Goal: Transaction & Acquisition: Purchase product/service

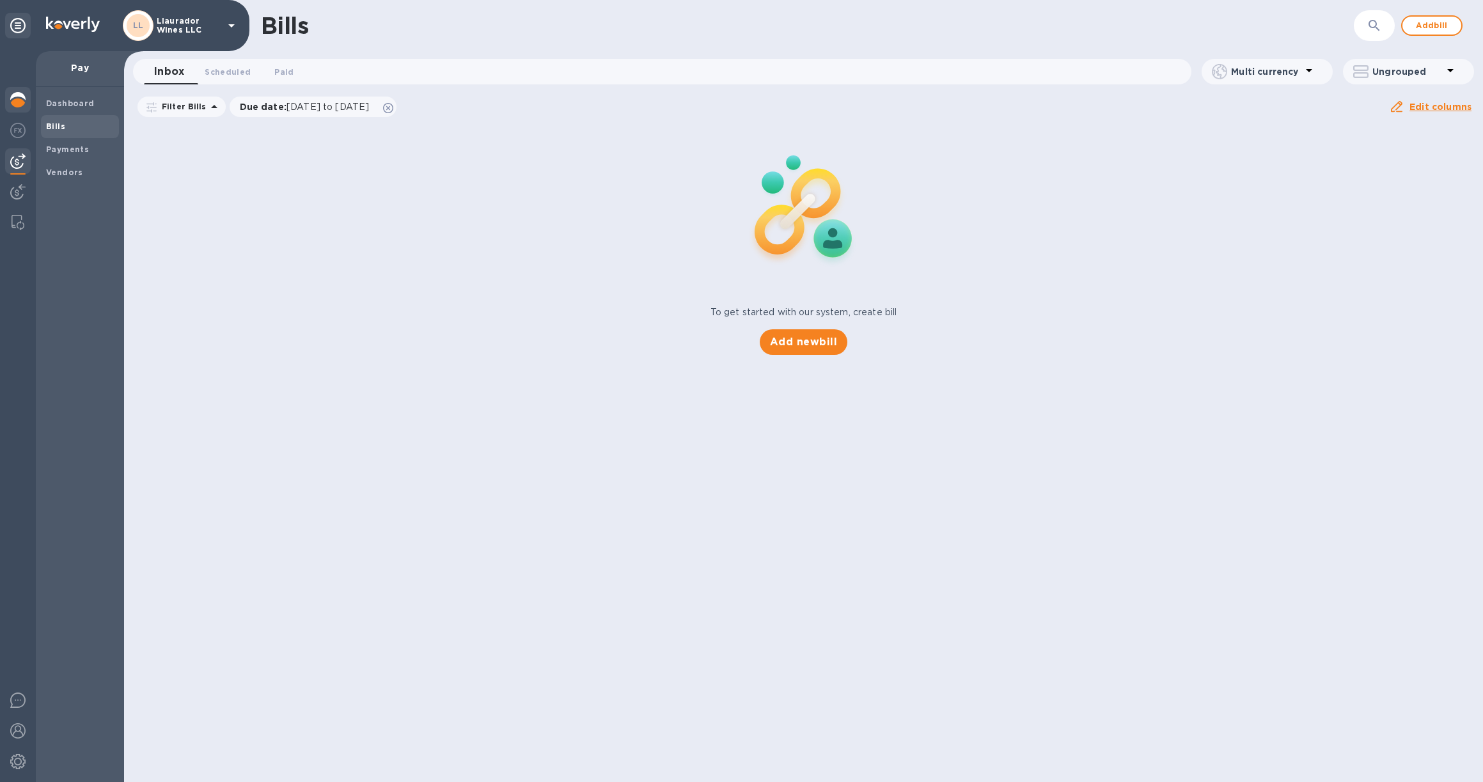
click at [20, 107] on div at bounding box center [18, 101] width 26 height 28
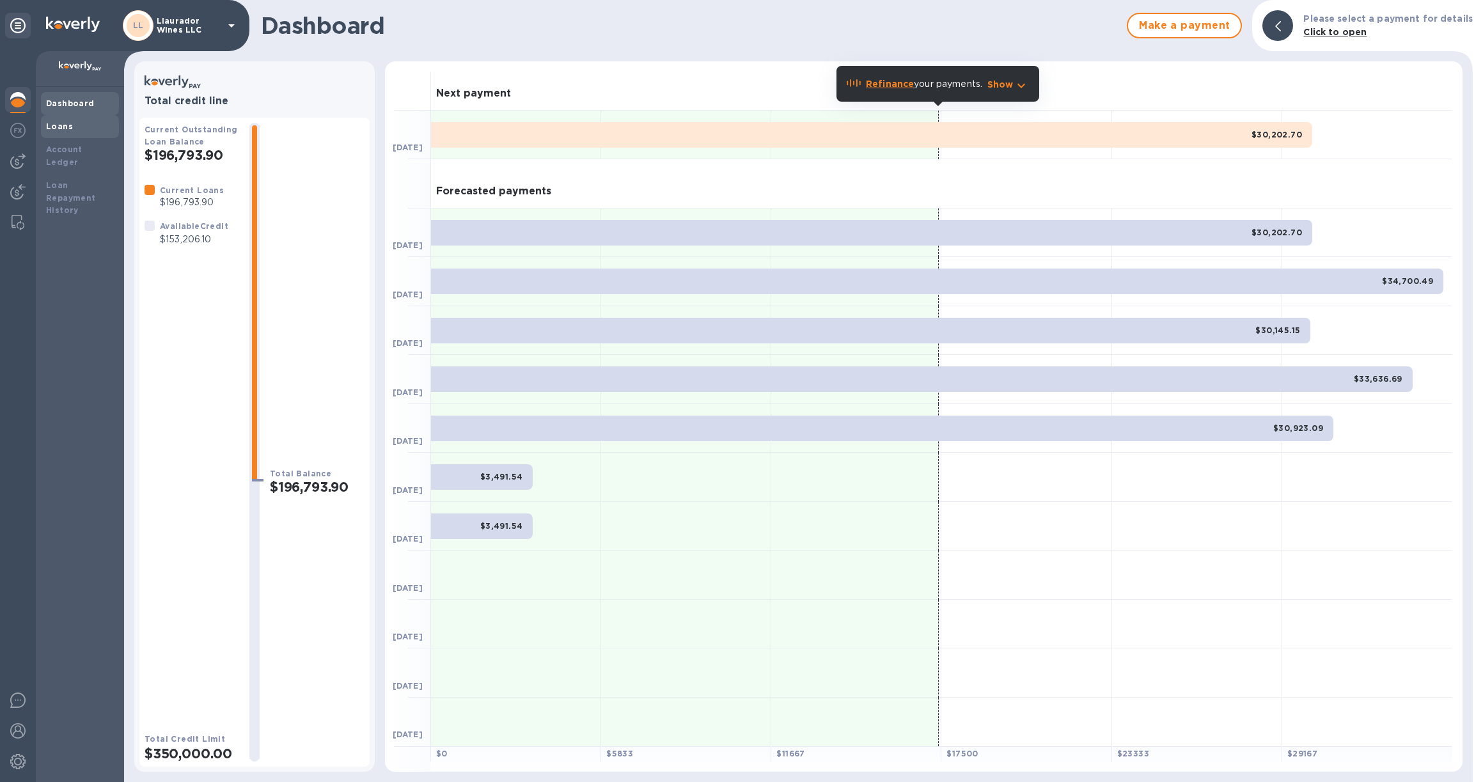
click at [52, 125] on b "Loans" at bounding box center [59, 127] width 27 height 10
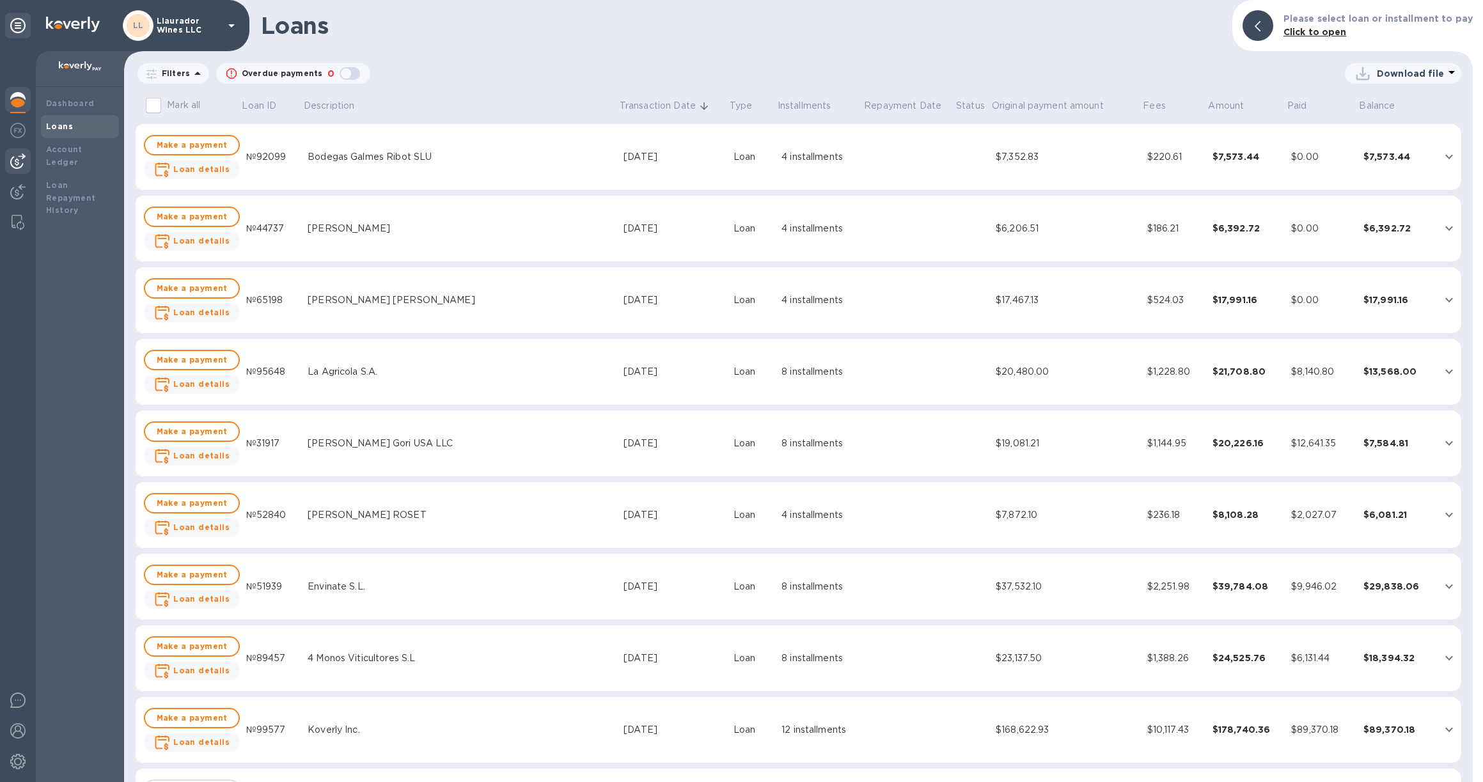
click at [16, 161] on img at bounding box center [17, 160] width 15 height 15
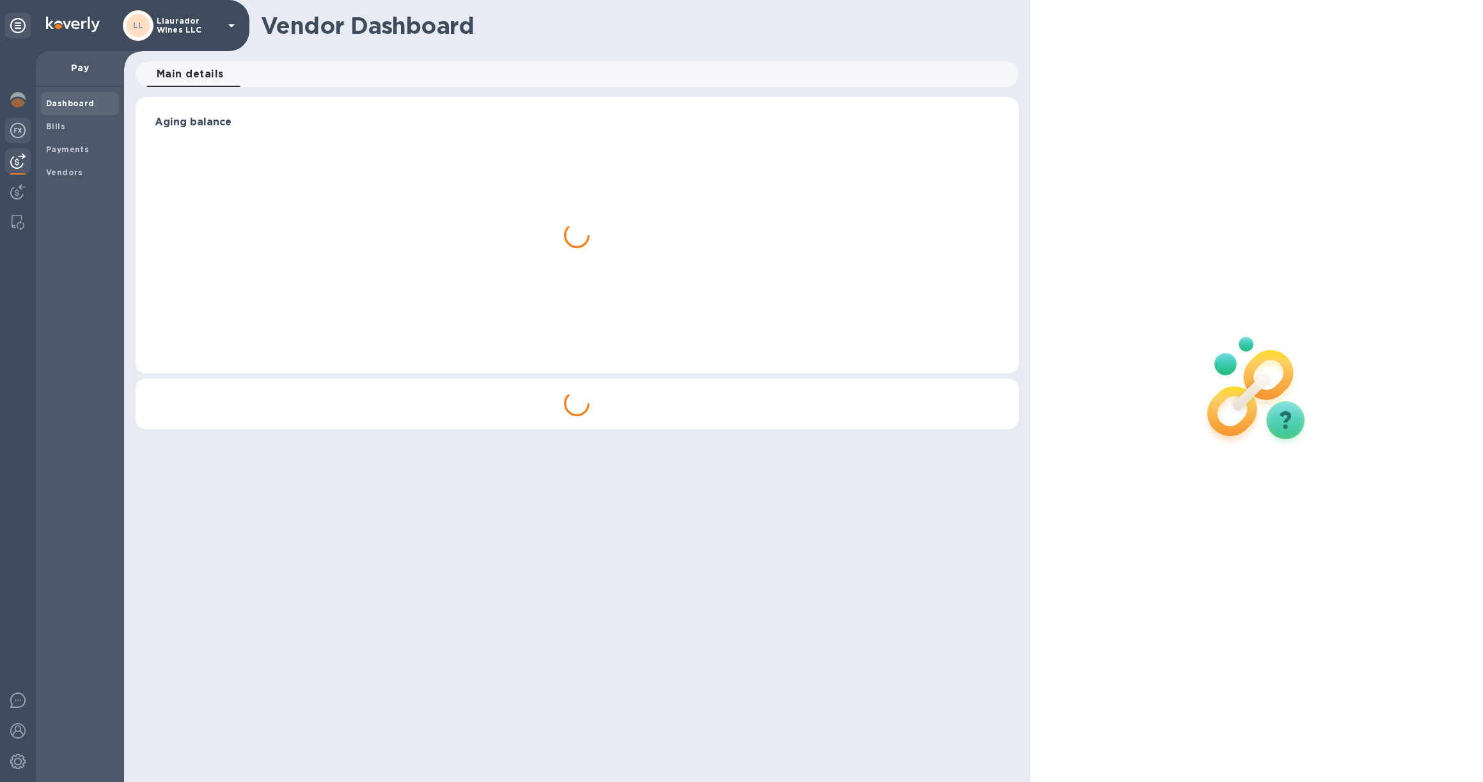
click at [25, 130] on img at bounding box center [17, 130] width 15 height 15
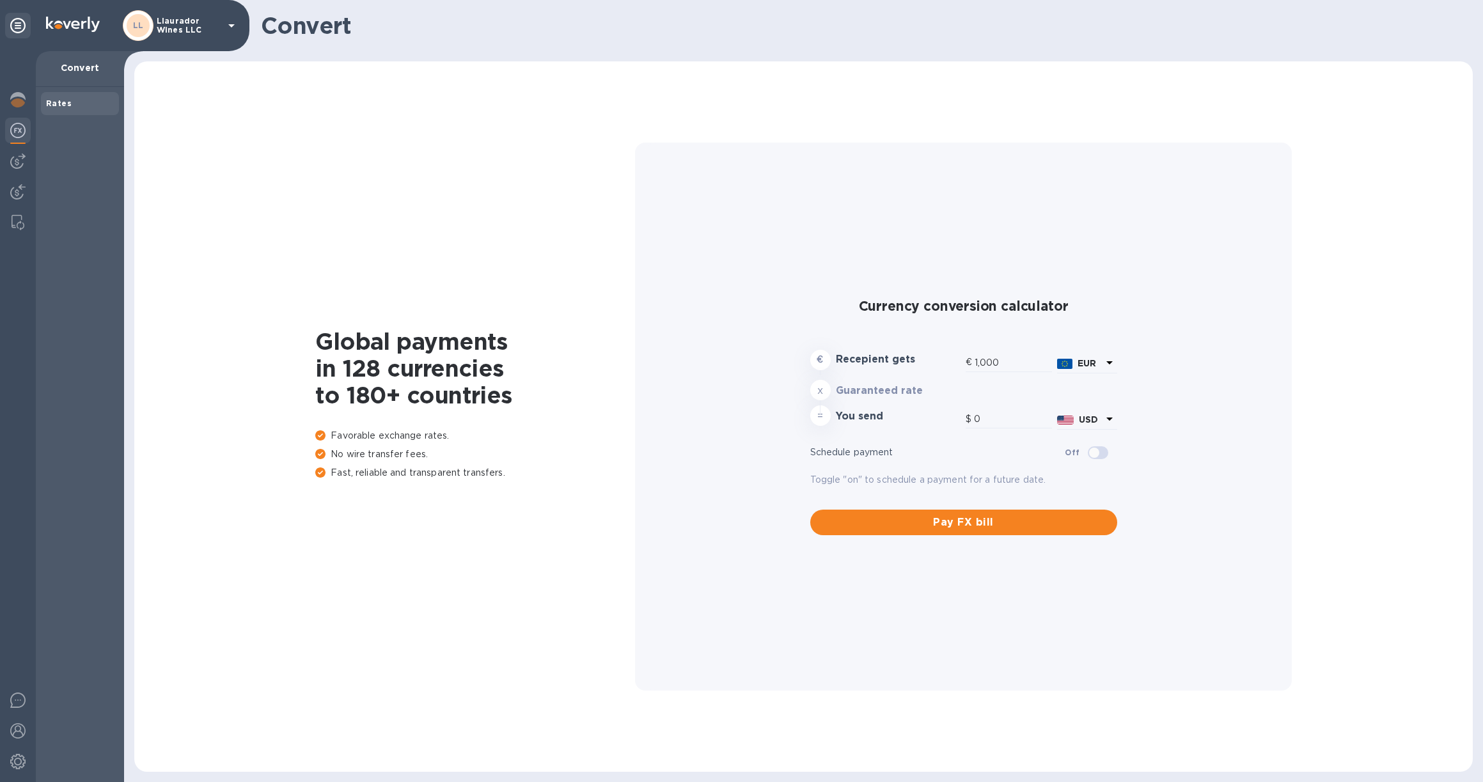
type input "1,173.56"
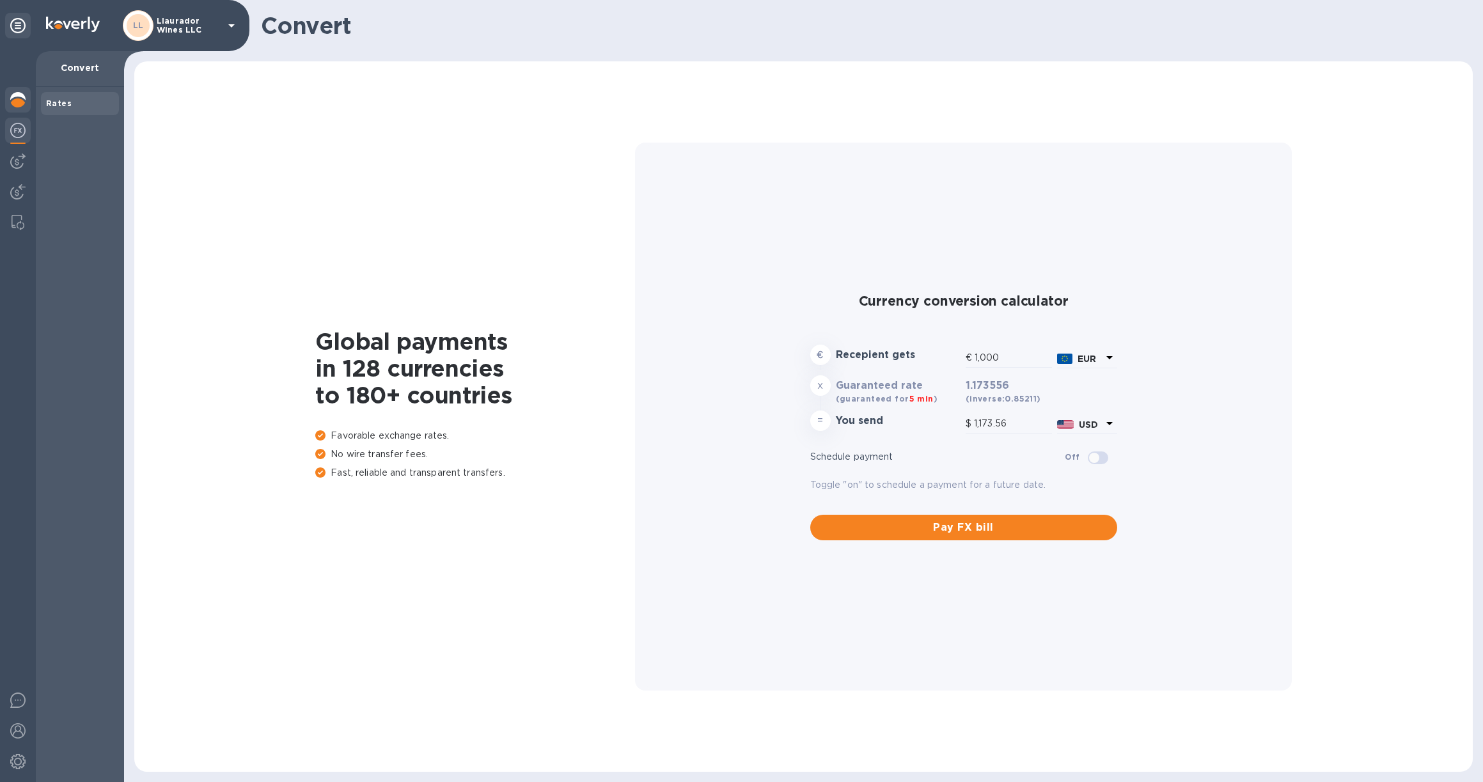
click at [14, 100] on img at bounding box center [17, 99] width 15 height 15
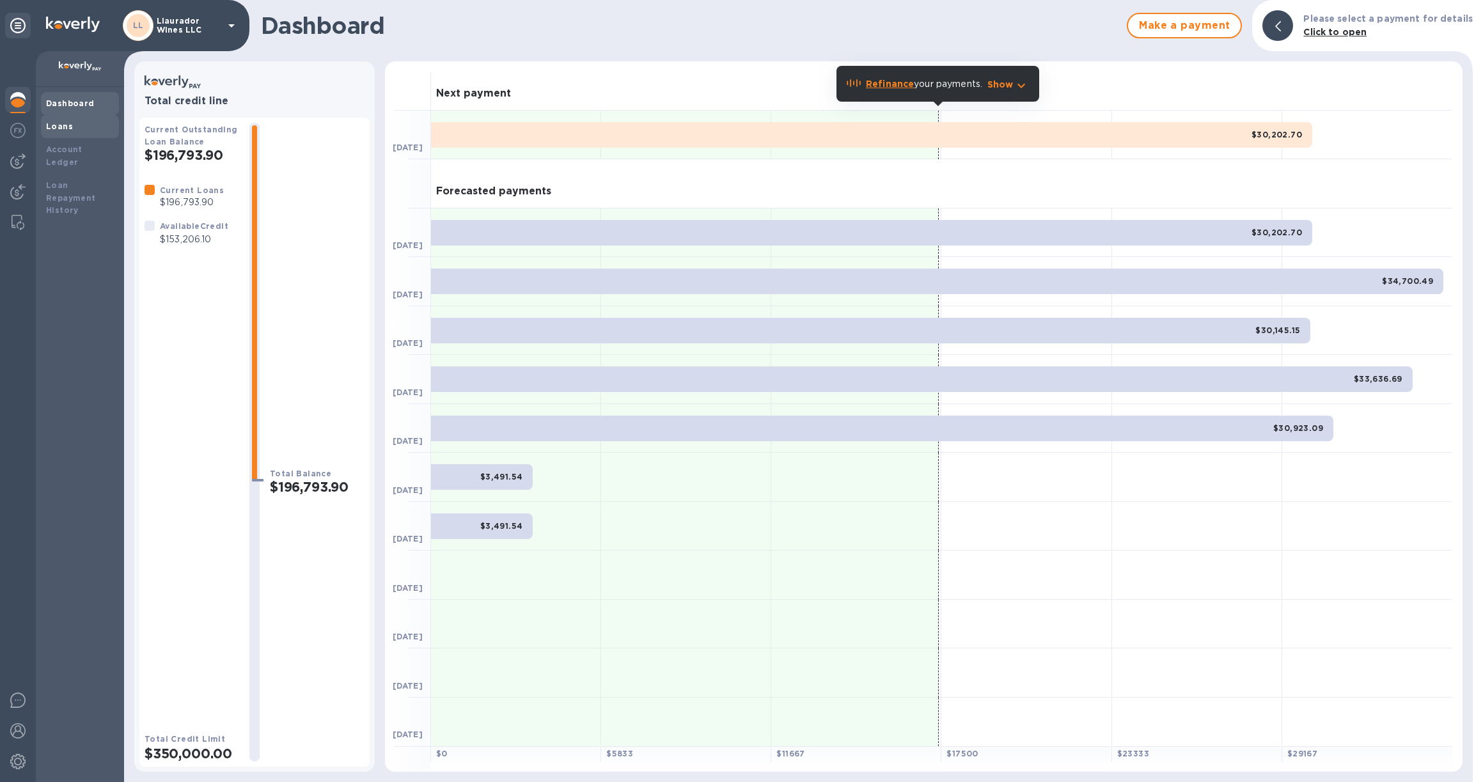
click at [62, 130] on div "Loans" at bounding box center [80, 126] width 68 height 13
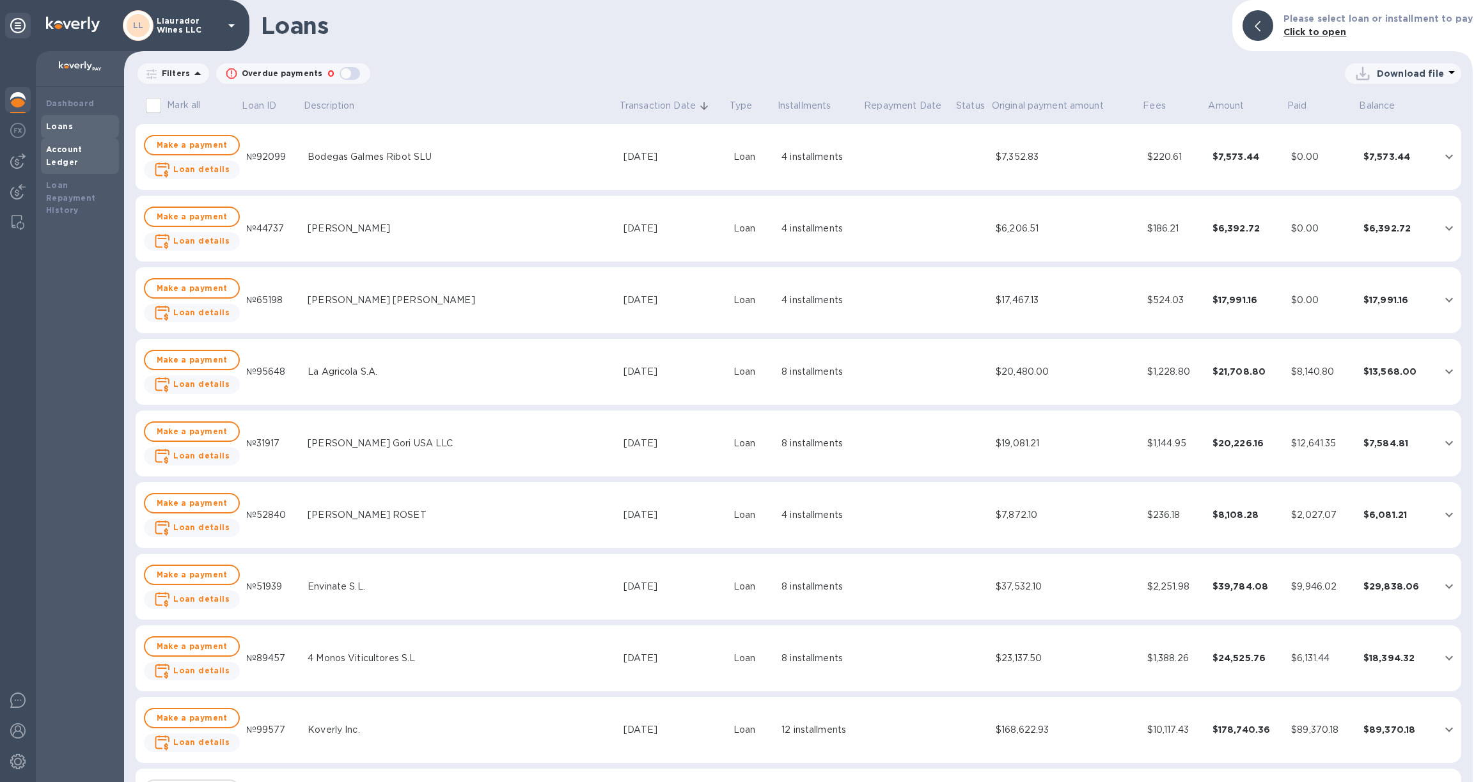
click at [68, 151] on b "Account Ledger" at bounding box center [64, 156] width 36 height 22
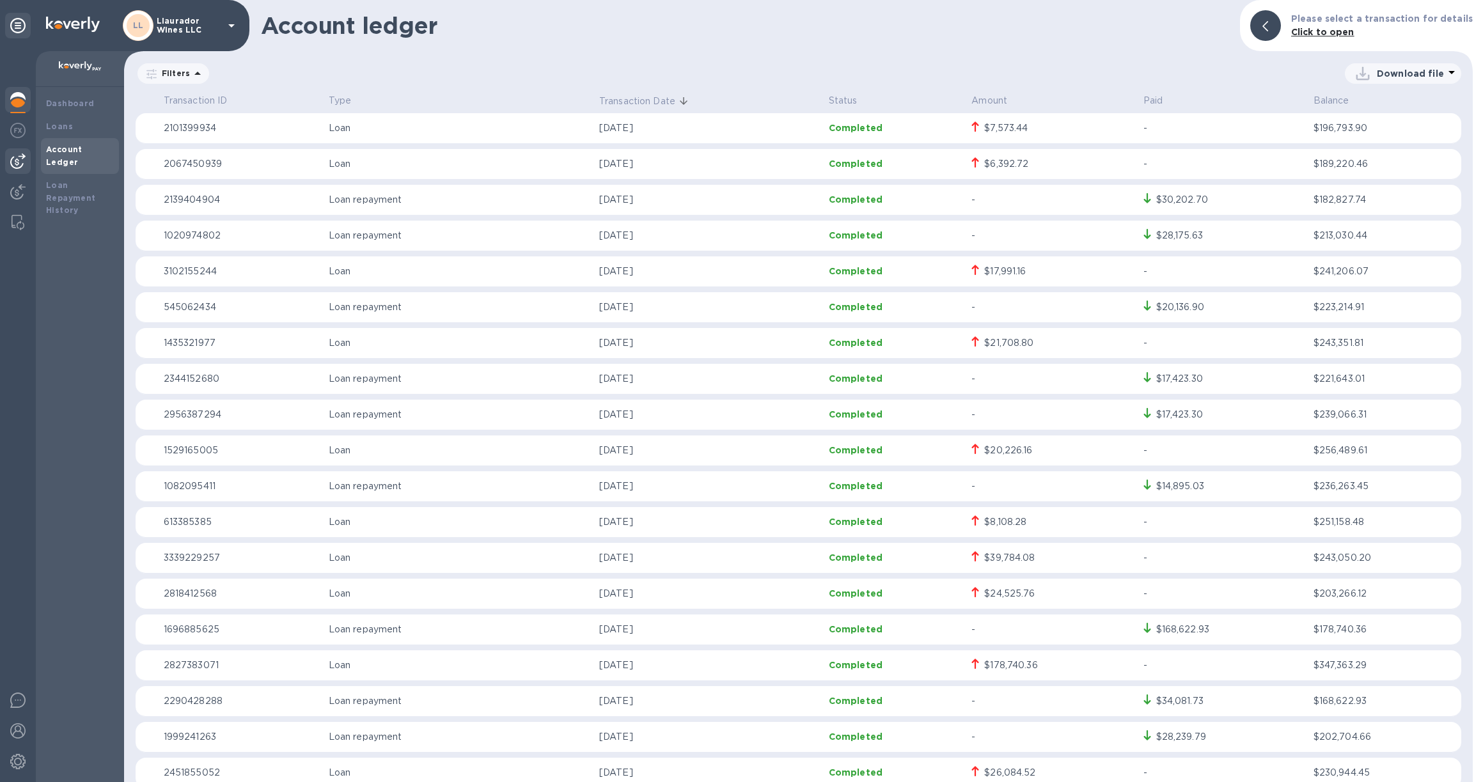
click at [20, 160] on img at bounding box center [17, 160] width 15 height 15
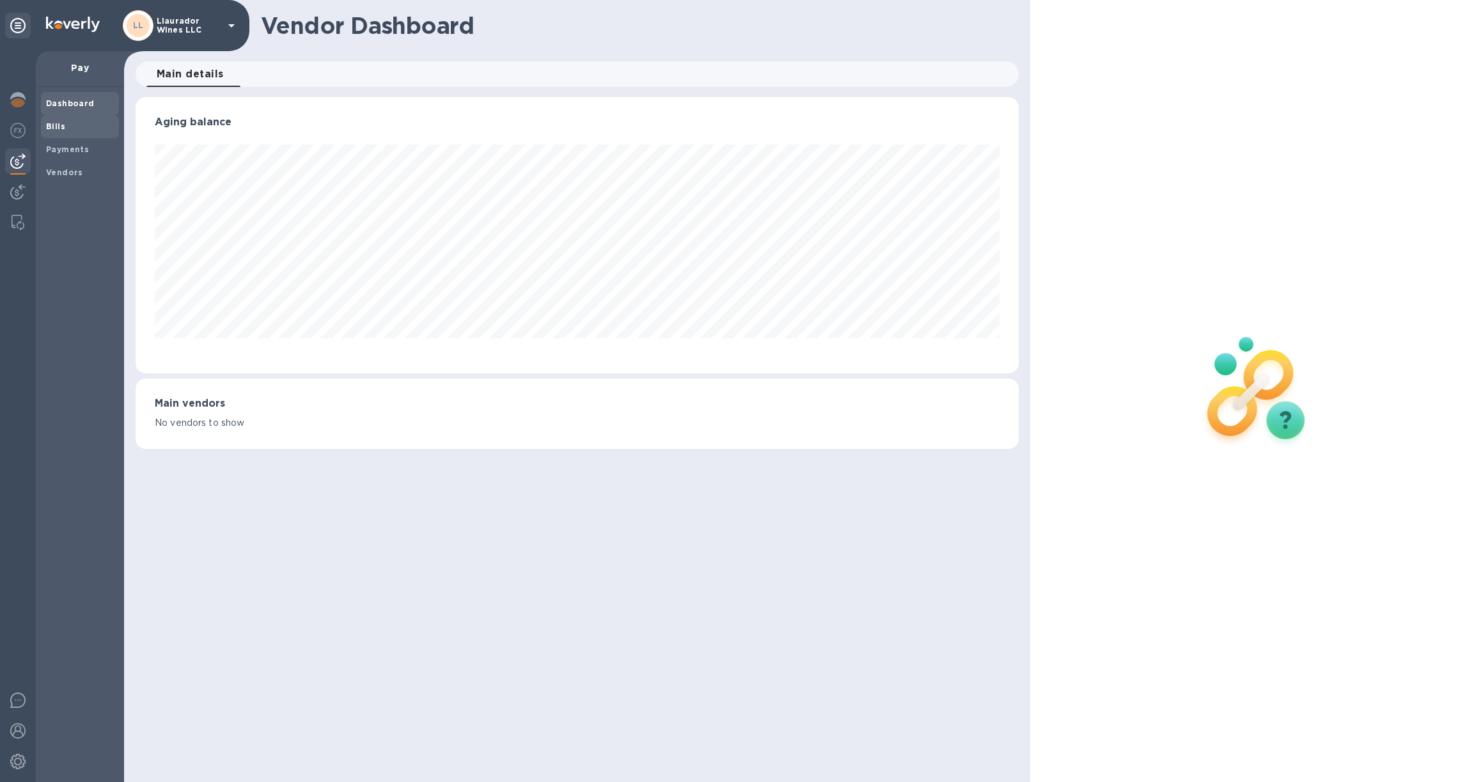
scroll to position [276, 883]
click at [57, 122] on b "Bills" at bounding box center [55, 127] width 19 height 10
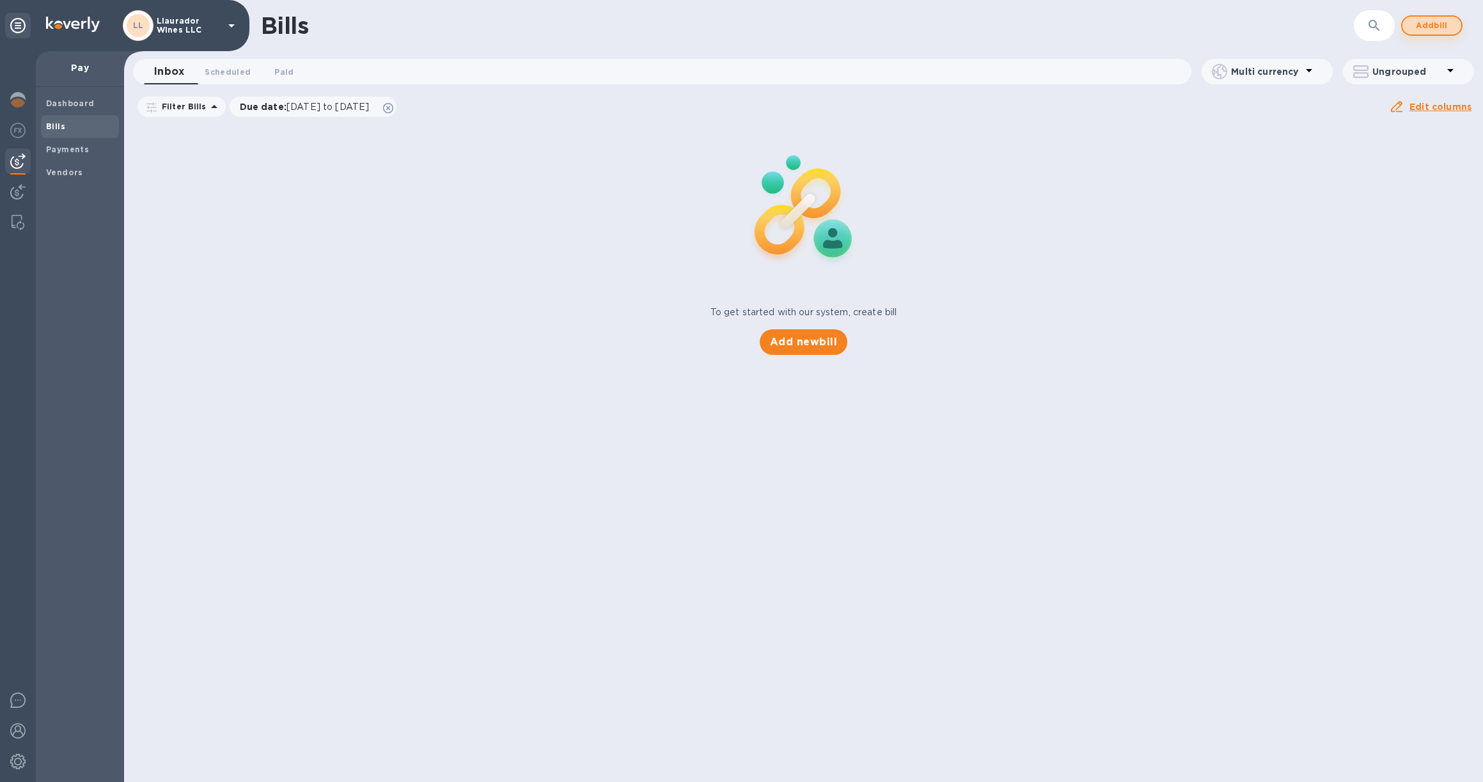
click at [1434, 29] on span "Add bill" at bounding box center [1432, 25] width 38 height 15
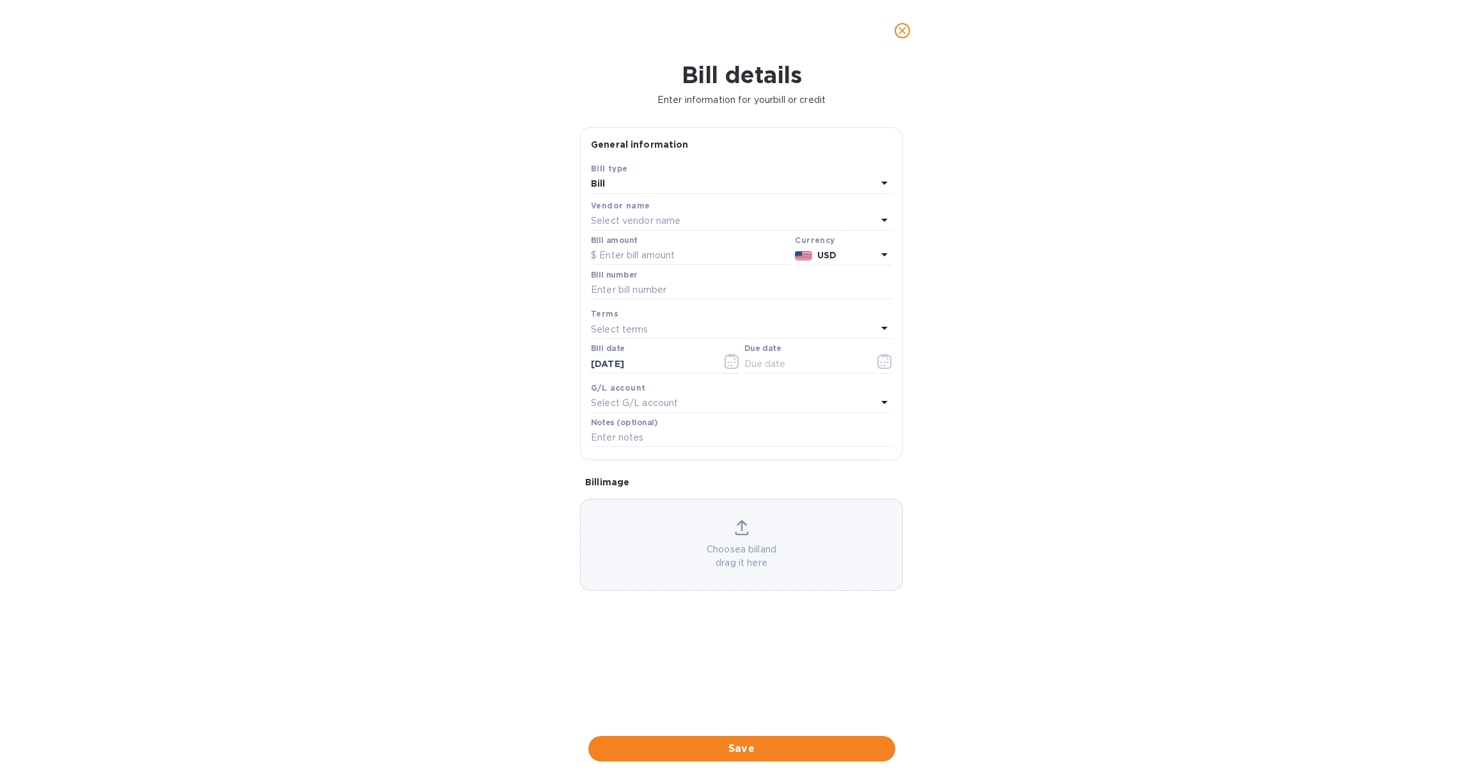
click at [682, 222] on div "Select vendor name" at bounding box center [734, 221] width 286 height 18
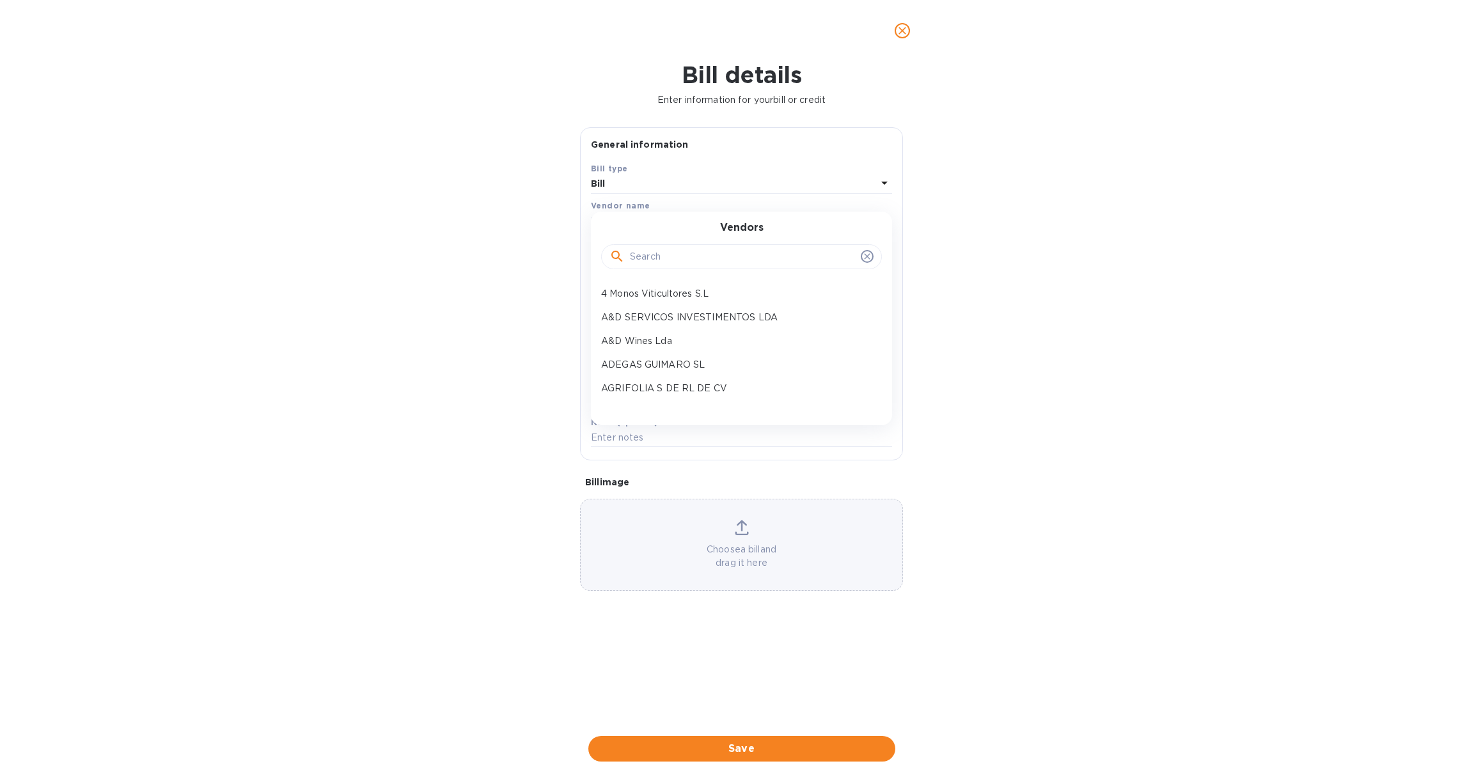
click at [665, 255] on input "text" at bounding box center [743, 256] width 226 height 19
type input "4 monos"
click at [669, 292] on p "4 Monos Viticultores S.L" at bounding box center [736, 293] width 271 height 13
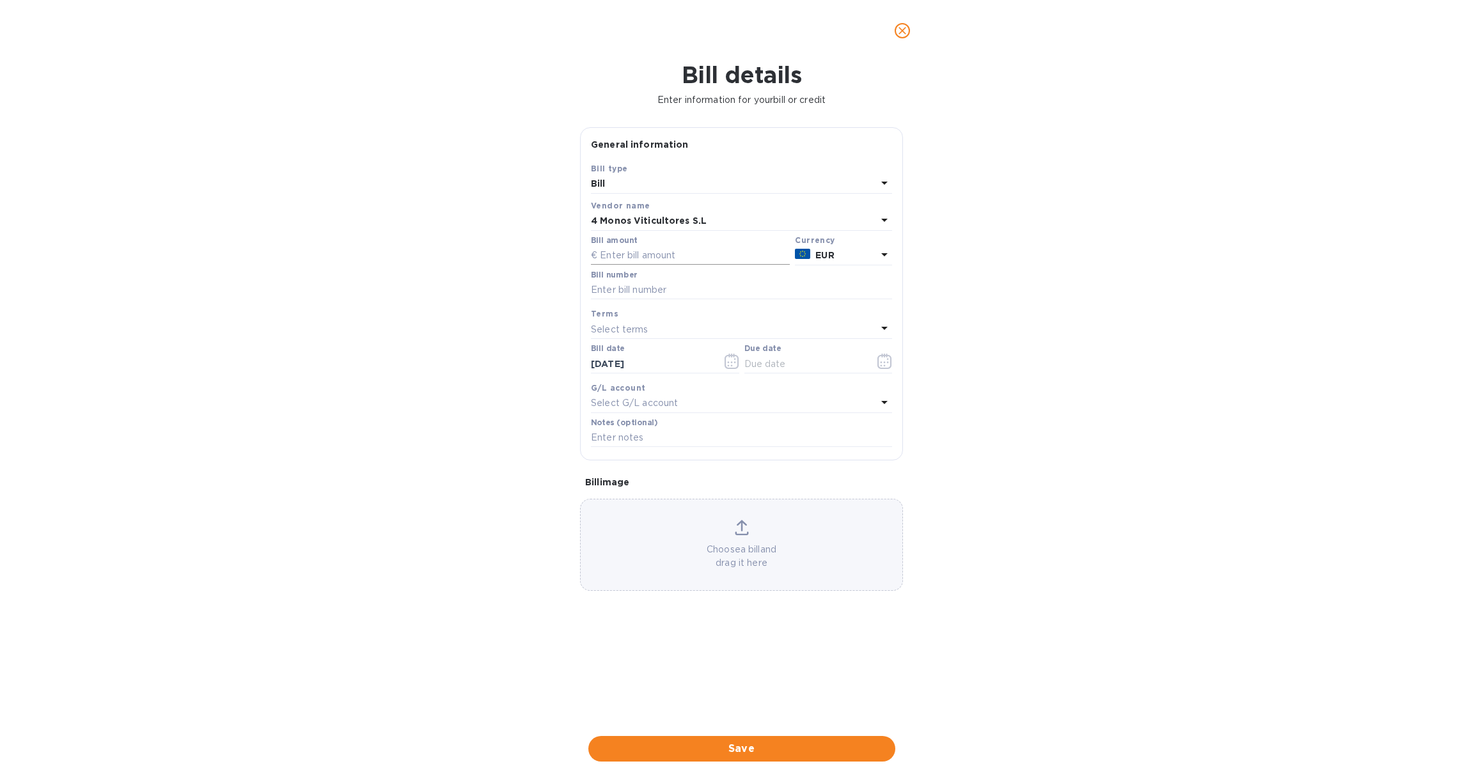
click at [643, 255] on input "text" at bounding box center [690, 255] width 199 height 19
type input "7,068.60"
click at [618, 285] on input "text" at bounding box center [741, 290] width 301 height 19
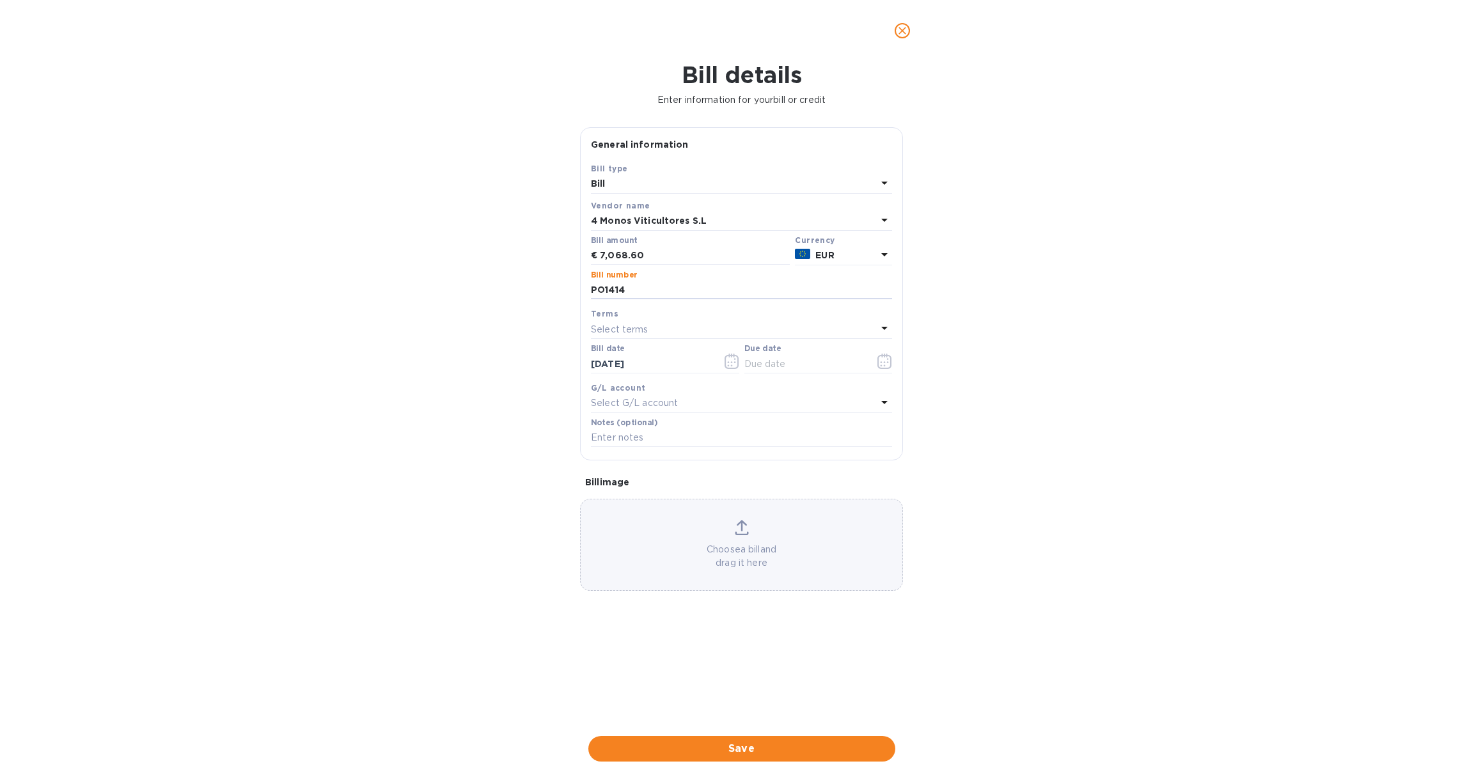
type input "PO1414"
click at [634, 325] on p "Select terms" at bounding box center [620, 329] width 58 height 13
click at [645, 399] on p "NET 30" at bounding box center [736, 402] width 271 height 13
type input "[DATE]"
click at [776, 741] on span "Save" at bounding box center [742, 748] width 287 height 15
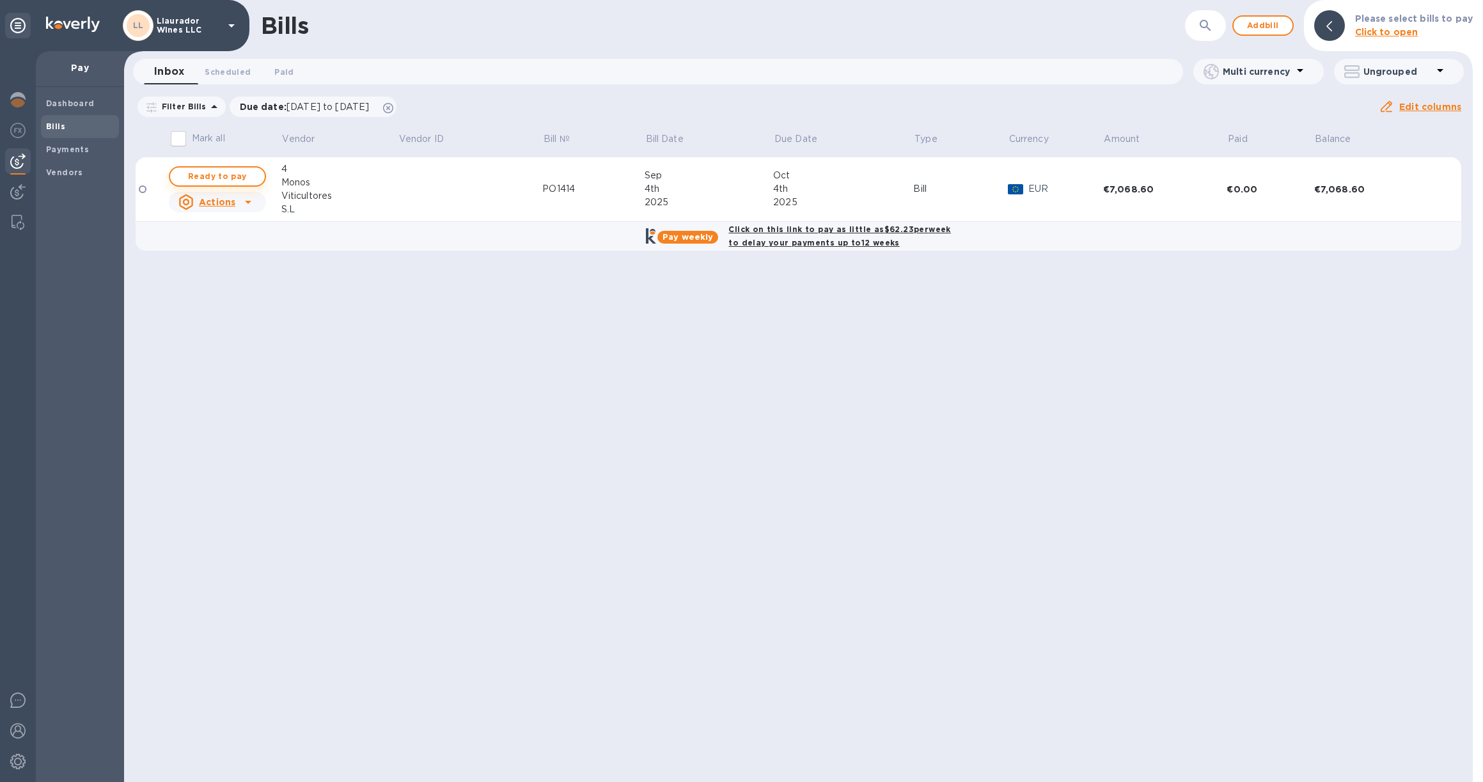
click at [239, 178] on span "Ready to pay" at bounding box center [217, 176] width 74 height 15
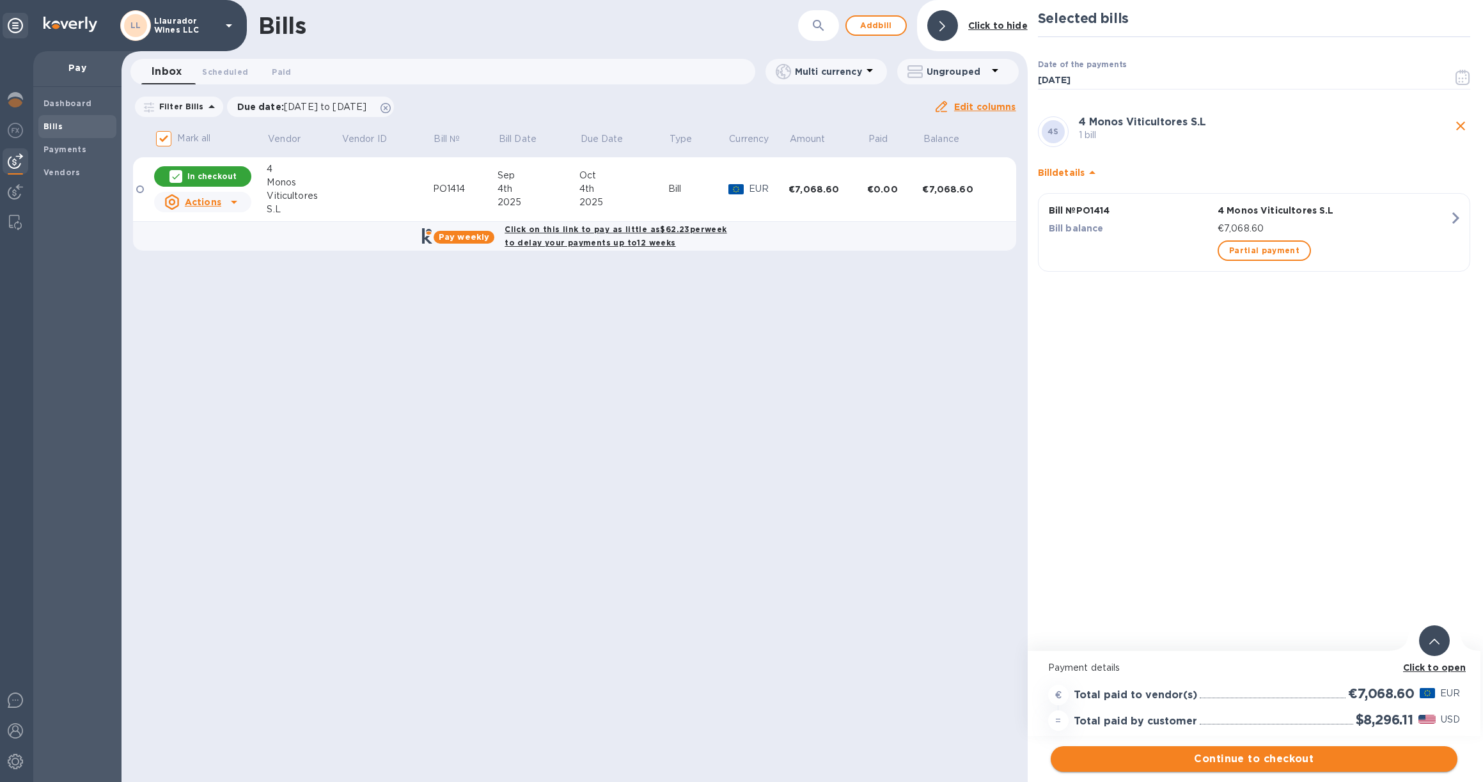
scroll to position [0, 3]
click at [1251, 755] on span "Continue to checkout" at bounding box center [1254, 758] width 386 height 15
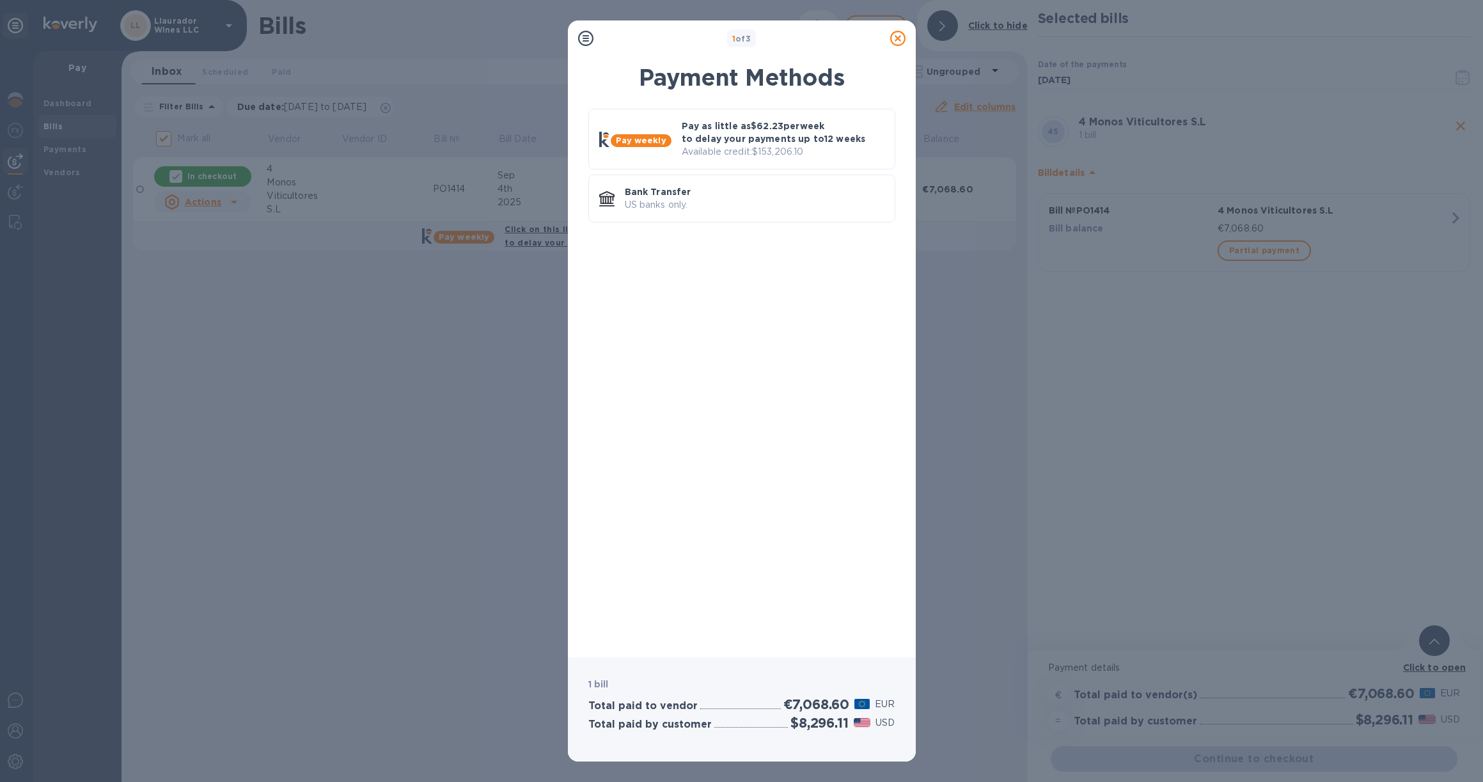
scroll to position [0, 0]
click at [673, 132] on div "Pay weekly" at bounding box center [635, 140] width 82 height 26
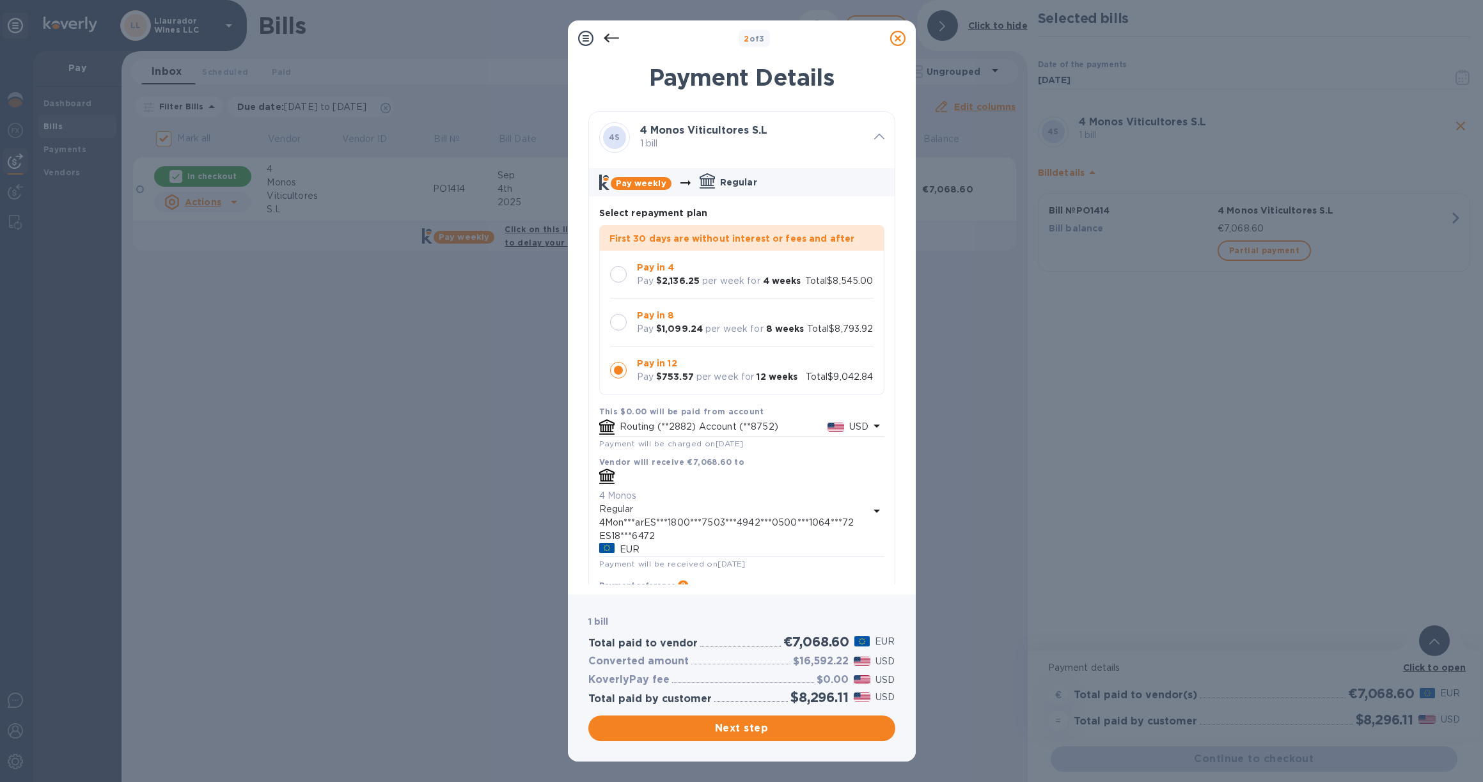
scroll to position [37, 0]
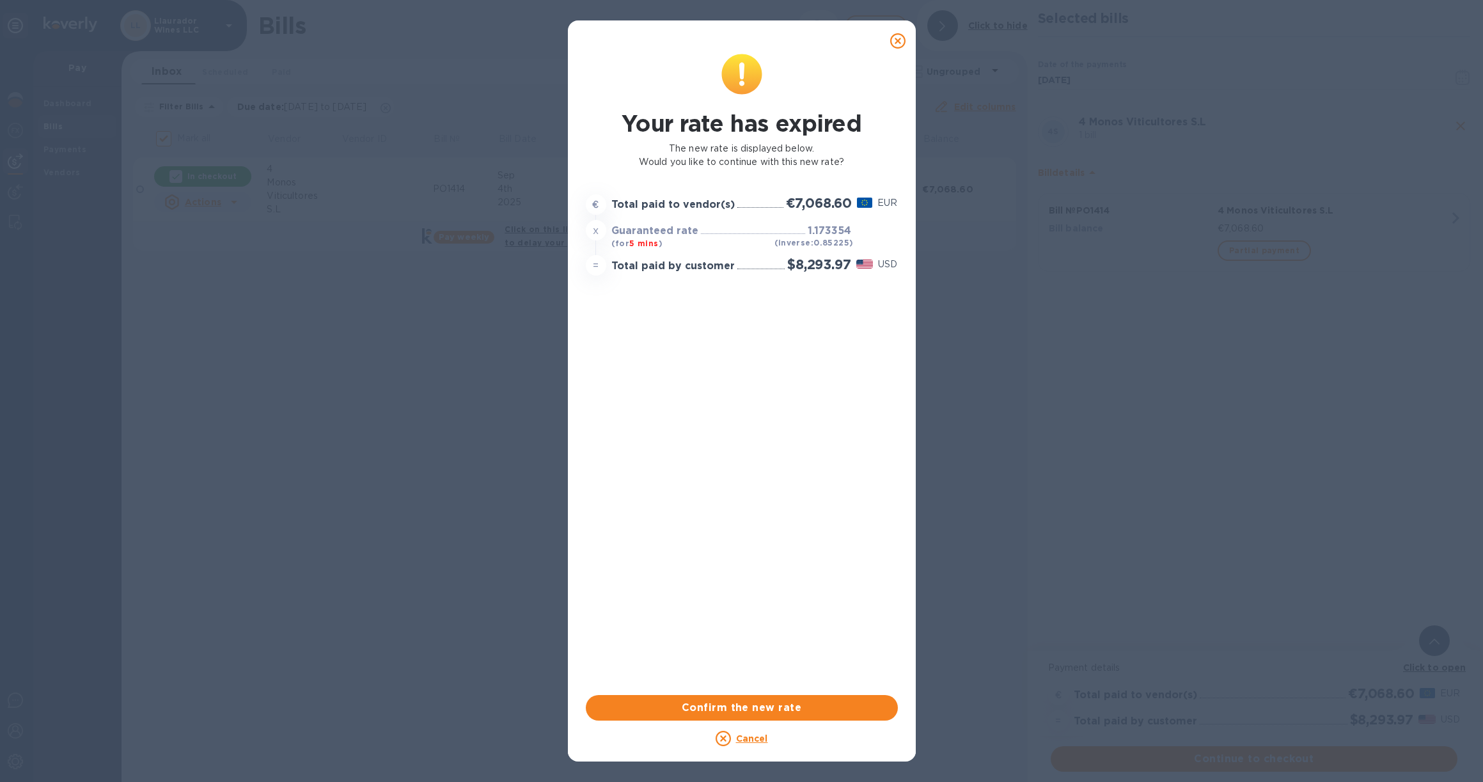
click at [895, 40] on icon at bounding box center [897, 40] width 15 height 15
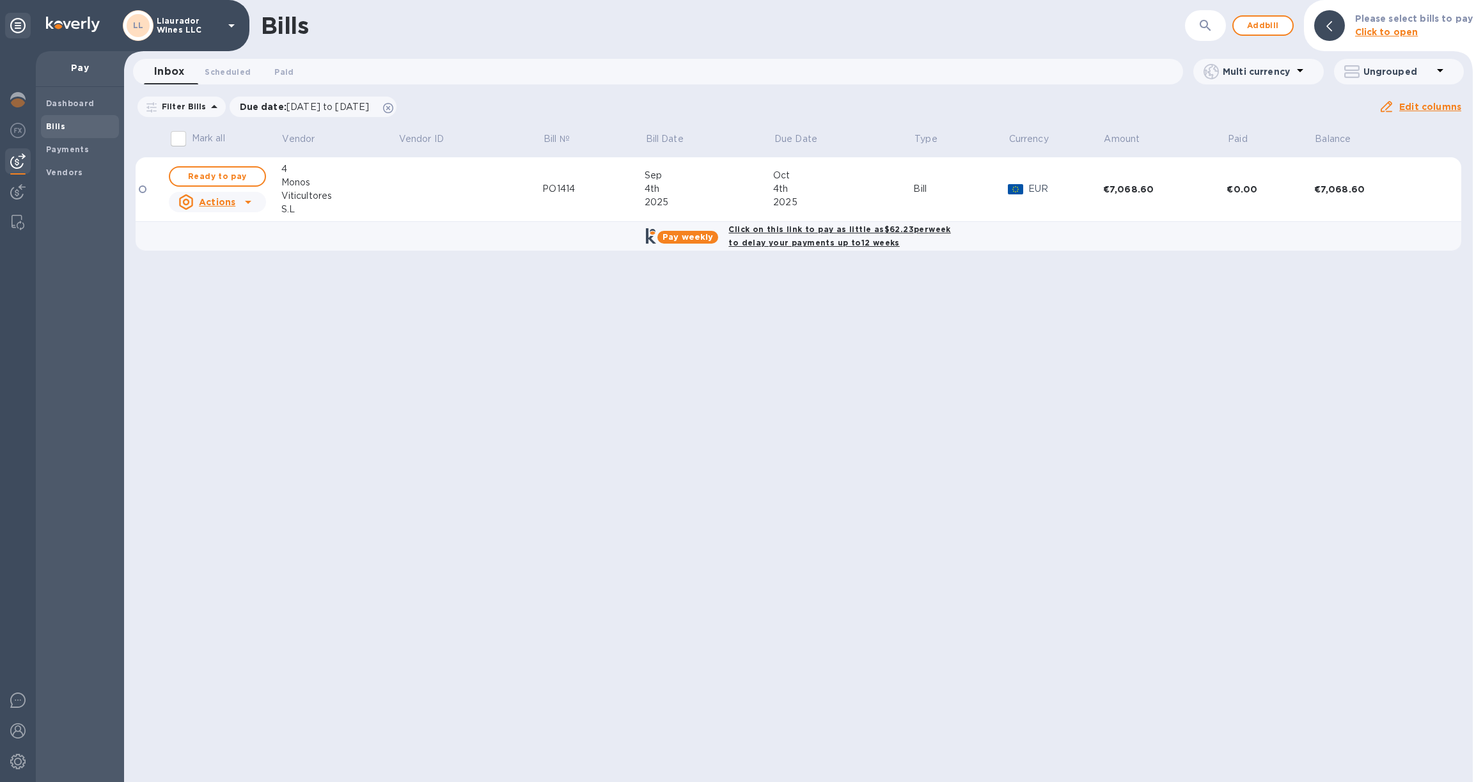
scroll to position [0, 0]
click at [215, 173] on span "Ready to pay" at bounding box center [217, 176] width 74 height 15
checkbox input "true"
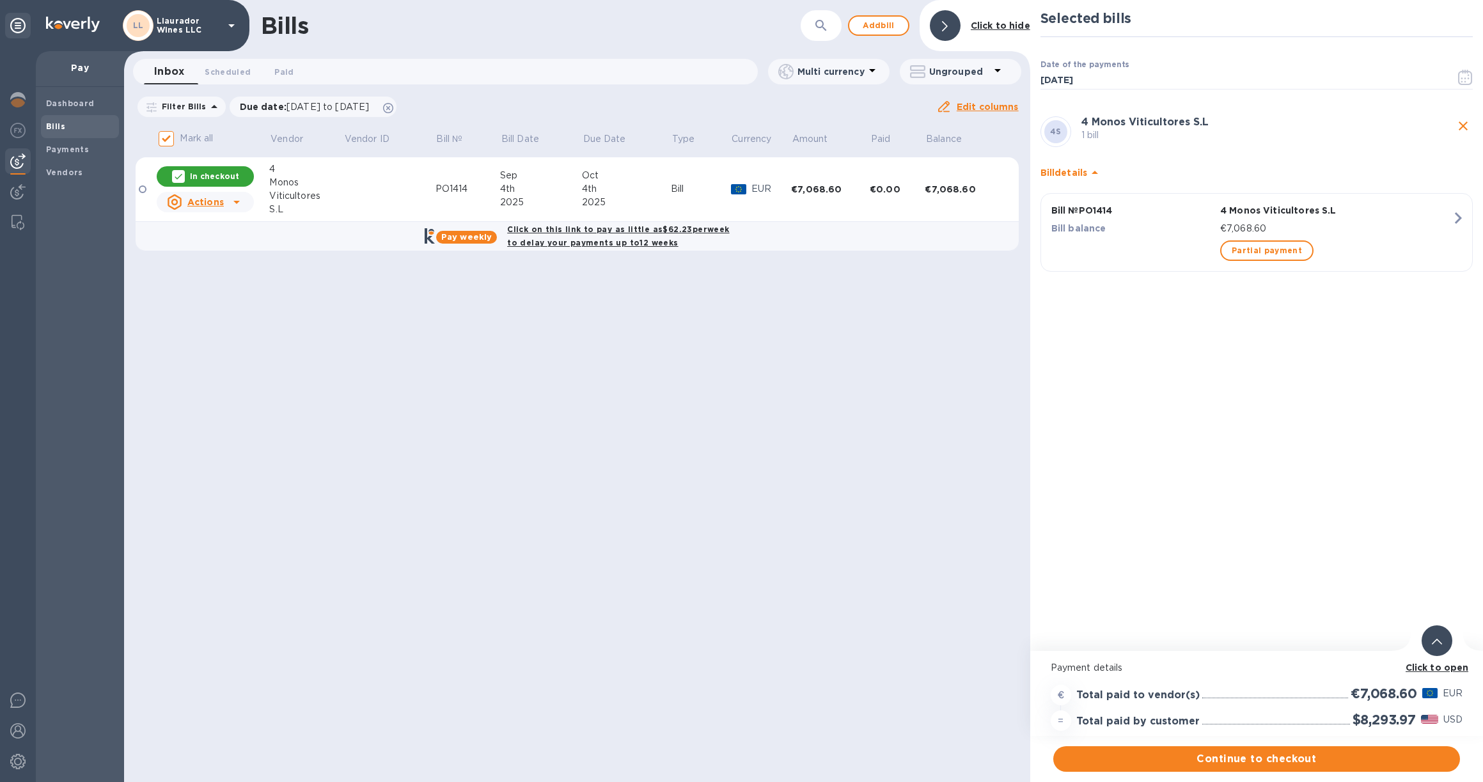
click at [1418, 670] on b "Click to open" at bounding box center [1437, 668] width 63 height 10
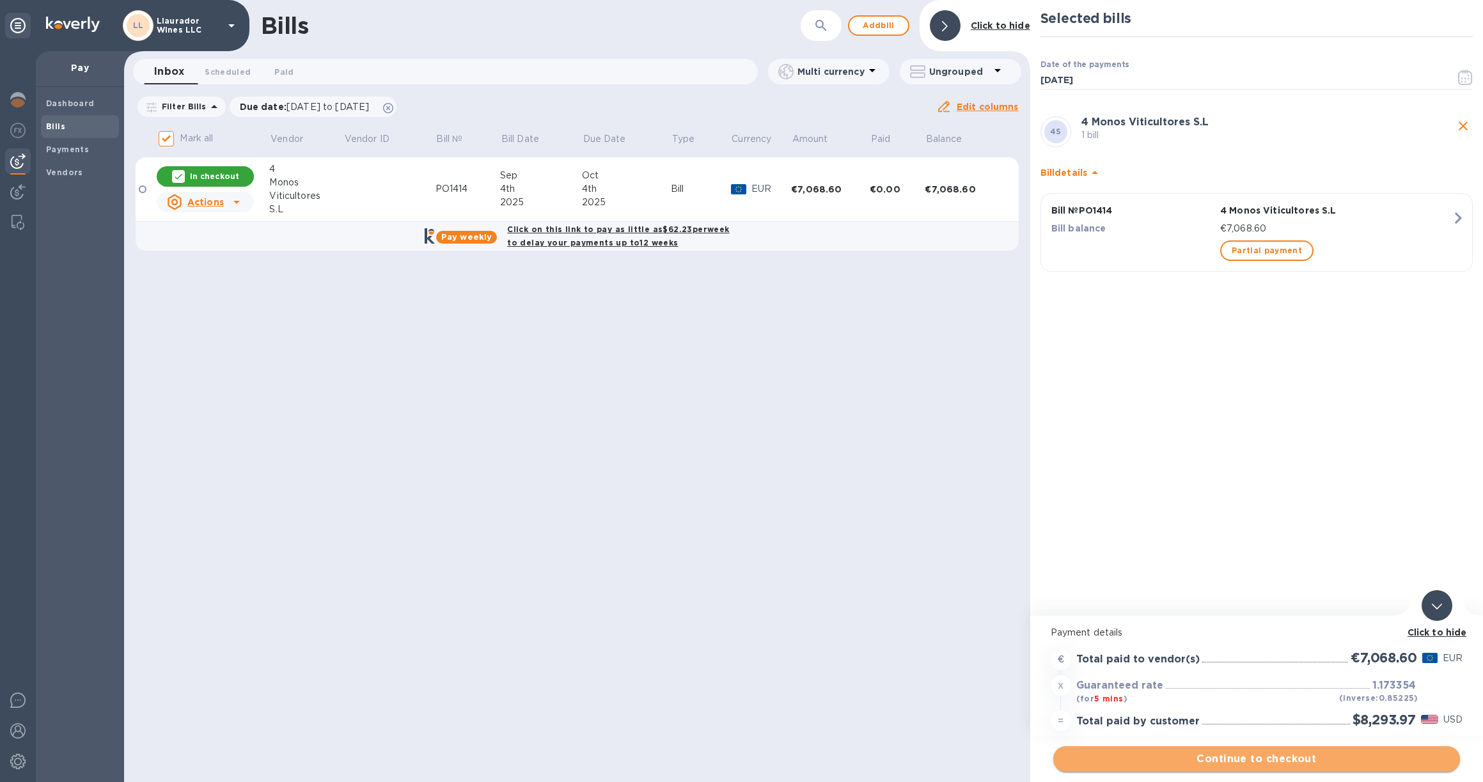
click at [1314, 761] on span "Continue to checkout" at bounding box center [1257, 758] width 386 height 15
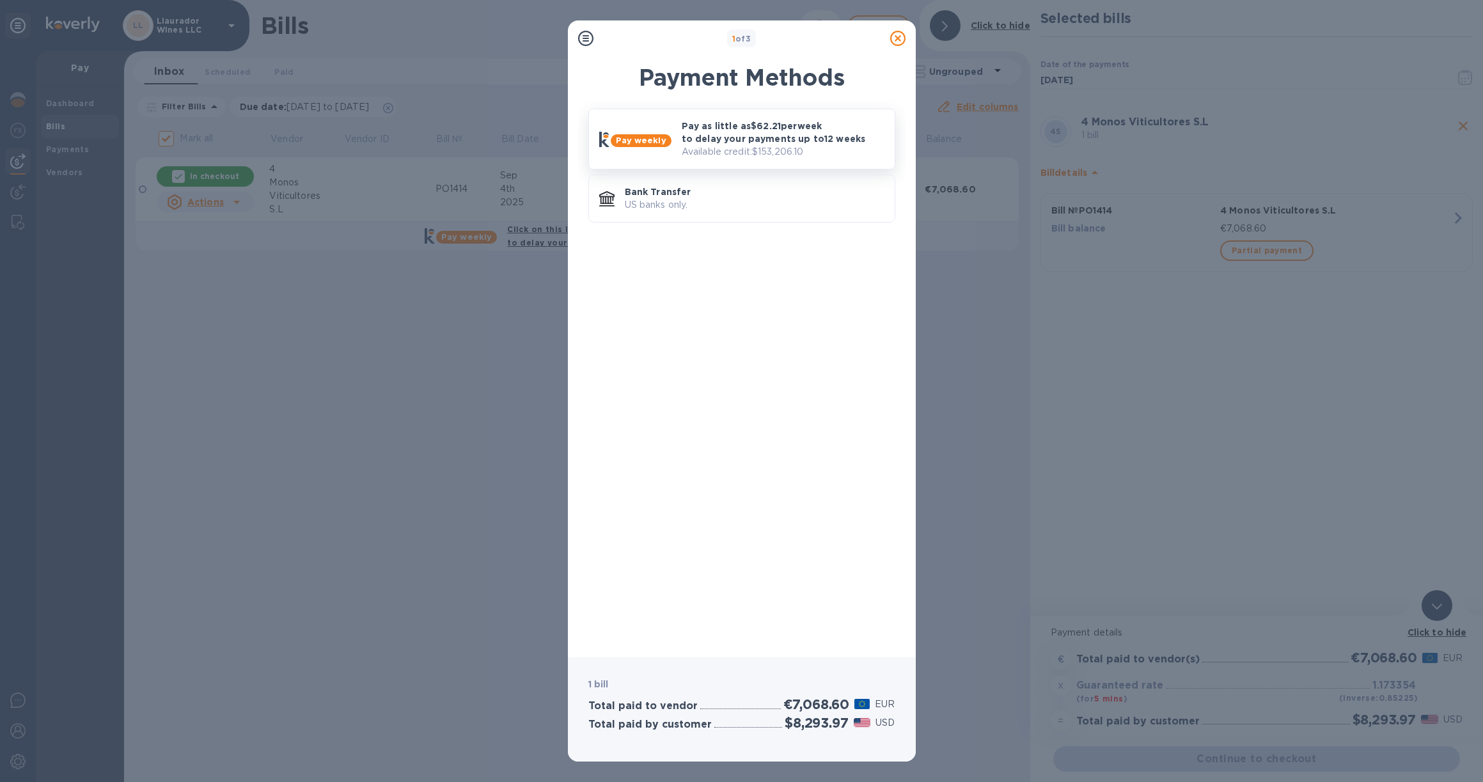
click at [652, 149] on div "Pay weekly" at bounding box center [635, 140] width 82 height 26
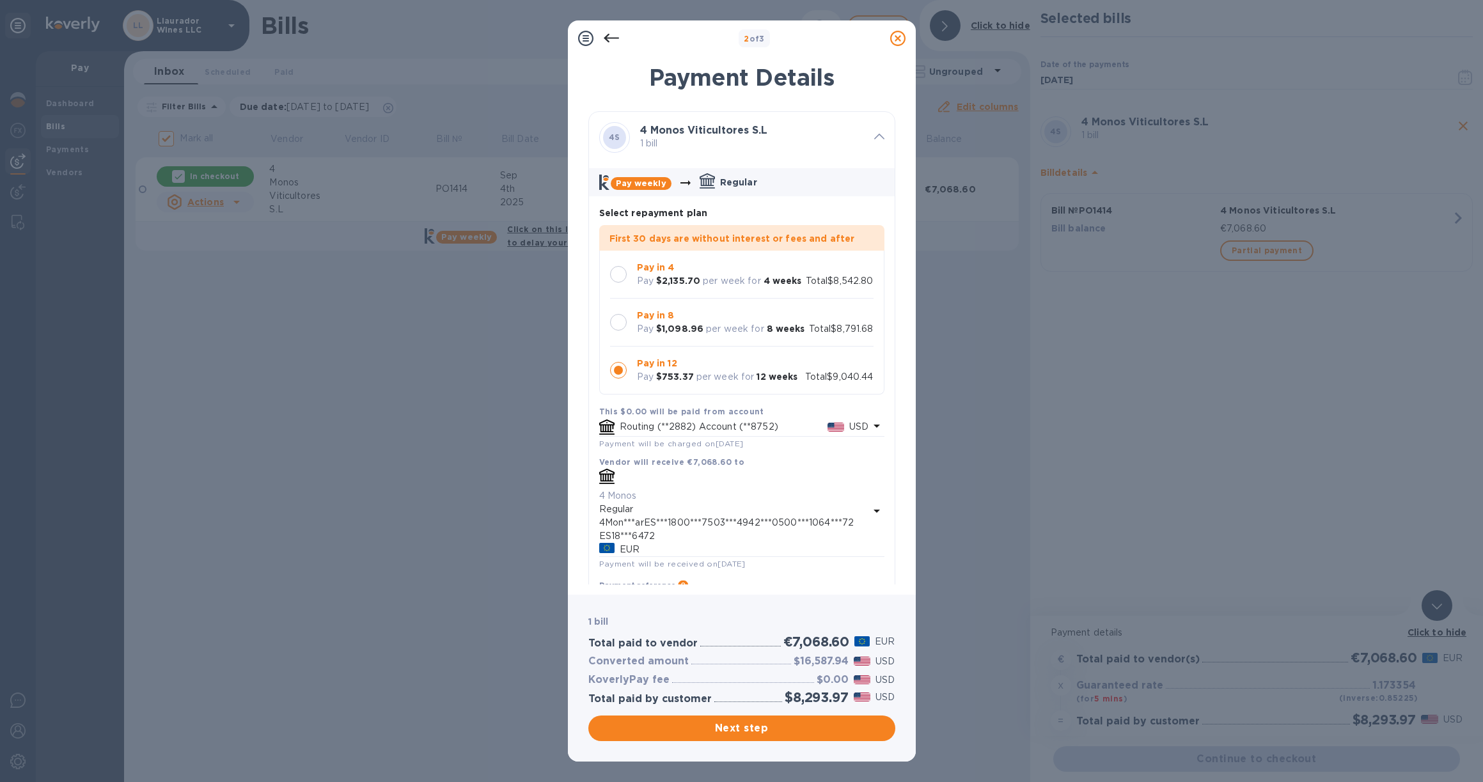
scroll to position [37, 0]
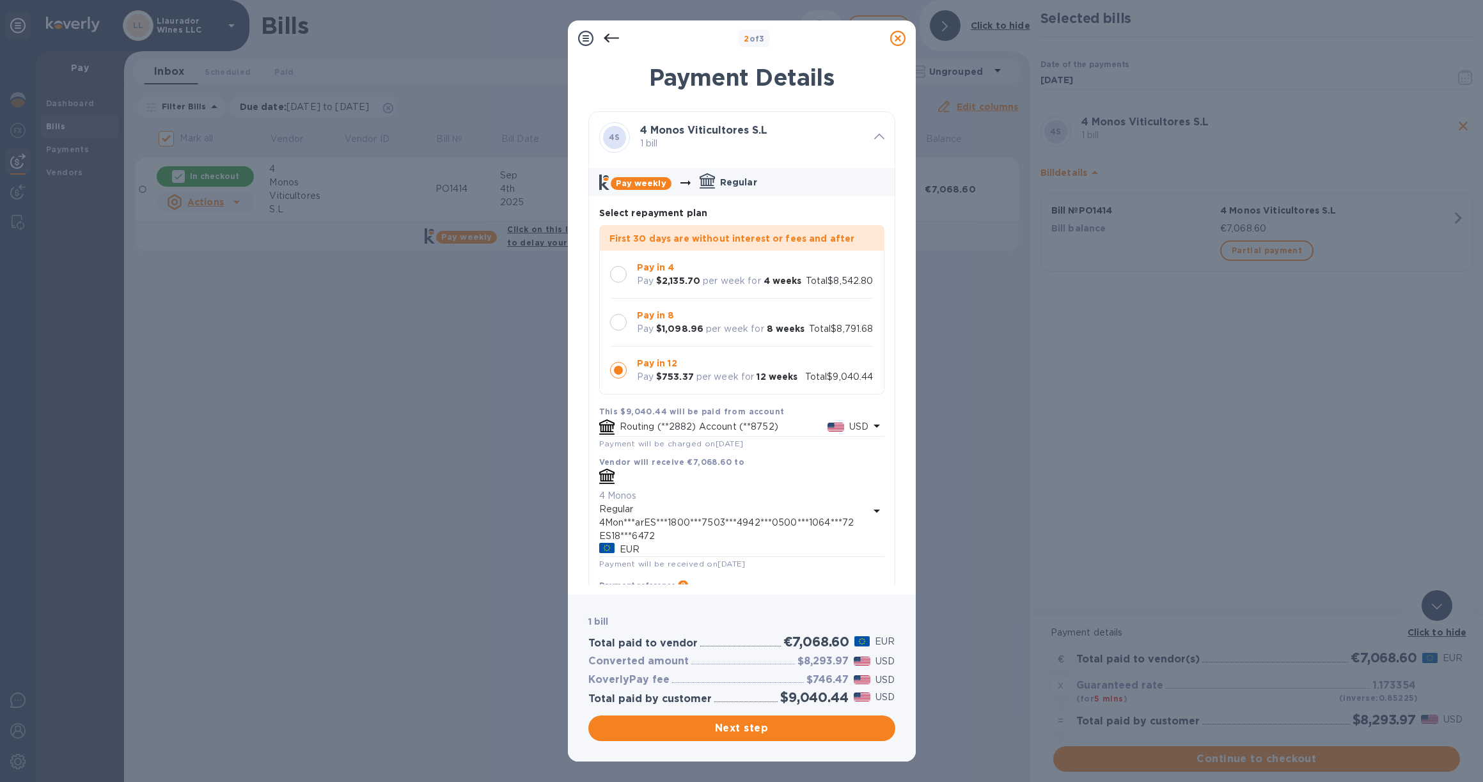
click at [622, 314] on div at bounding box center [618, 322] width 17 height 17
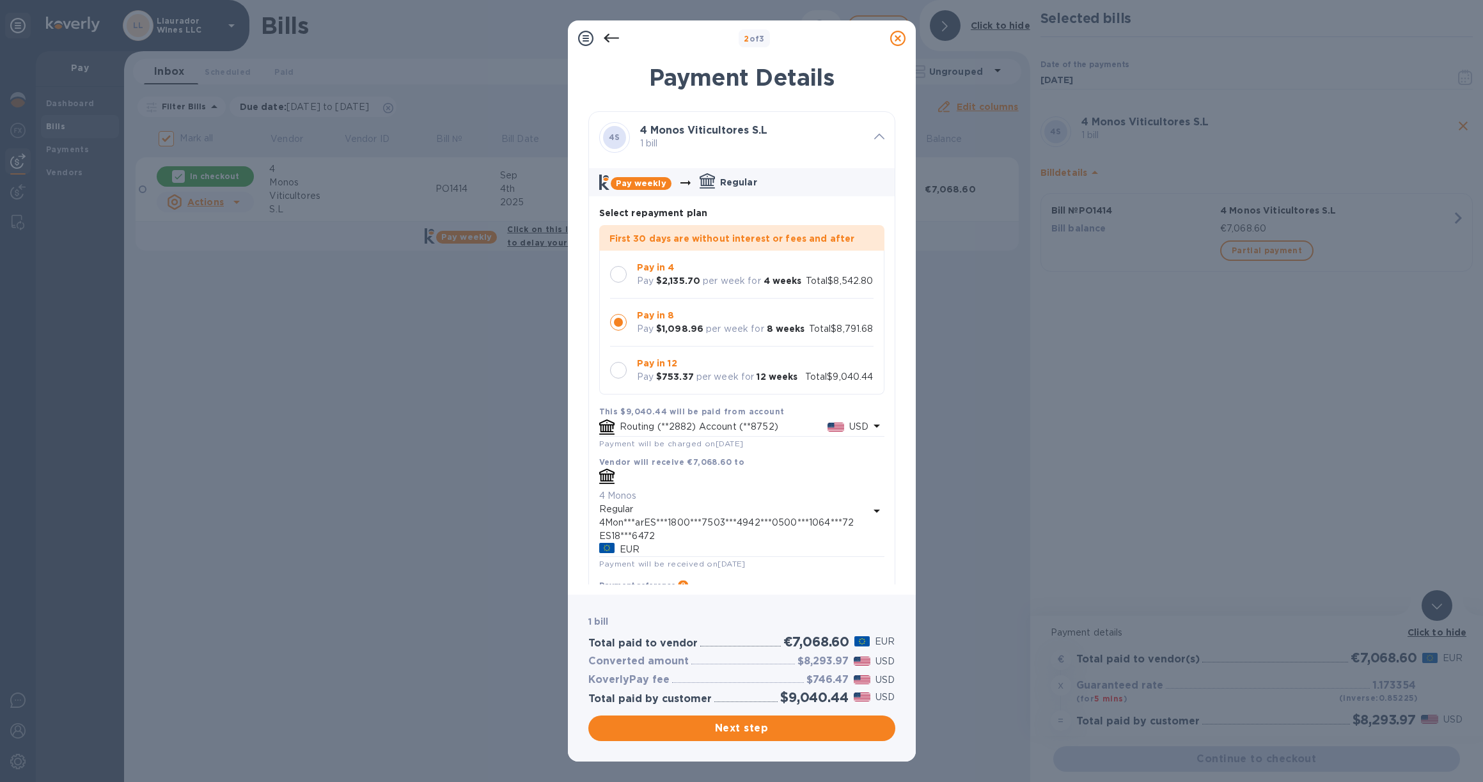
scroll to position [16, 0]
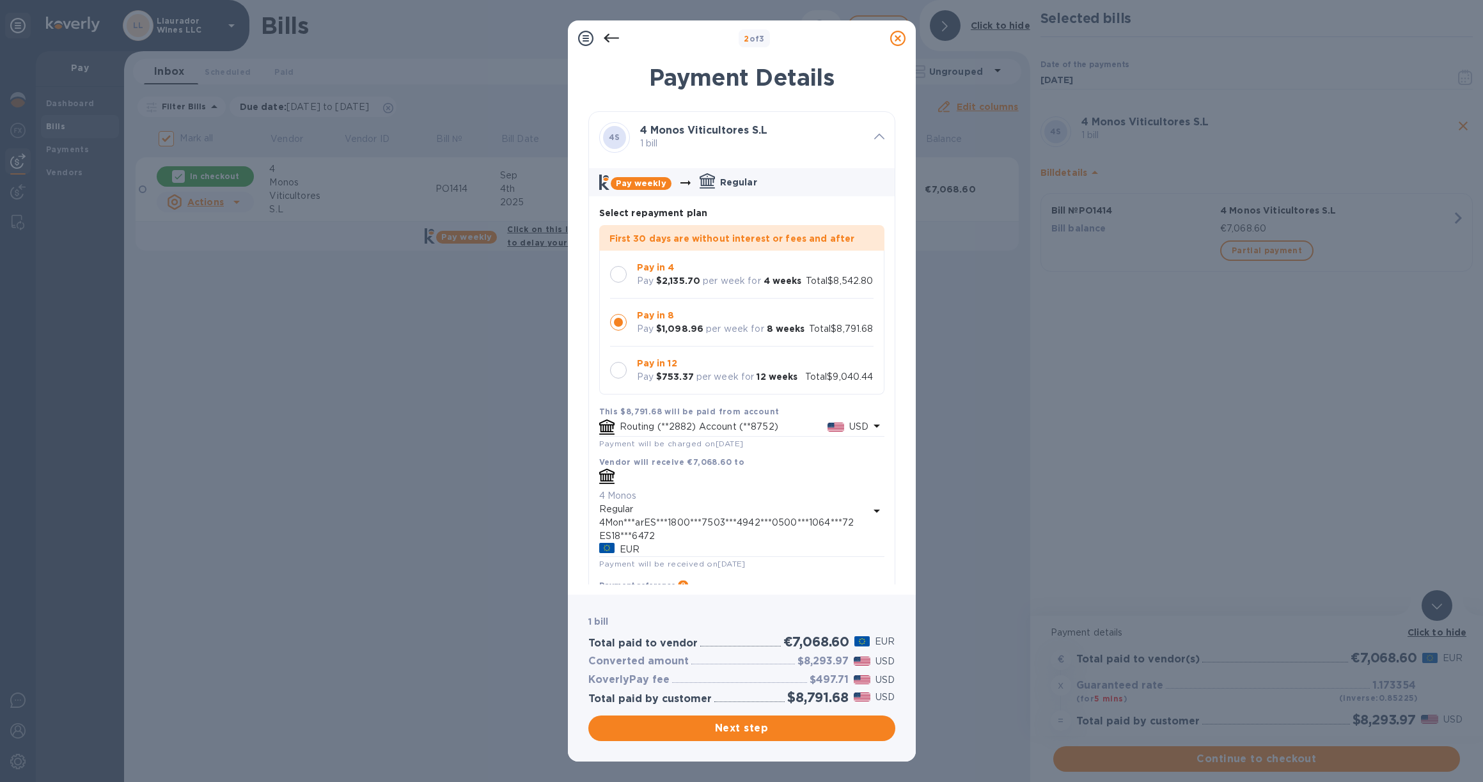
click at [616, 261] on div at bounding box center [618, 274] width 27 height 27
click at [741, 728] on span "Next step" at bounding box center [742, 728] width 287 height 15
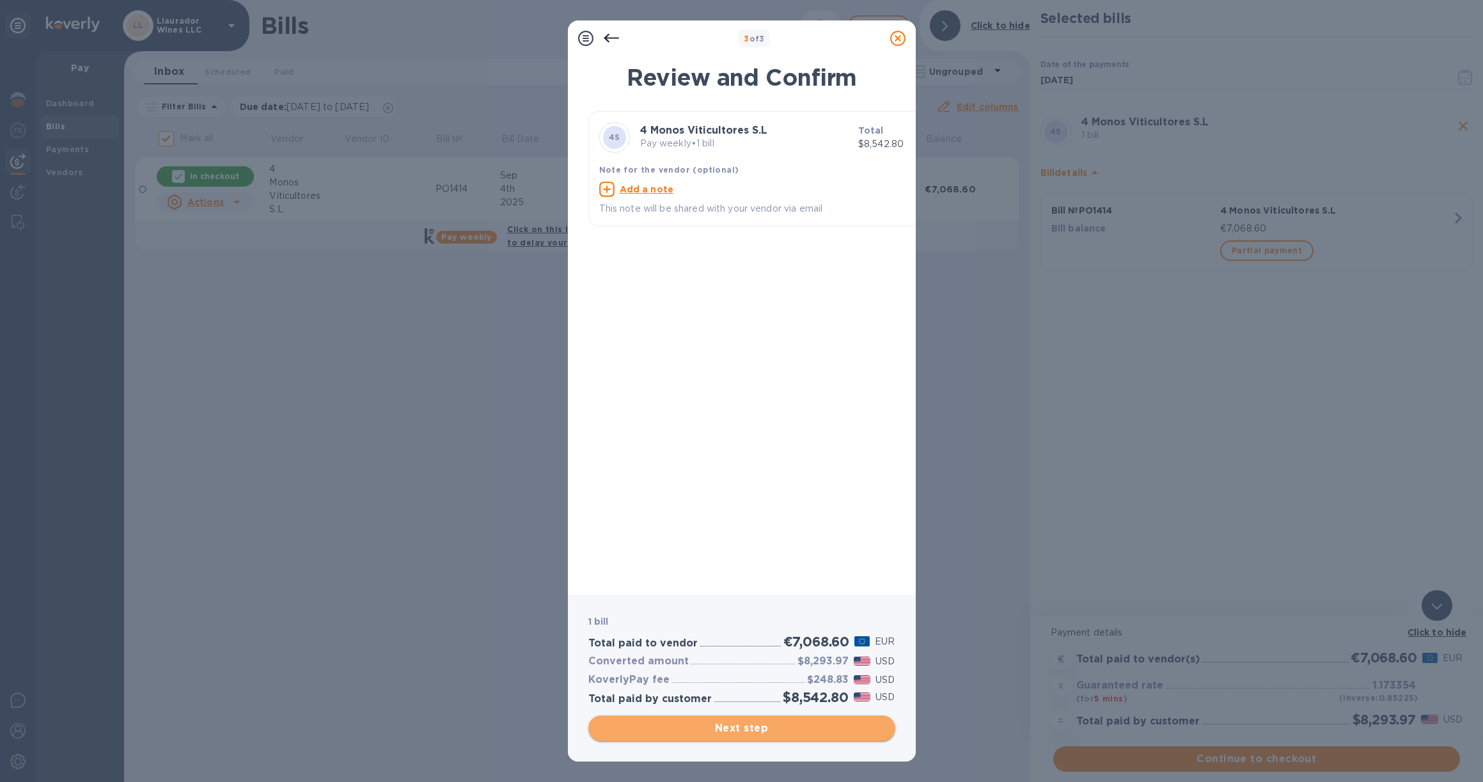
click at [747, 731] on span "Next step" at bounding box center [742, 728] width 287 height 15
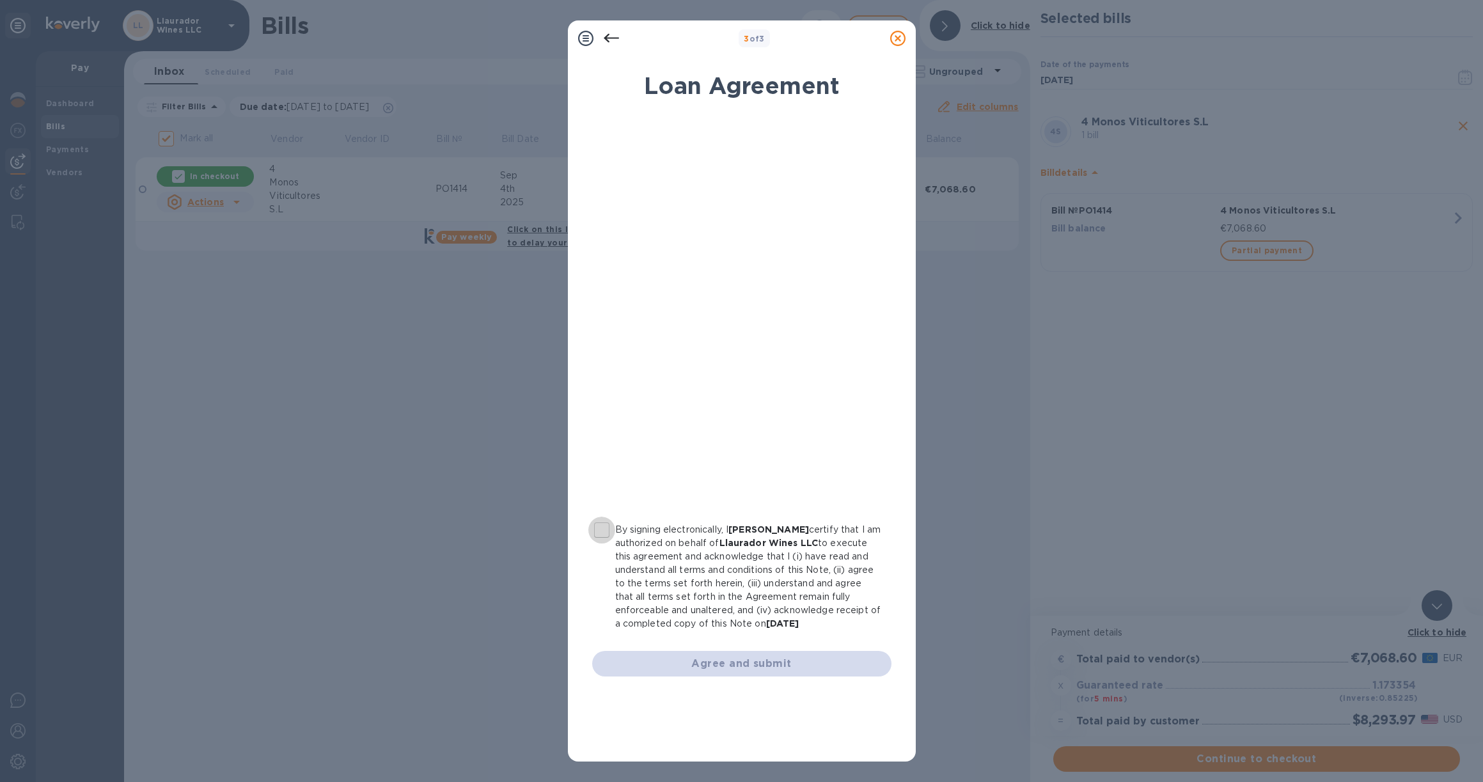
click at [593, 526] on input "By signing electronically, I [PERSON_NAME] certify that I am authorized on beha…" at bounding box center [601, 530] width 27 height 27
checkbox input "true"
click at [746, 669] on span "Agree and submit" at bounding box center [741, 663] width 279 height 15
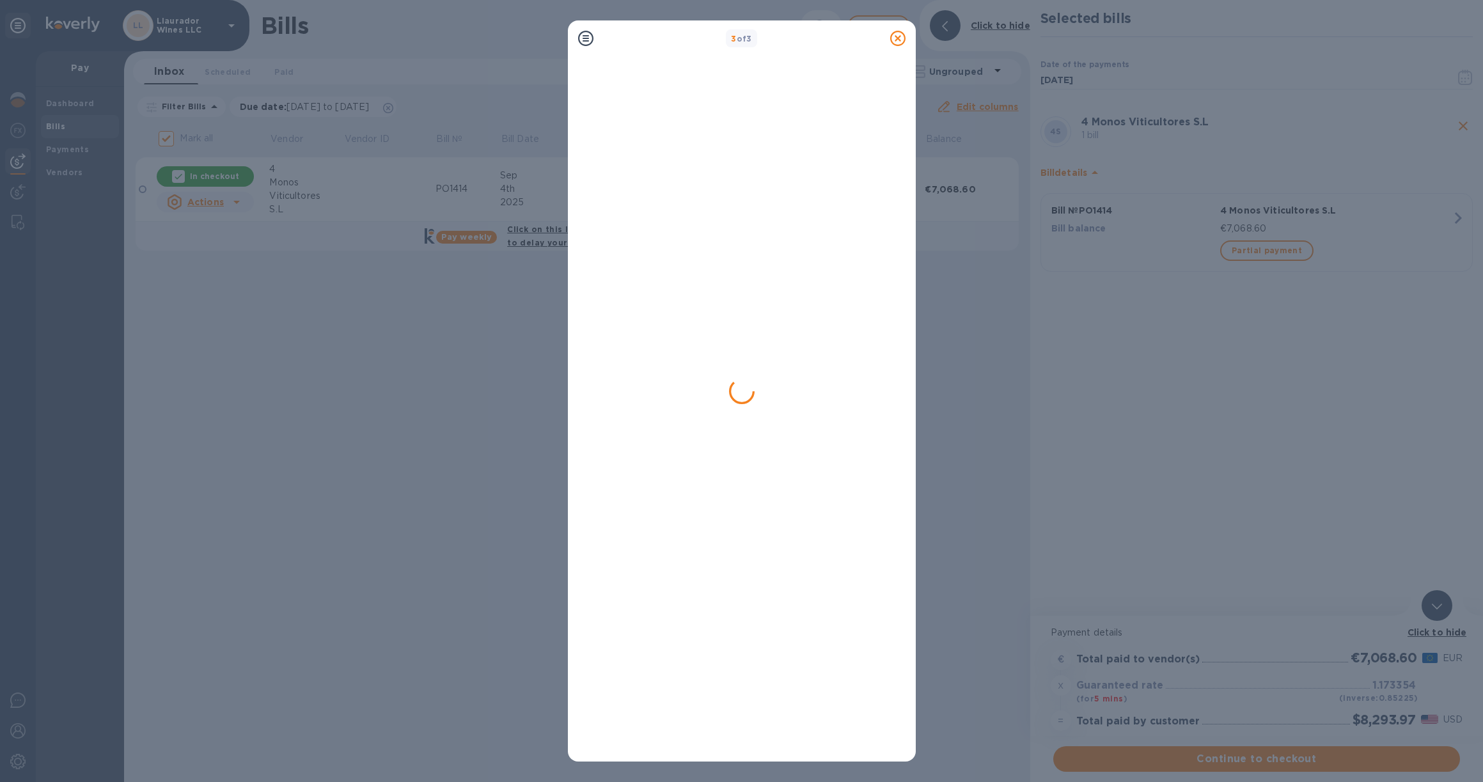
checkbox input "false"
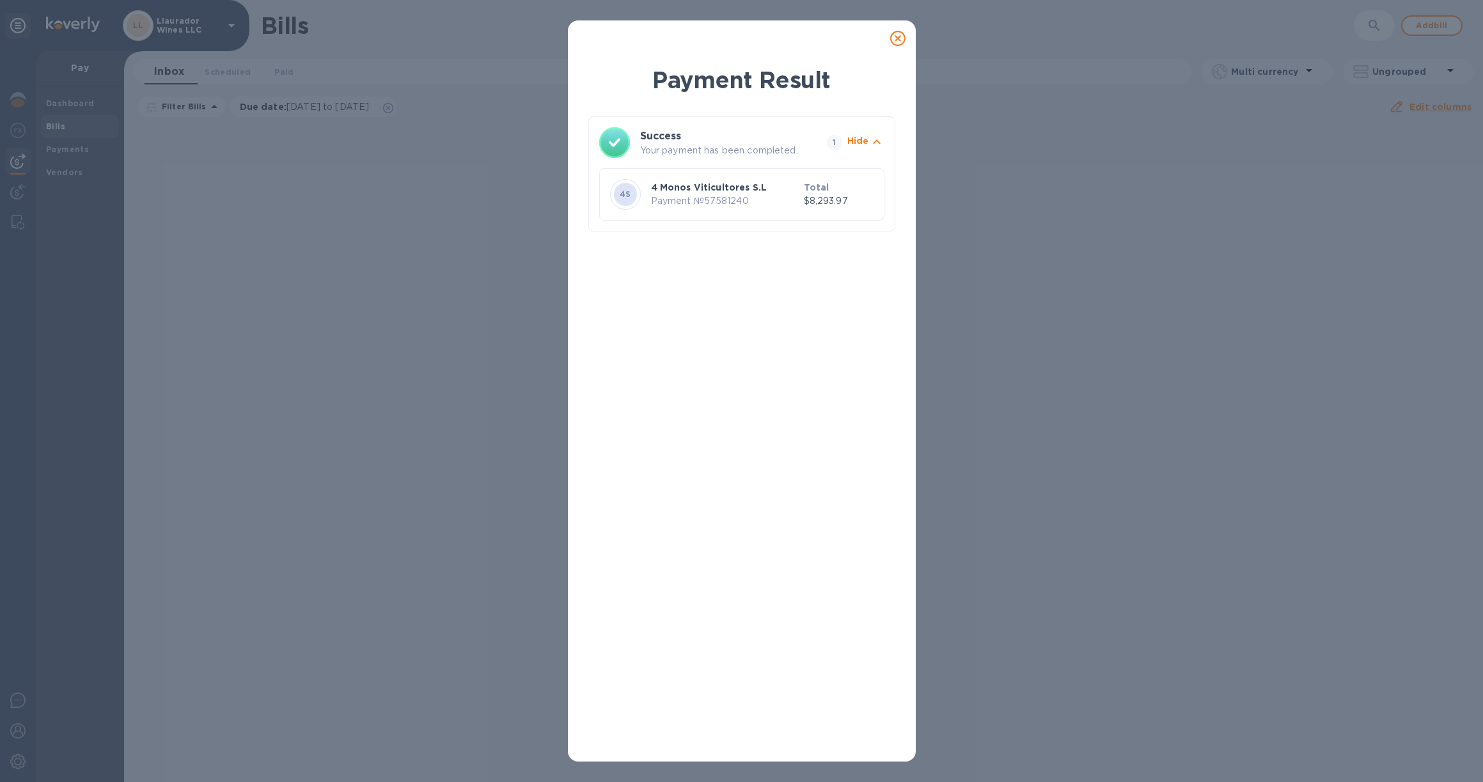
click at [902, 36] on icon at bounding box center [897, 38] width 15 height 15
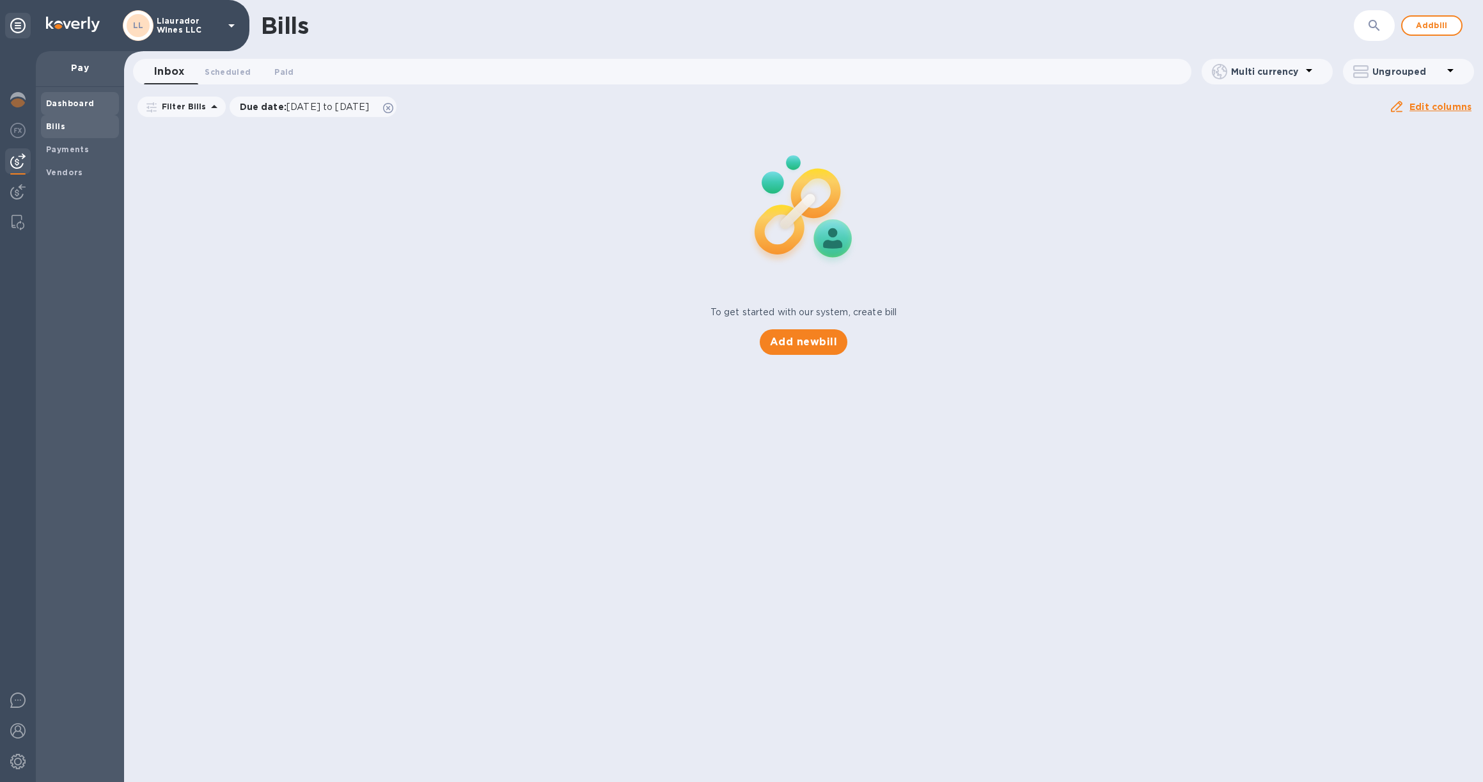
click at [69, 101] on b "Dashboard" at bounding box center [70, 103] width 49 height 10
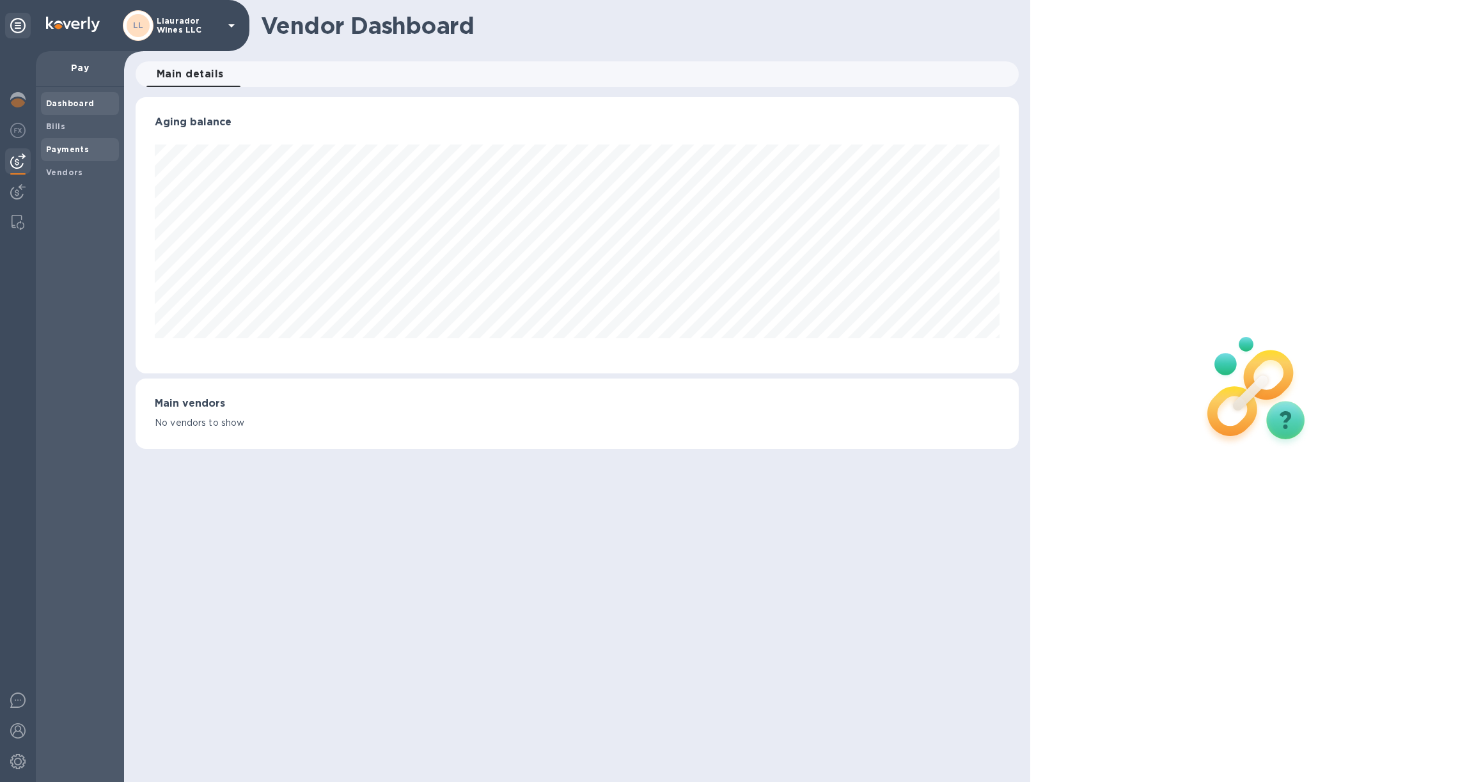
scroll to position [276, 883]
click at [68, 152] on b "Payments" at bounding box center [67, 150] width 43 height 10
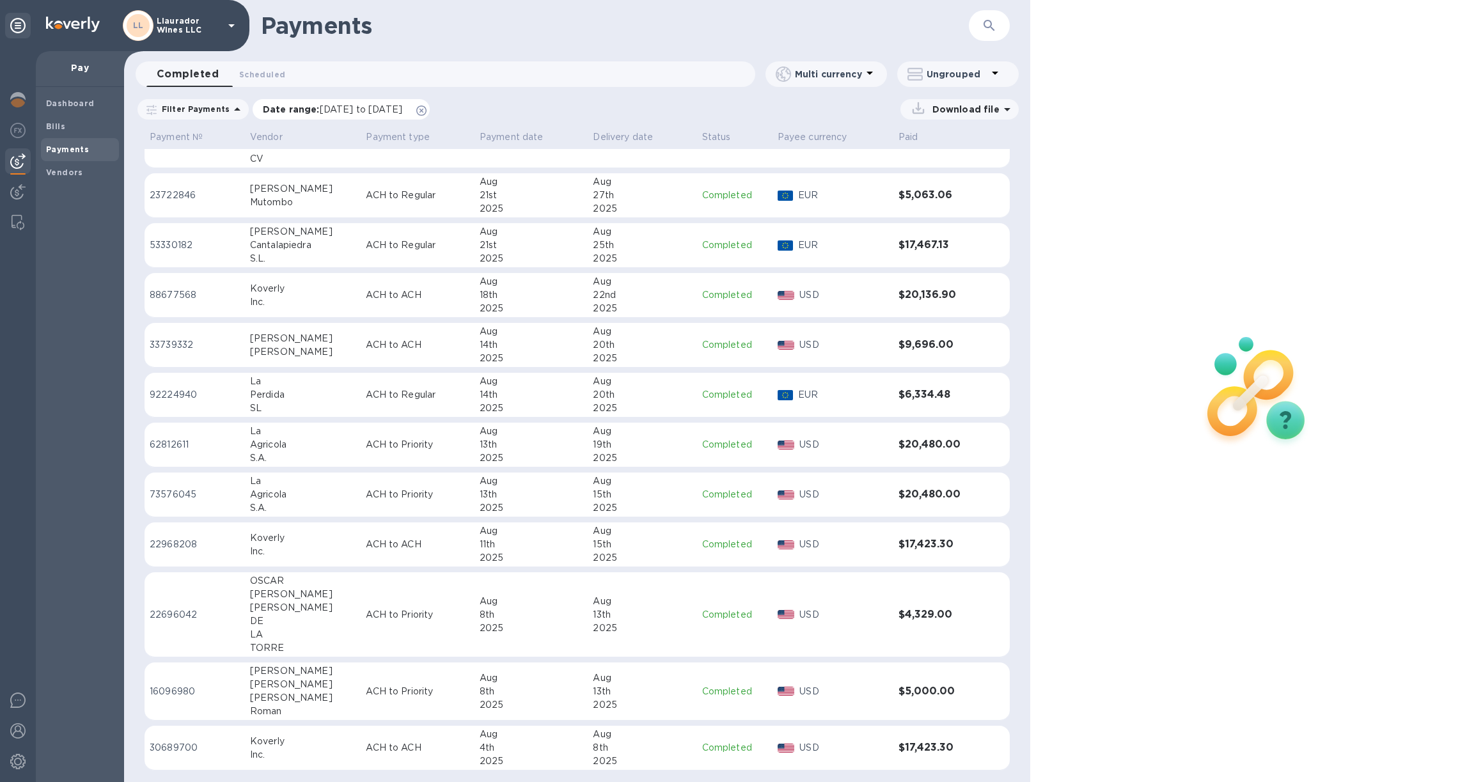
click at [427, 107] on icon at bounding box center [421, 111] width 10 height 10
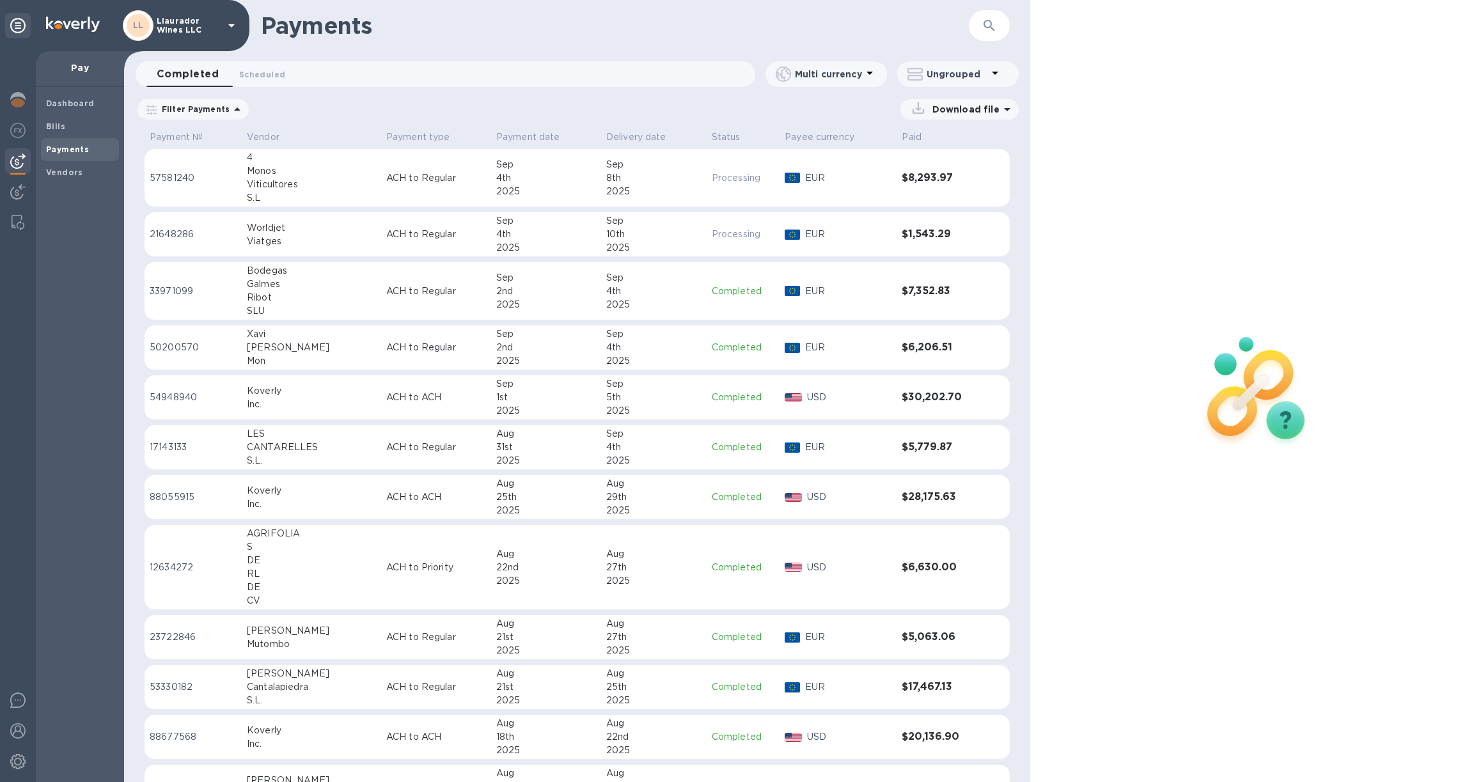
click at [201, 109] on p "Filter Payments" at bounding box center [193, 109] width 73 height 11
click at [317, 105] on div "Download file" at bounding box center [637, 109] width 763 height 20
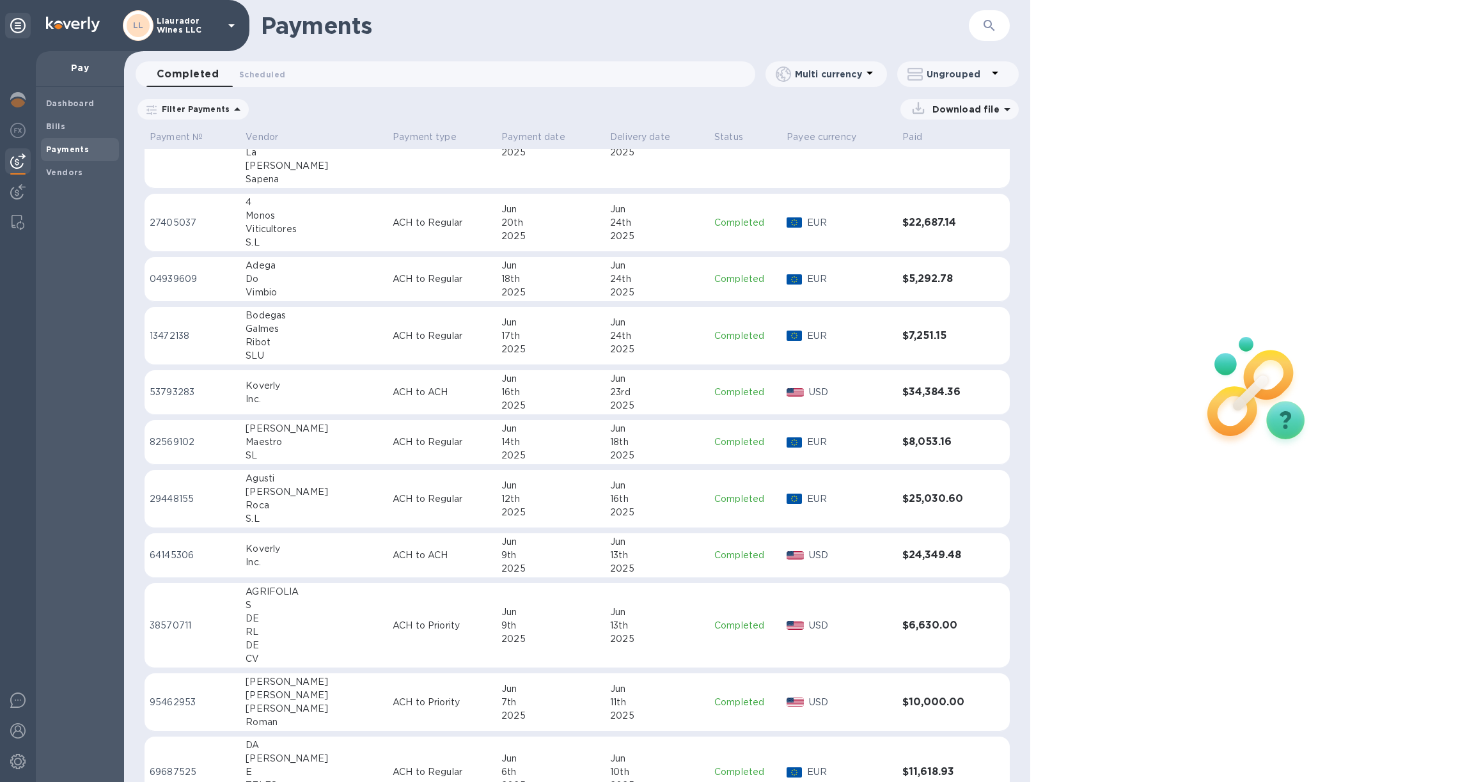
scroll to position [2800, 0]
click at [657, 271] on div "Jun" at bounding box center [657, 268] width 94 height 13
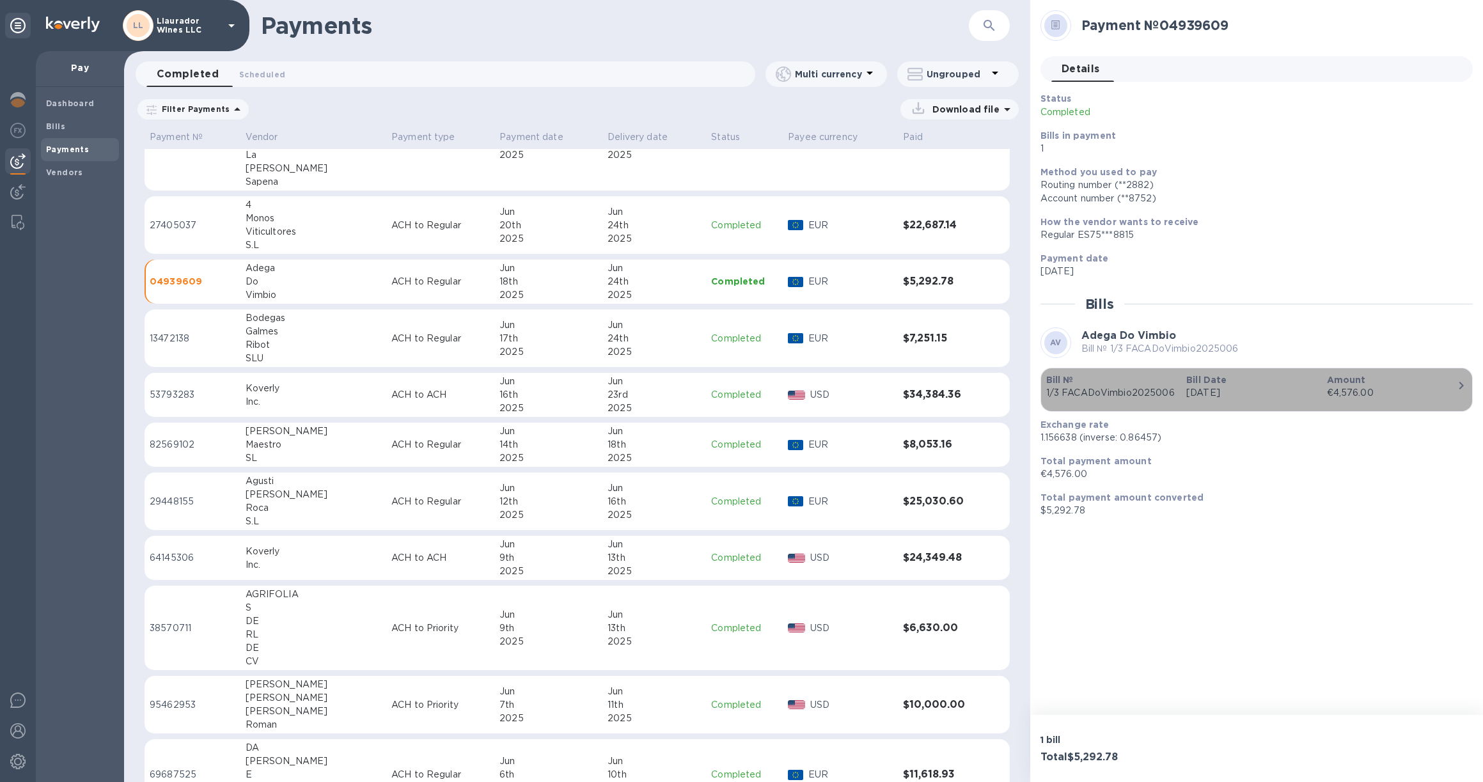
drag, startPoint x: 1384, startPoint y: 393, endPoint x: 1371, endPoint y: 394, distance: 12.8
click at [1371, 394] on div "€4,576.00" at bounding box center [1392, 392] width 130 height 13
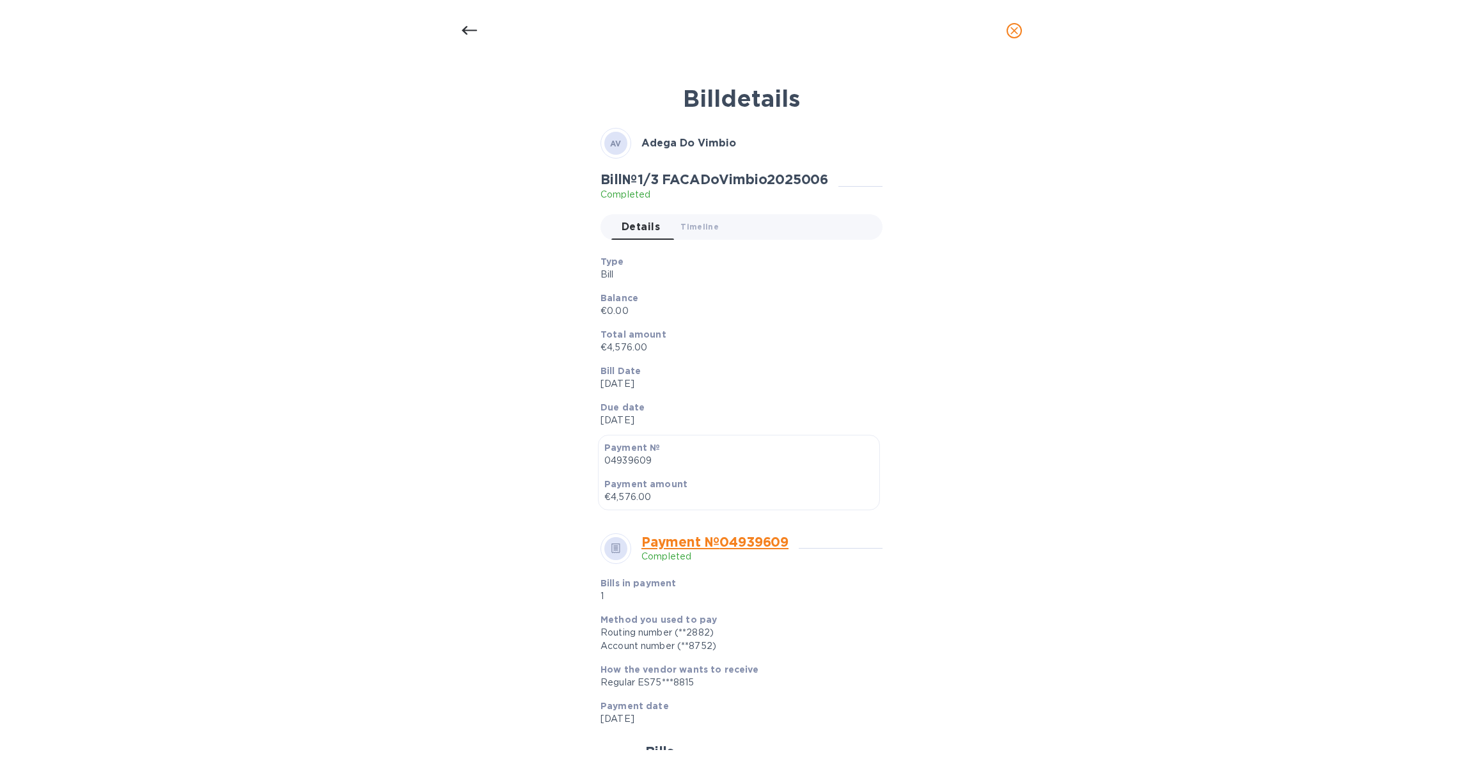
click at [462, 27] on icon at bounding box center [469, 30] width 15 height 15
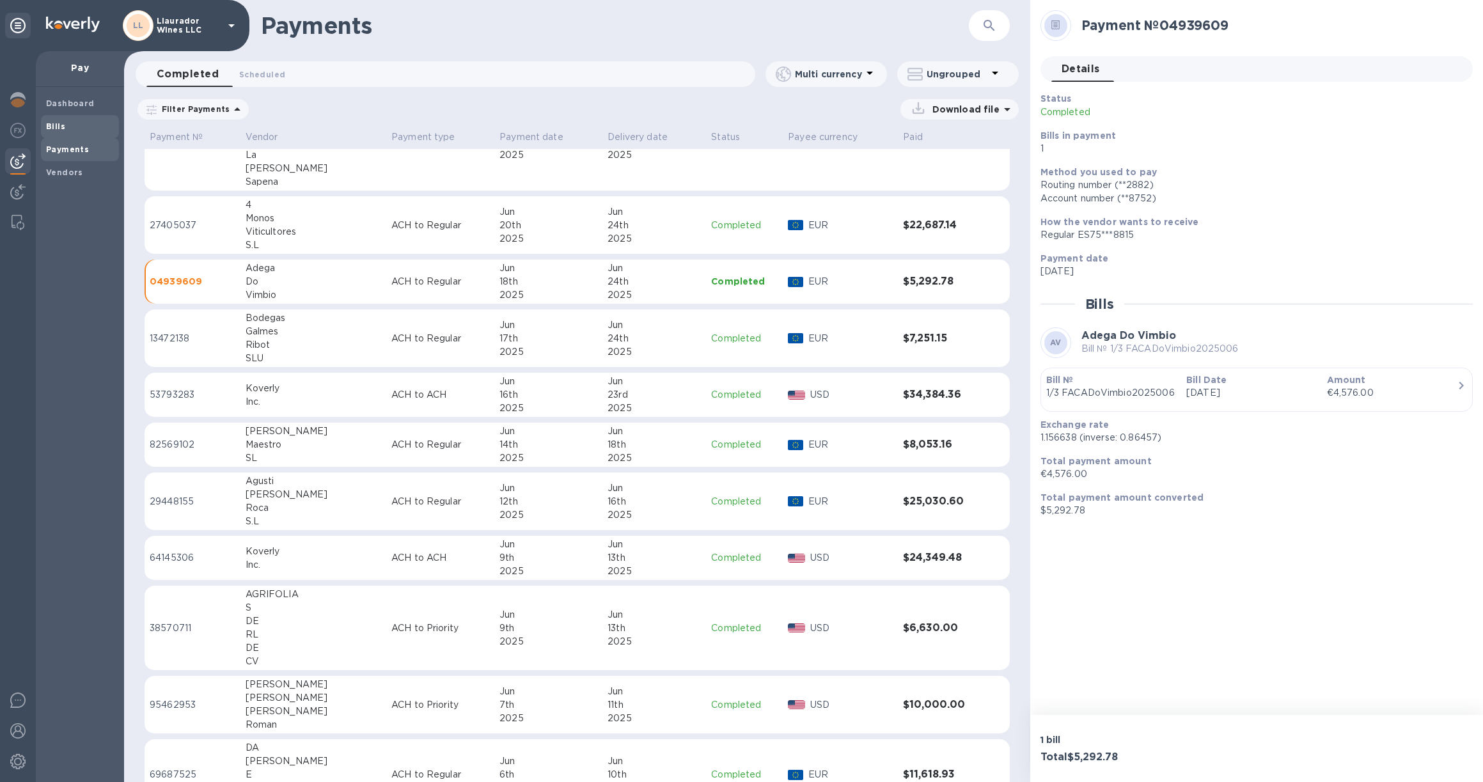
click at [64, 119] on div "Bills" at bounding box center [80, 126] width 78 height 23
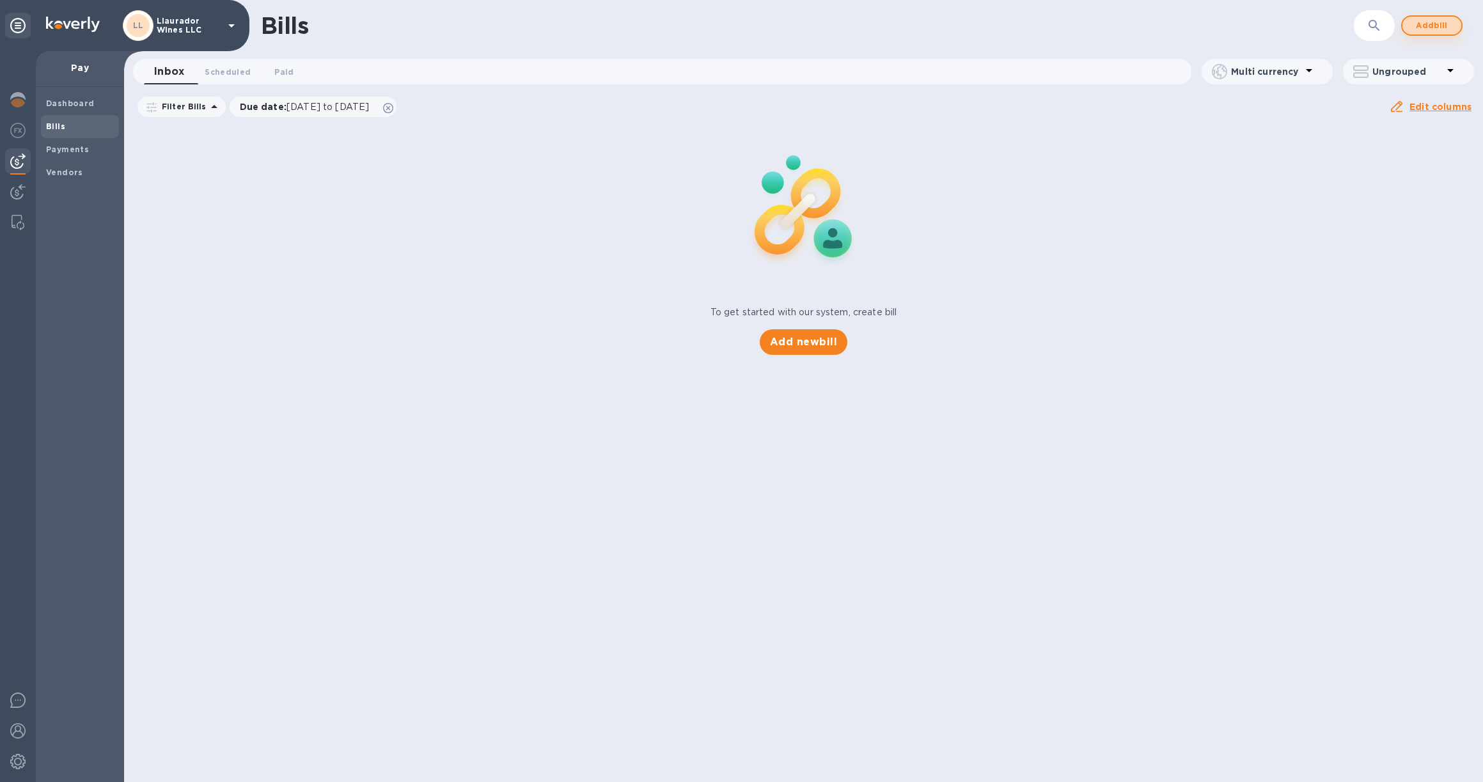
click at [1447, 23] on span "Add bill" at bounding box center [1432, 25] width 38 height 15
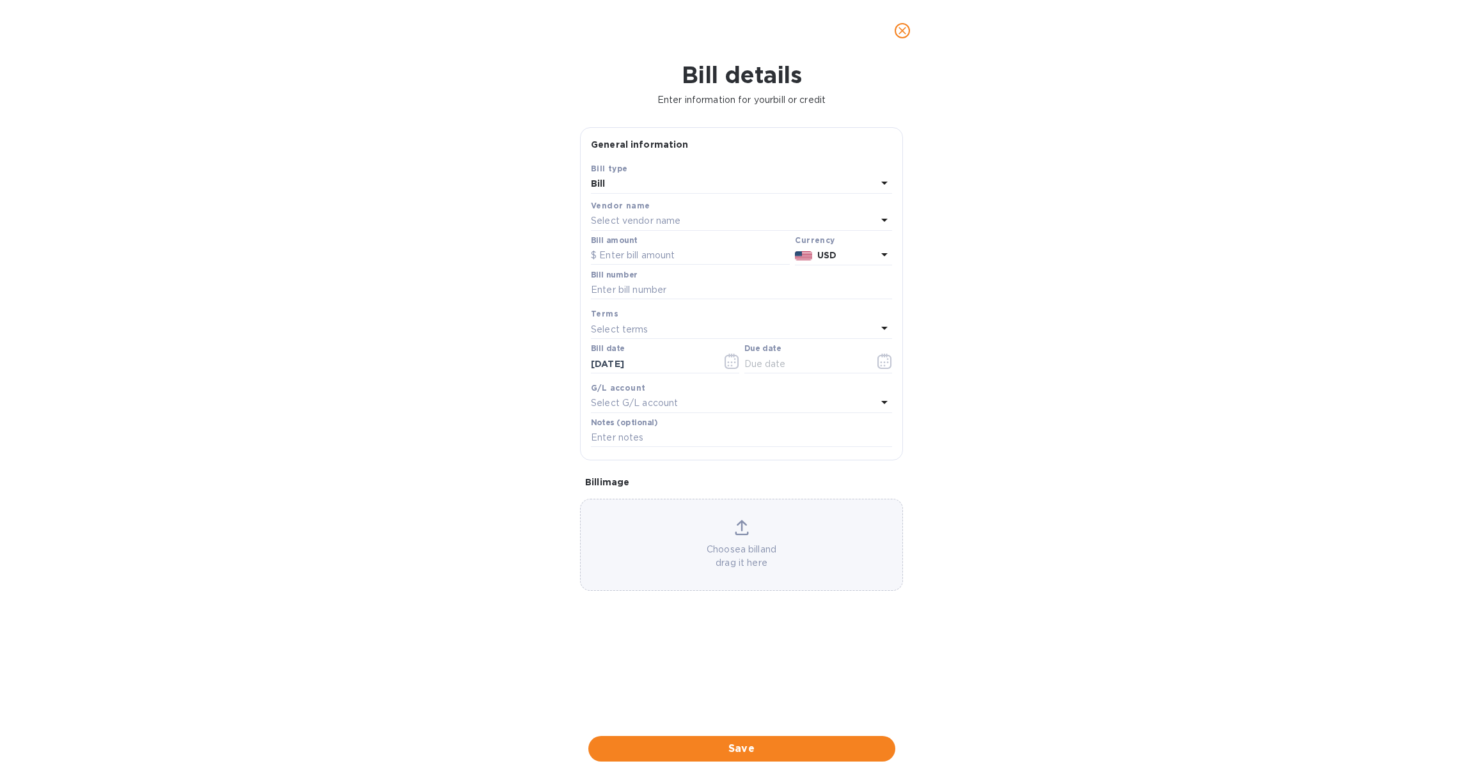
click at [612, 224] on p "Select vendor name" at bounding box center [636, 220] width 90 height 13
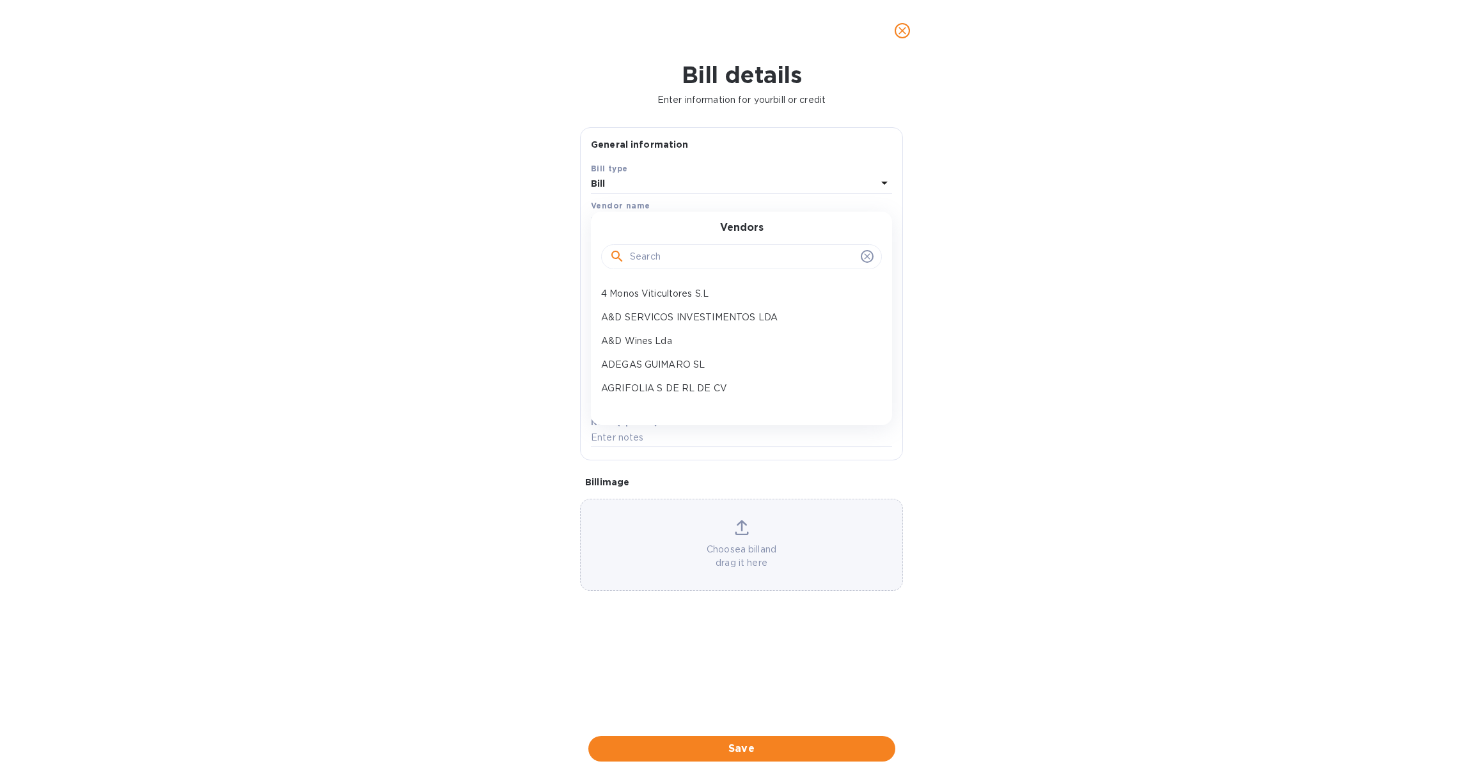
click at [647, 267] on div at bounding box center [741, 257] width 281 height 26
click at [651, 262] on input "text" at bounding box center [743, 256] width 226 height 19
type input "Vimbio"
drag, startPoint x: 665, startPoint y: 251, endPoint x: 683, endPoint y: 293, distance: 45.8
click at [683, 293] on p "Adega Do Vimbio" at bounding box center [736, 293] width 271 height 13
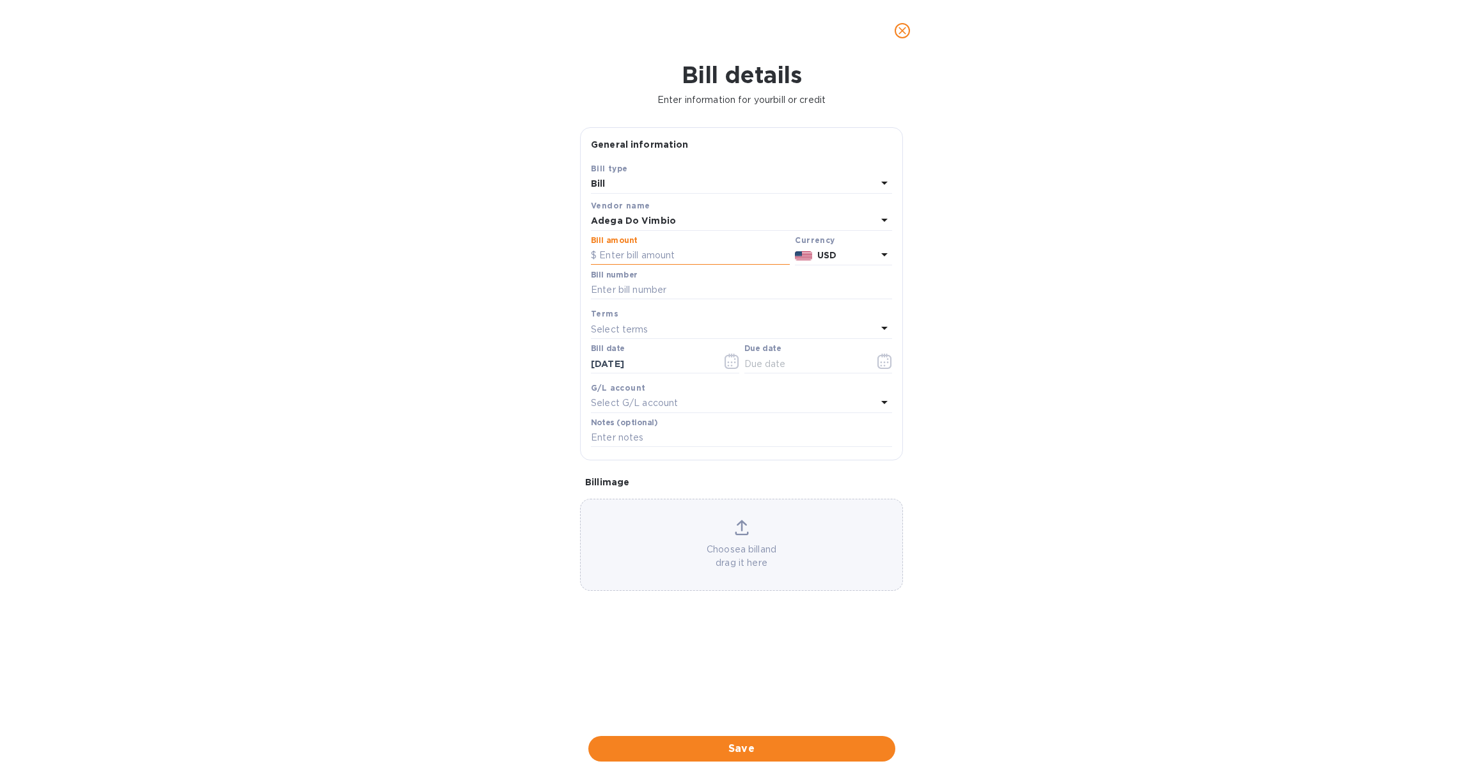
click at [656, 253] on input "text" at bounding box center [690, 255] width 199 height 19
type input "4,576"
type input "2/3 2025006"
click at [656, 324] on div "Select terms" at bounding box center [734, 329] width 286 height 18
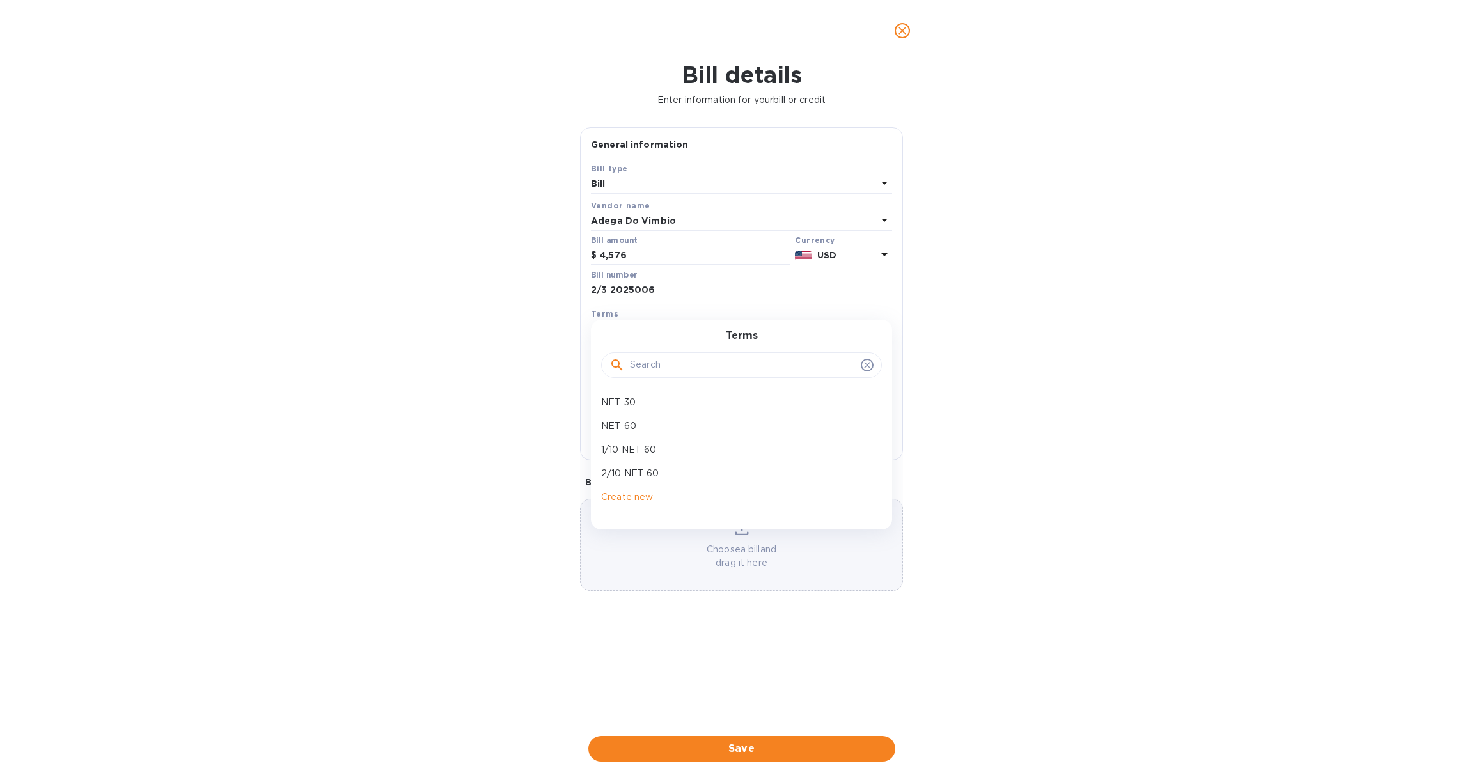
scroll to position [0, 1]
click at [661, 397] on p "NET 30" at bounding box center [736, 402] width 271 height 13
type input "[DATE]"
click at [790, 741] on span "Save" at bounding box center [742, 748] width 287 height 15
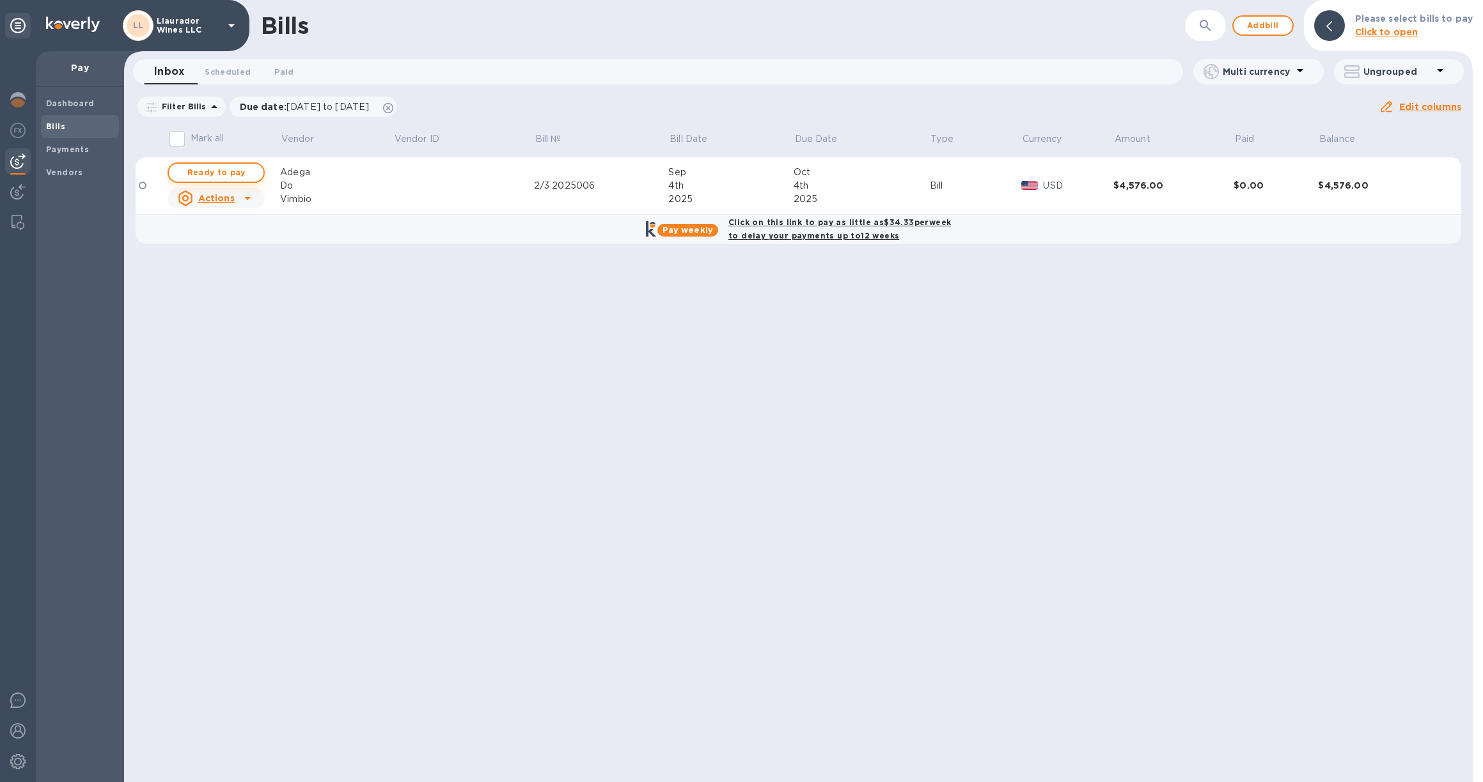
click at [226, 168] on span "Ready to pay" at bounding box center [216, 172] width 74 height 15
checkbox input "true"
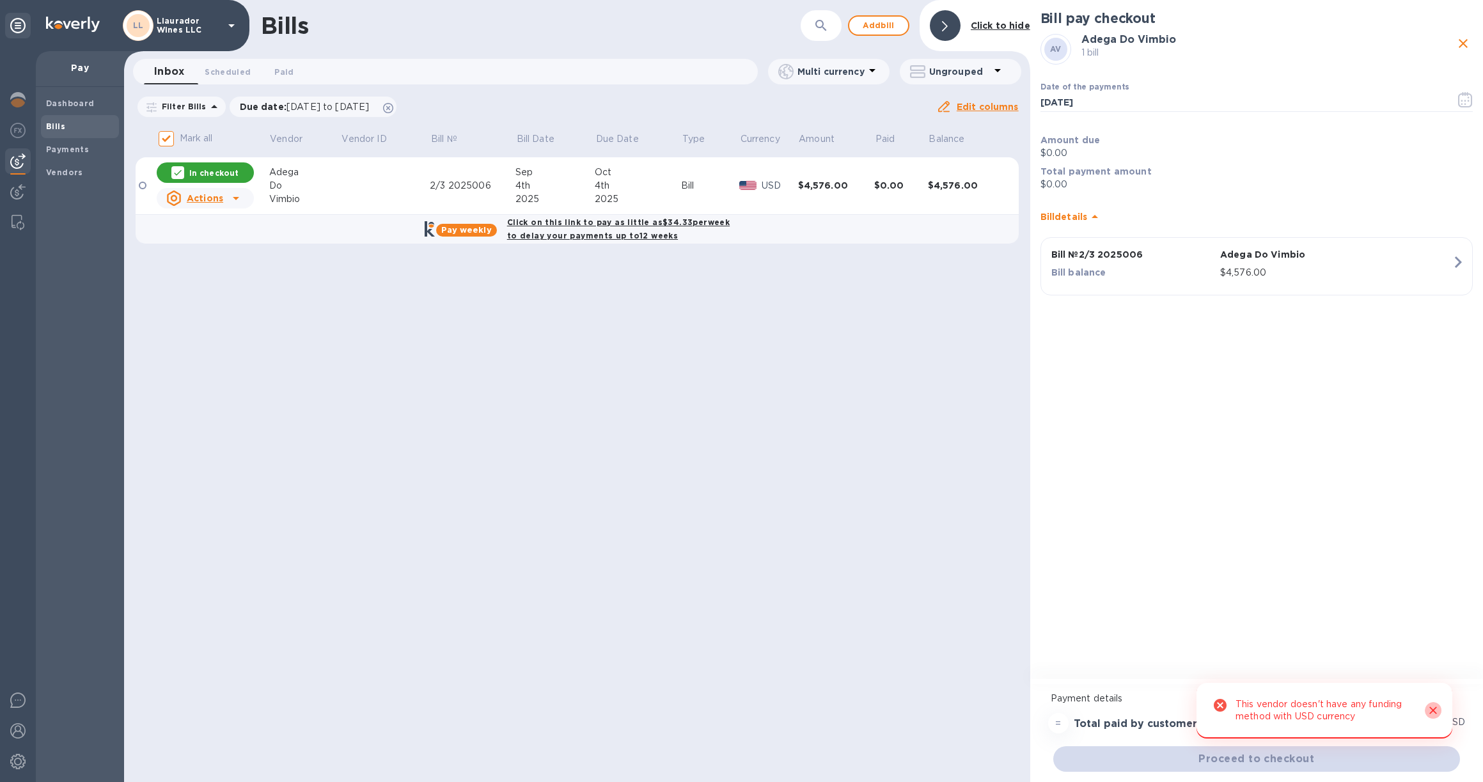
click at [1436, 712] on icon "Close" at bounding box center [1433, 710] width 13 height 13
click at [746, 185] on img at bounding box center [747, 185] width 17 height 9
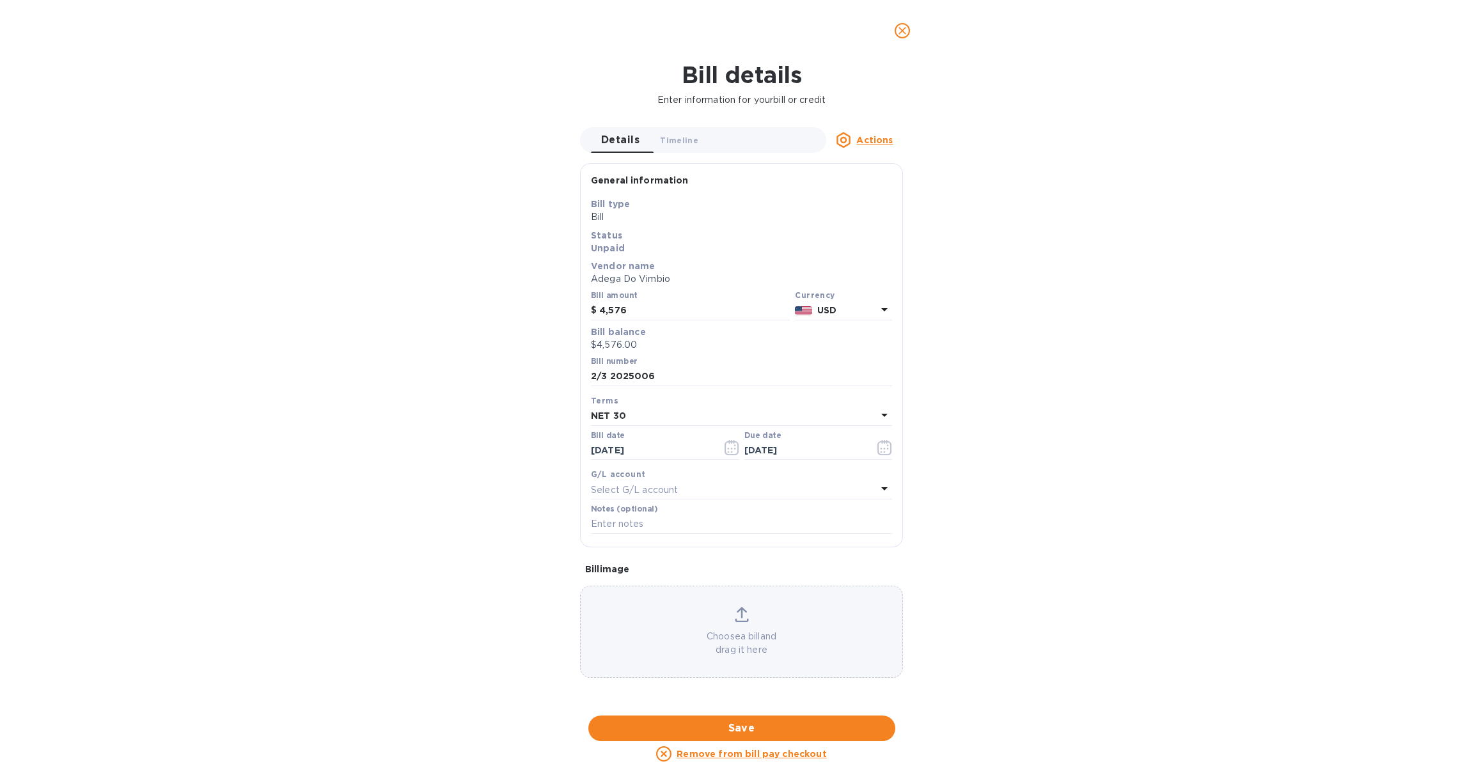
click at [860, 310] on p "USD" at bounding box center [846, 310] width 59 height 13
click at [755, 349] on div "EUR" at bounding box center [720, 343] width 104 height 19
click at [812, 721] on span "Save" at bounding box center [742, 728] width 287 height 15
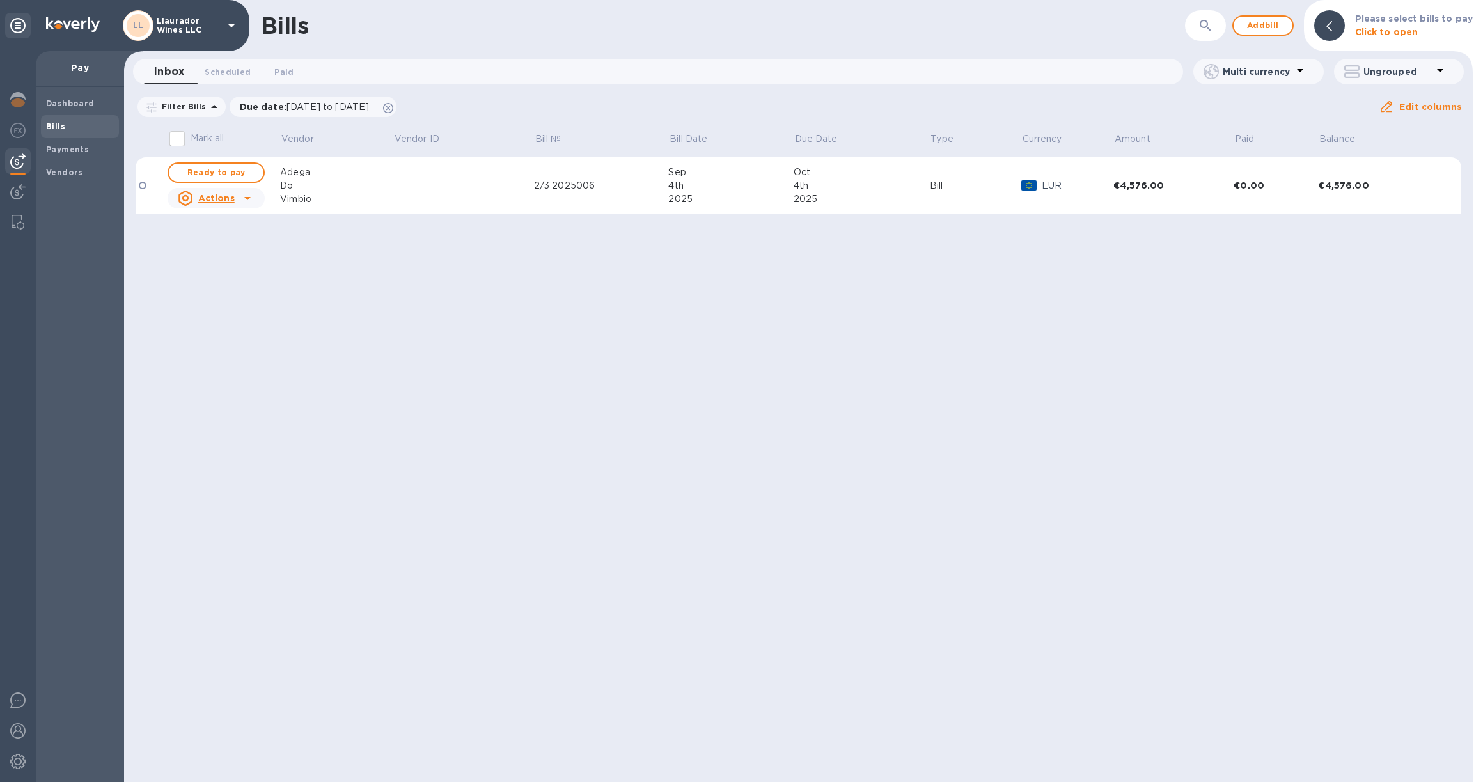
click at [224, 169] on span "Ready to pay" at bounding box center [216, 172] width 74 height 15
checkbox input "true"
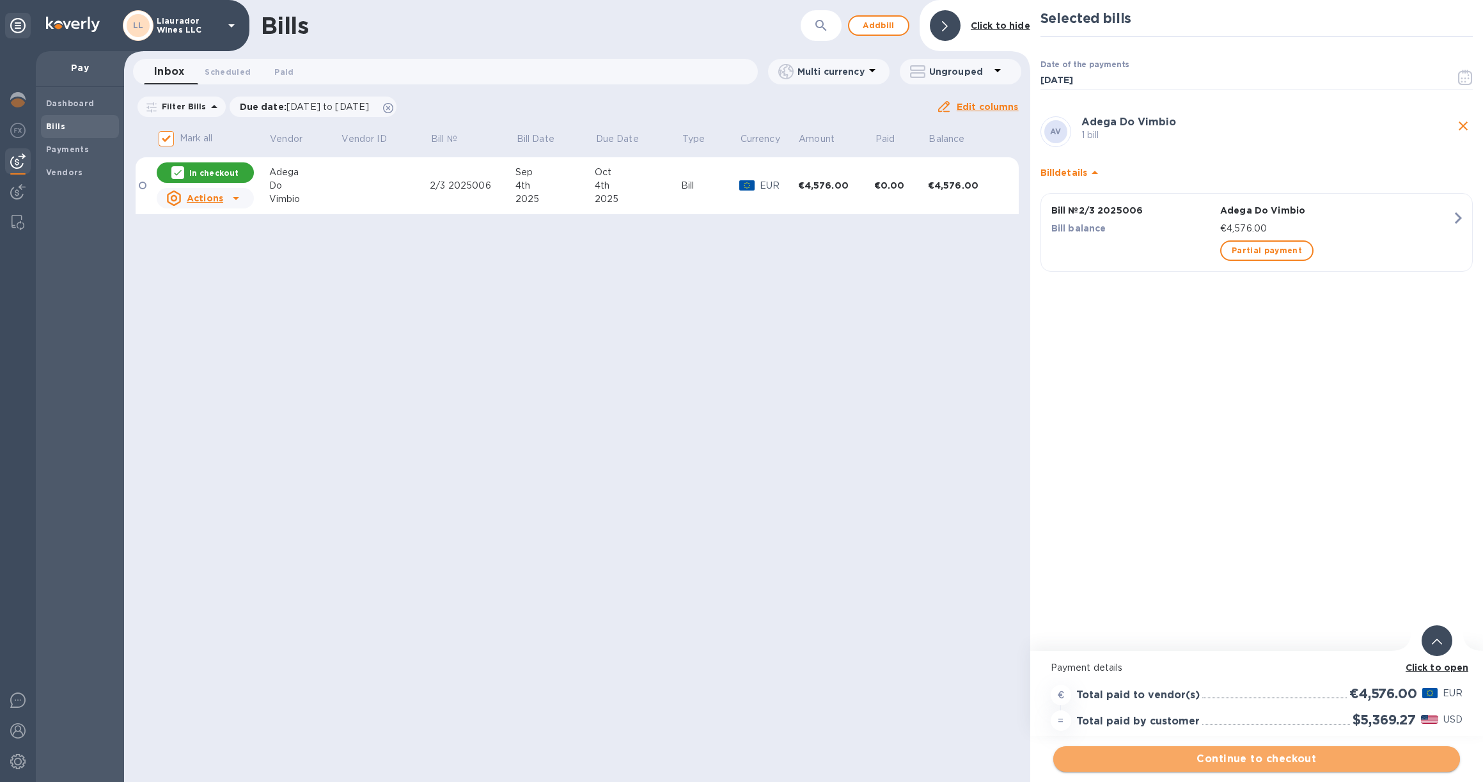
click at [1259, 757] on span "Continue to checkout" at bounding box center [1257, 758] width 386 height 15
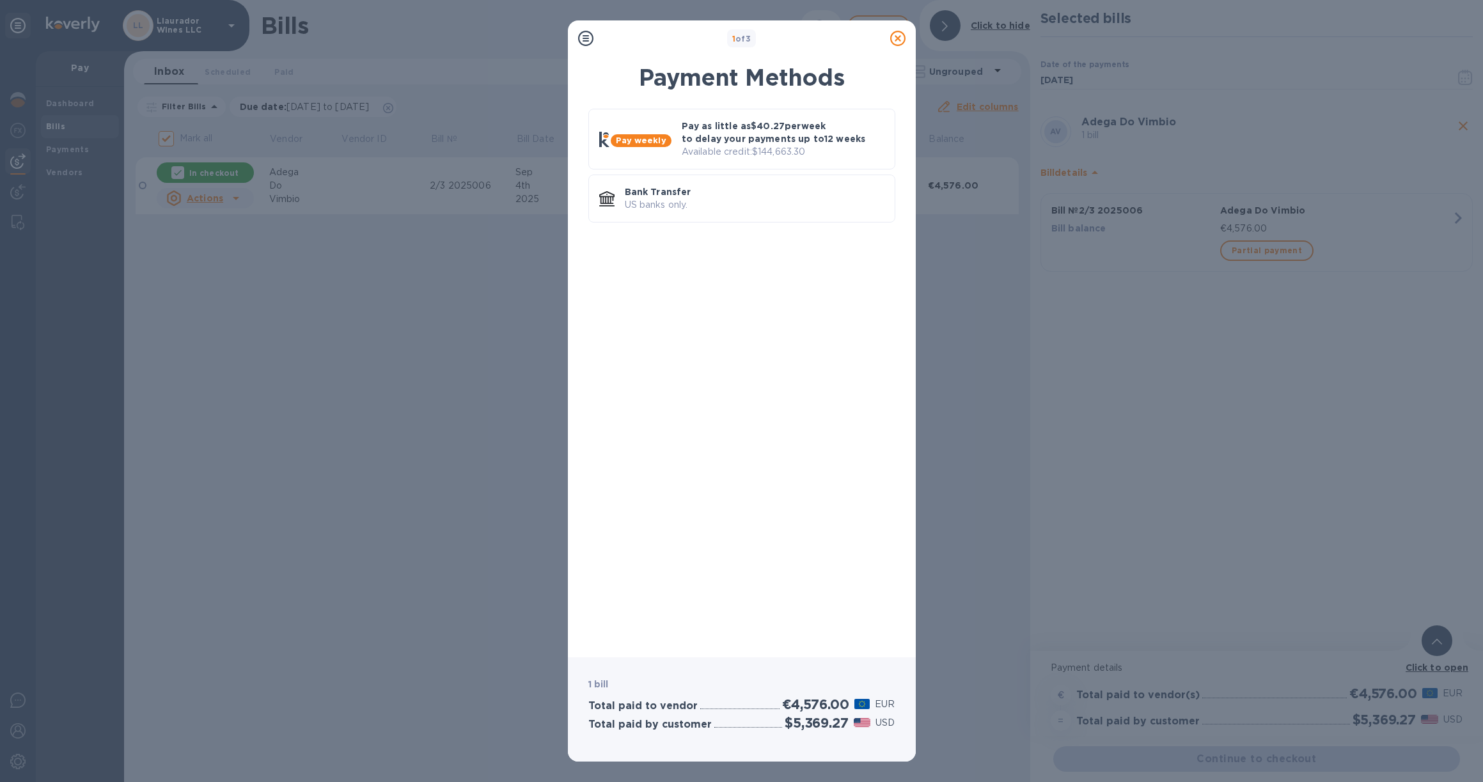
drag, startPoint x: 266, startPoint y: 249, endPoint x: 437, endPoint y: 268, distance: 171.8
click at [437, 268] on div "1 of 3 Payment Methods Pay weekly Pay as little as $40.27 per week to delay you…" at bounding box center [741, 391] width 1483 height 782
click at [767, 120] on p "Pay as little as $40.27 per week to delay your payments up to 12 weeks" at bounding box center [783, 133] width 203 height 26
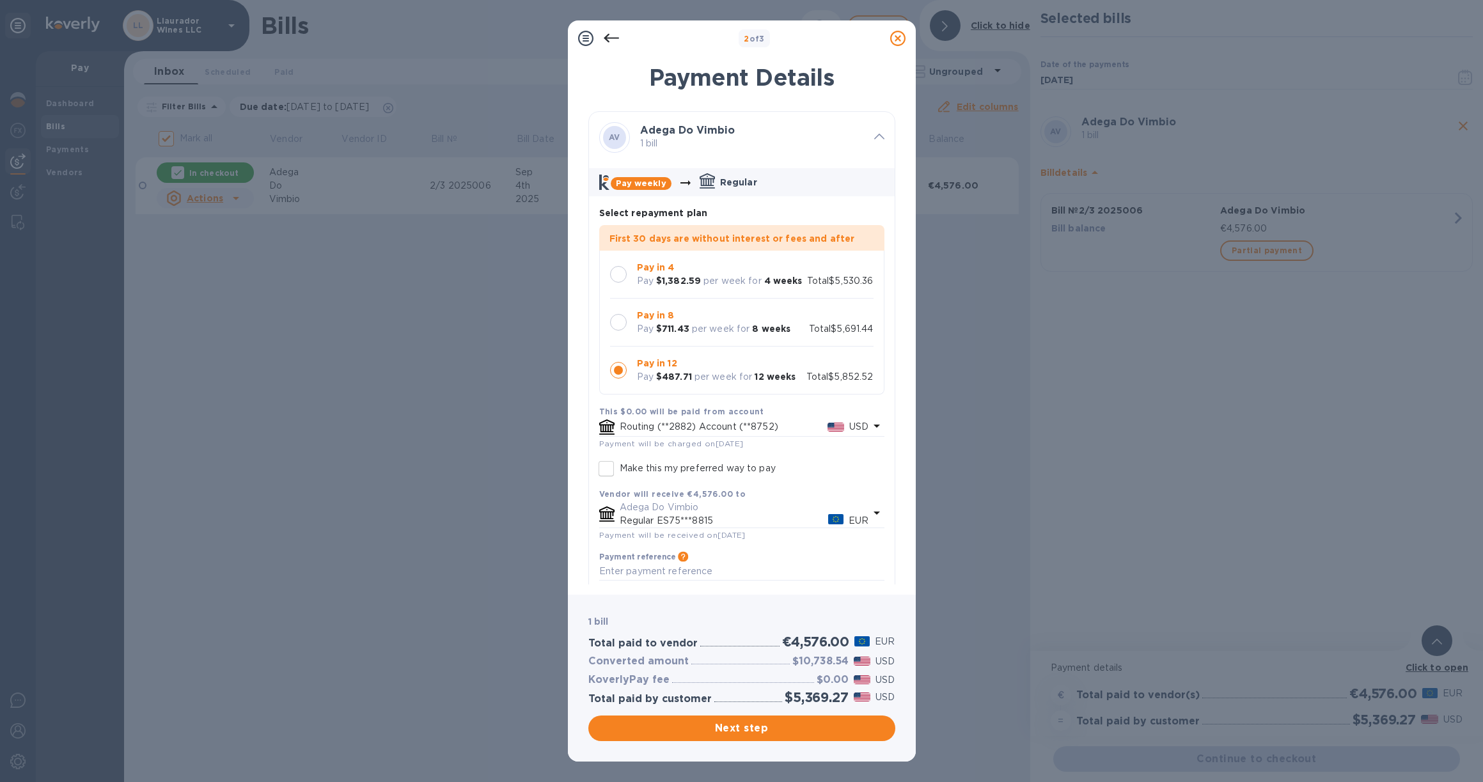
scroll to position [10, 0]
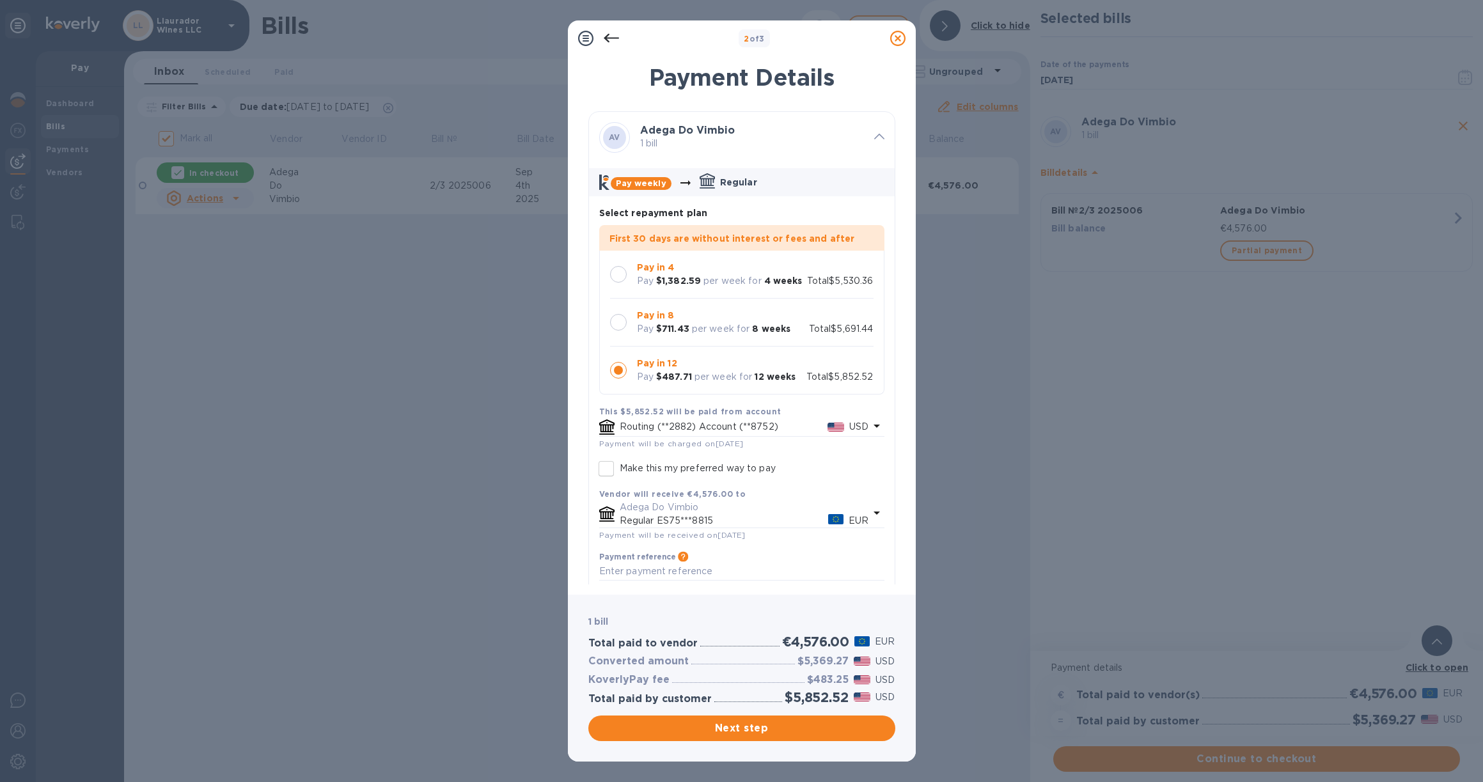
click at [620, 266] on div at bounding box center [618, 274] width 17 height 17
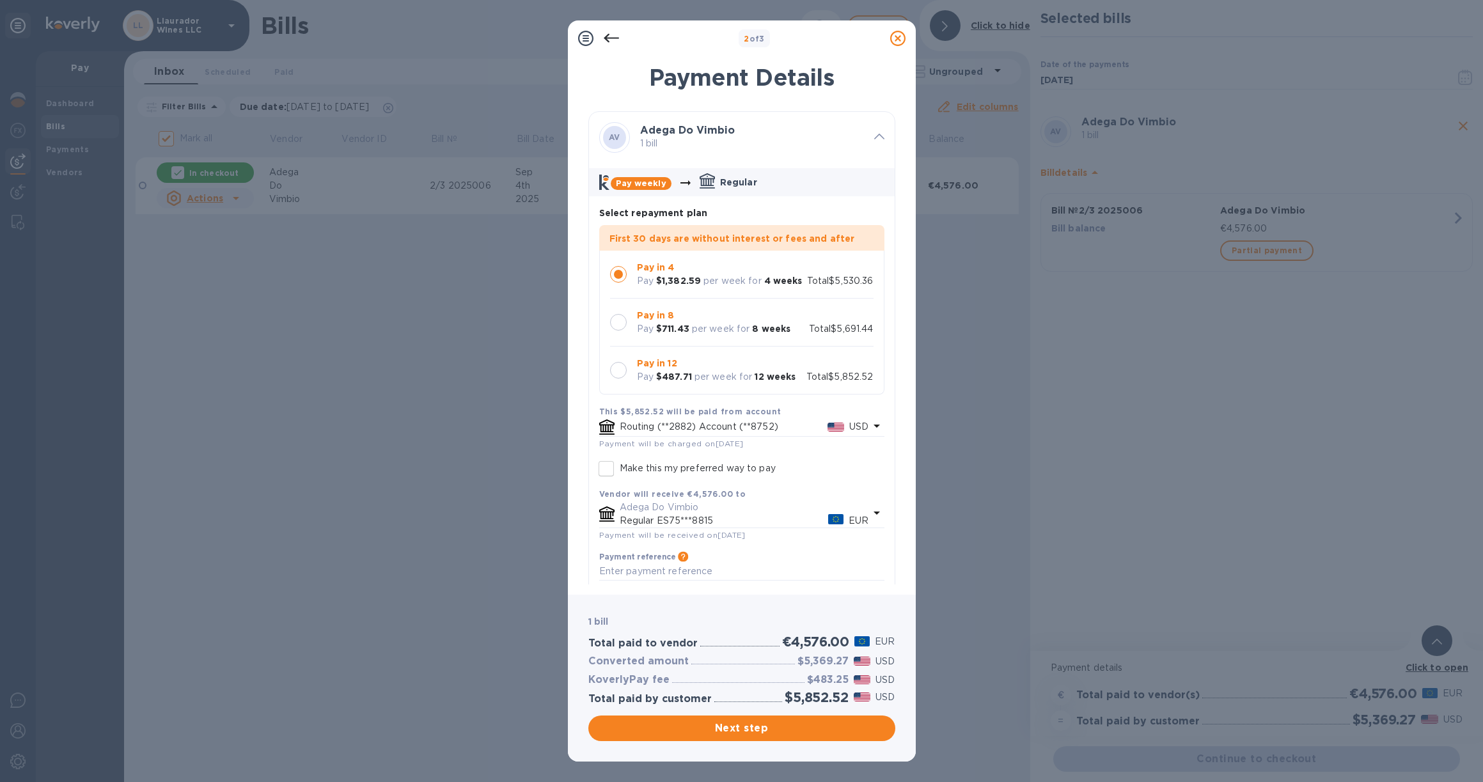
scroll to position [0, 0]
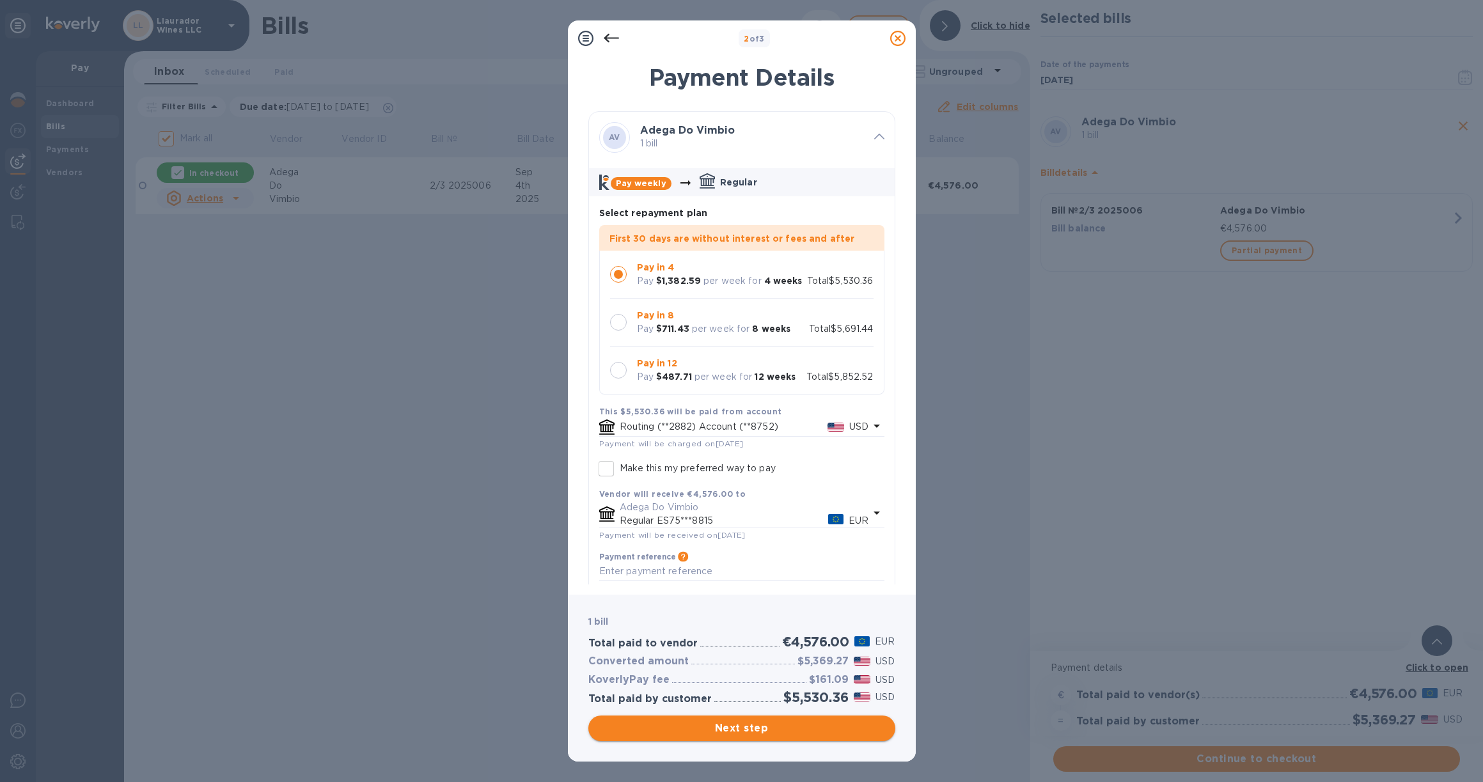
click at [786, 718] on button "Next step" at bounding box center [741, 729] width 307 height 26
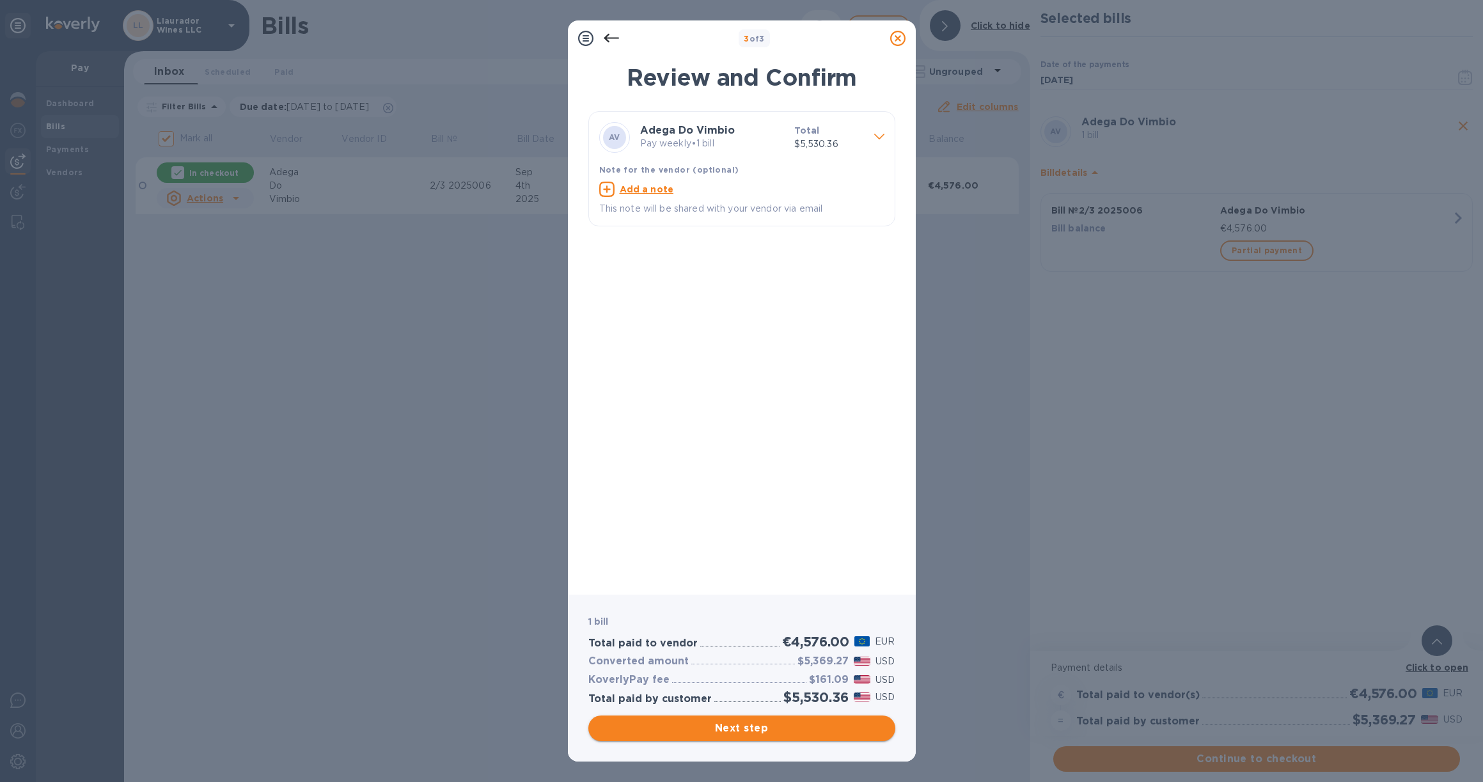
click at [782, 723] on span "Next step" at bounding box center [742, 728] width 287 height 15
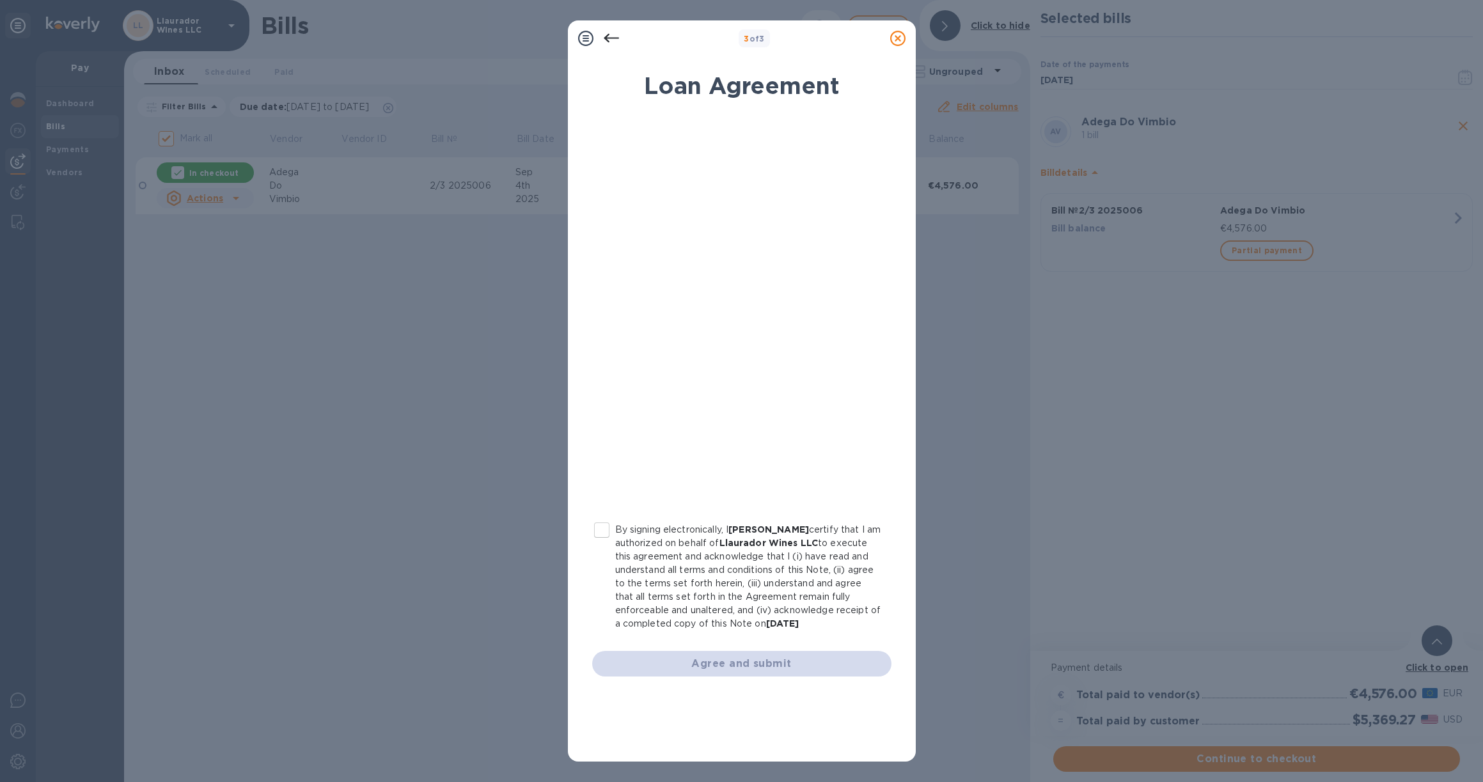
click at [606, 531] on input "By signing electronically, I [PERSON_NAME] certify that I am authorized on beha…" at bounding box center [601, 530] width 27 height 27
checkbox input "true"
click at [773, 661] on span "Agree and submit" at bounding box center [741, 663] width 279 height 15
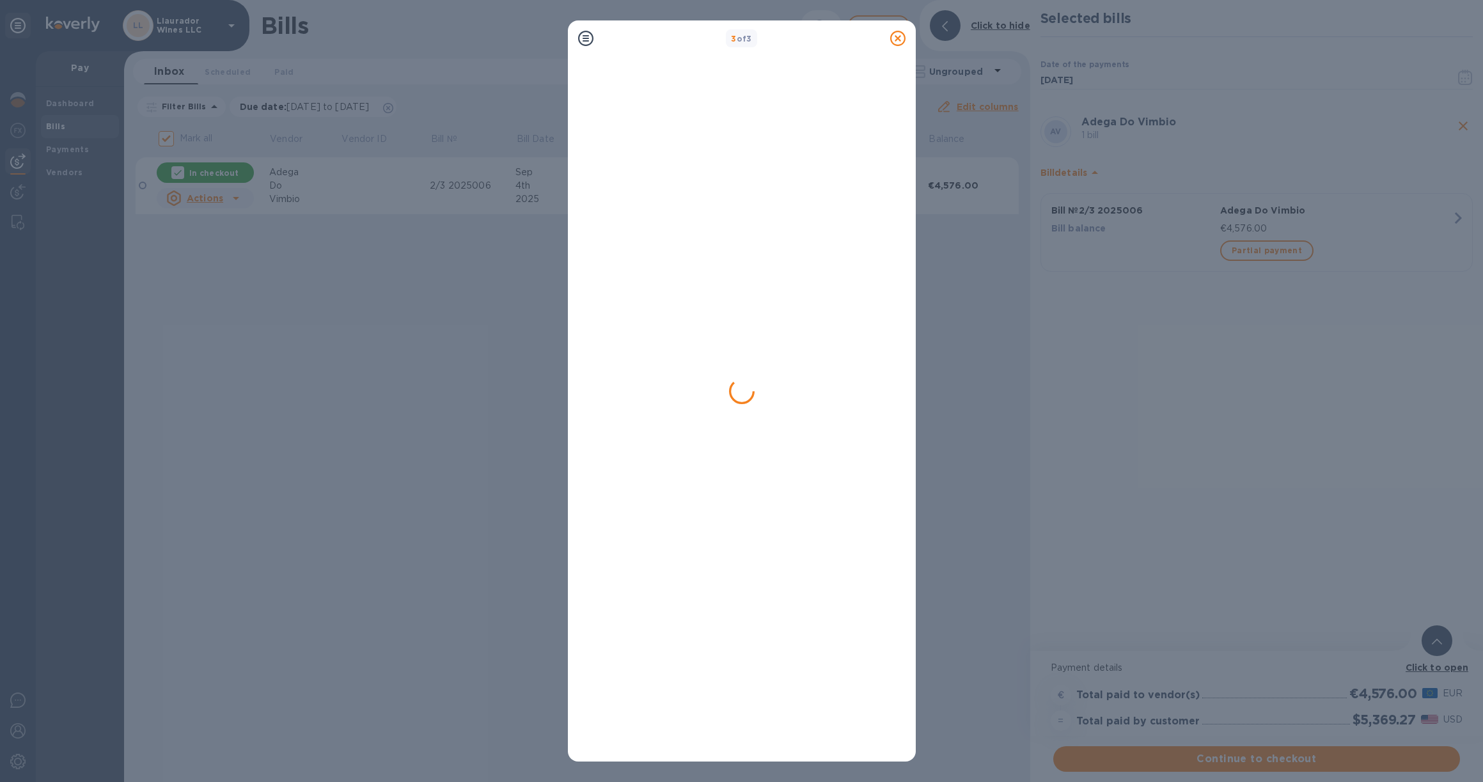
checkbox input "false"
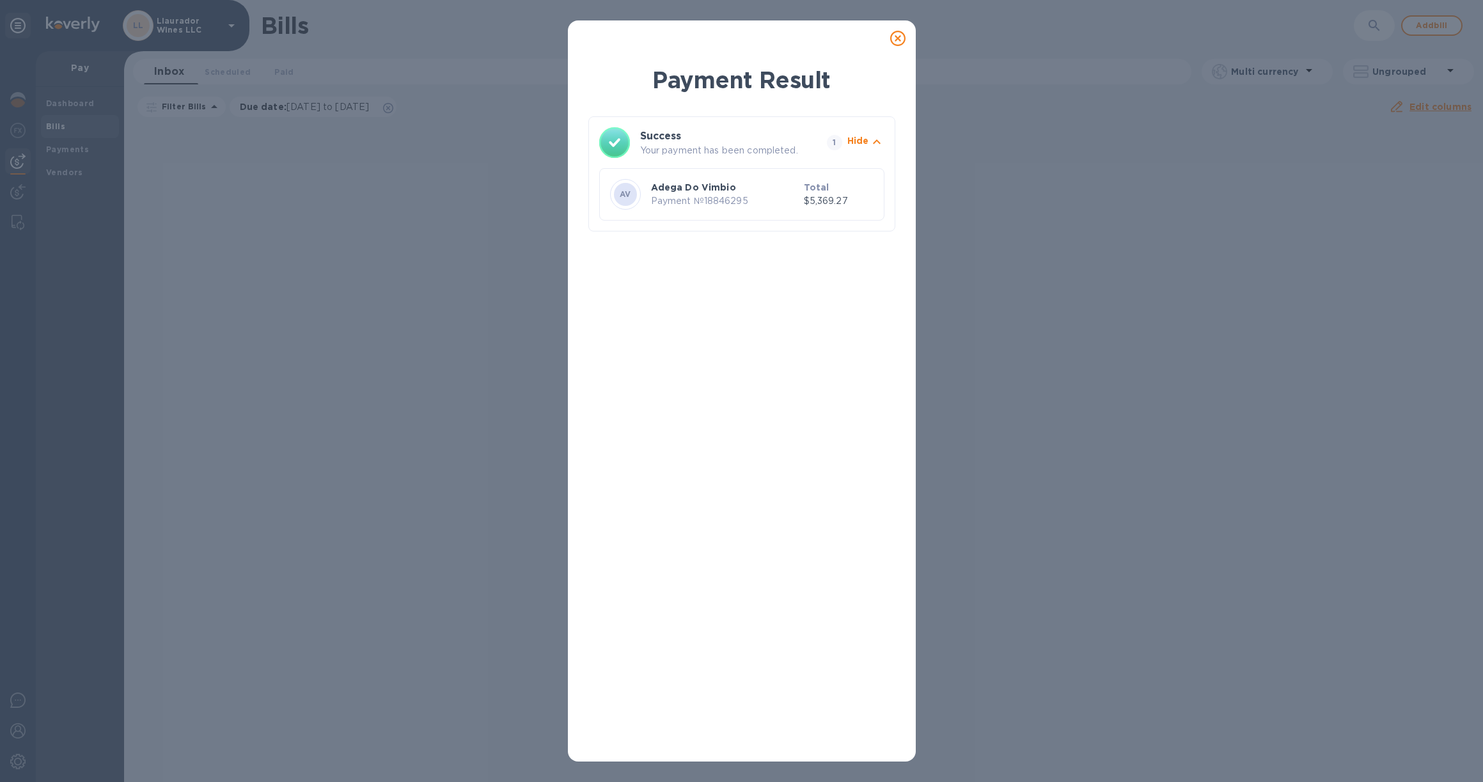
click at [897, 36] on icon at bounding box center [897, 38] width 15 height 15
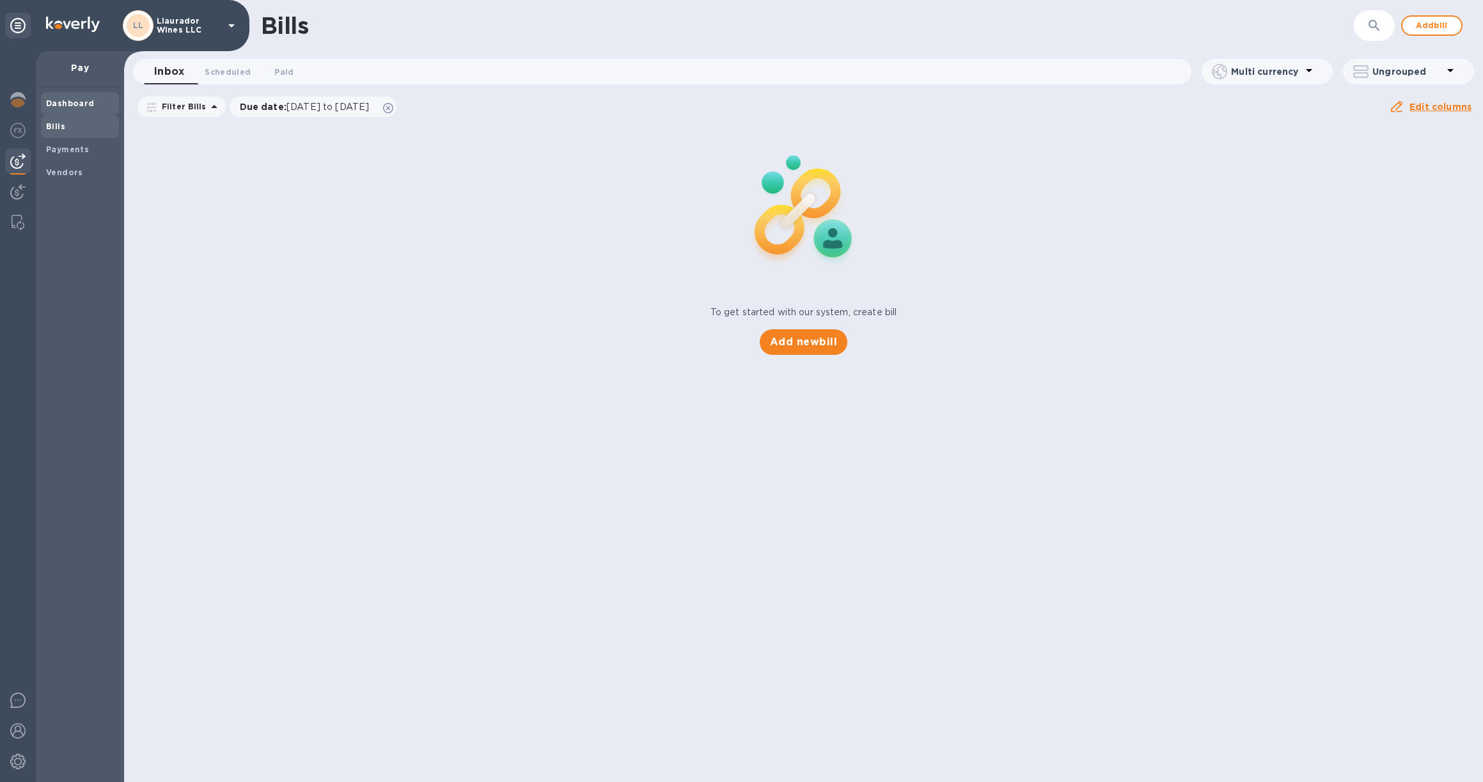
click at [82, 103] on b "Dashboard" at bounding box center [70, 103] width 49 height 10
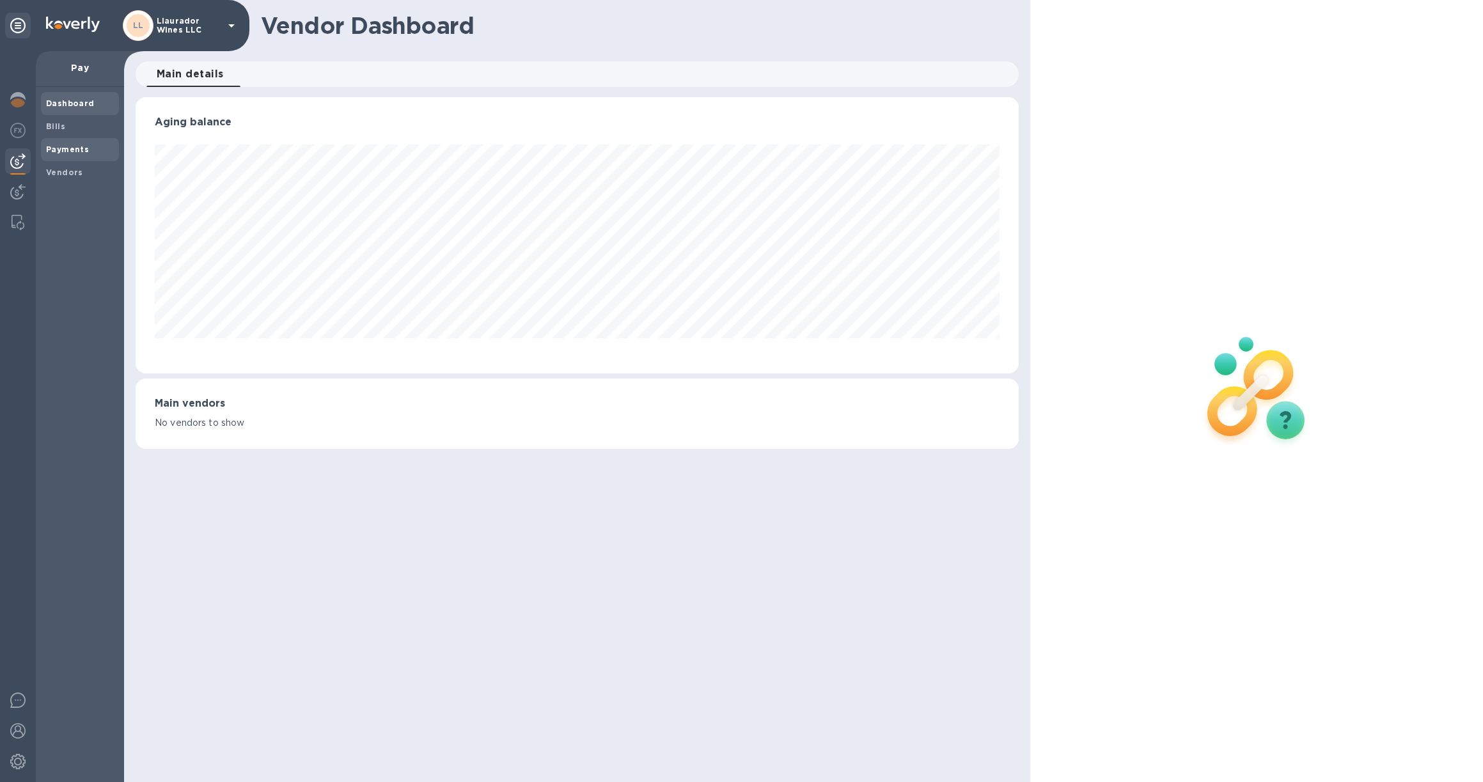
scroll to position [276, 883]
click at [67, 131] on span "Bills" at bounding box center [80, 126] width 68 height 13
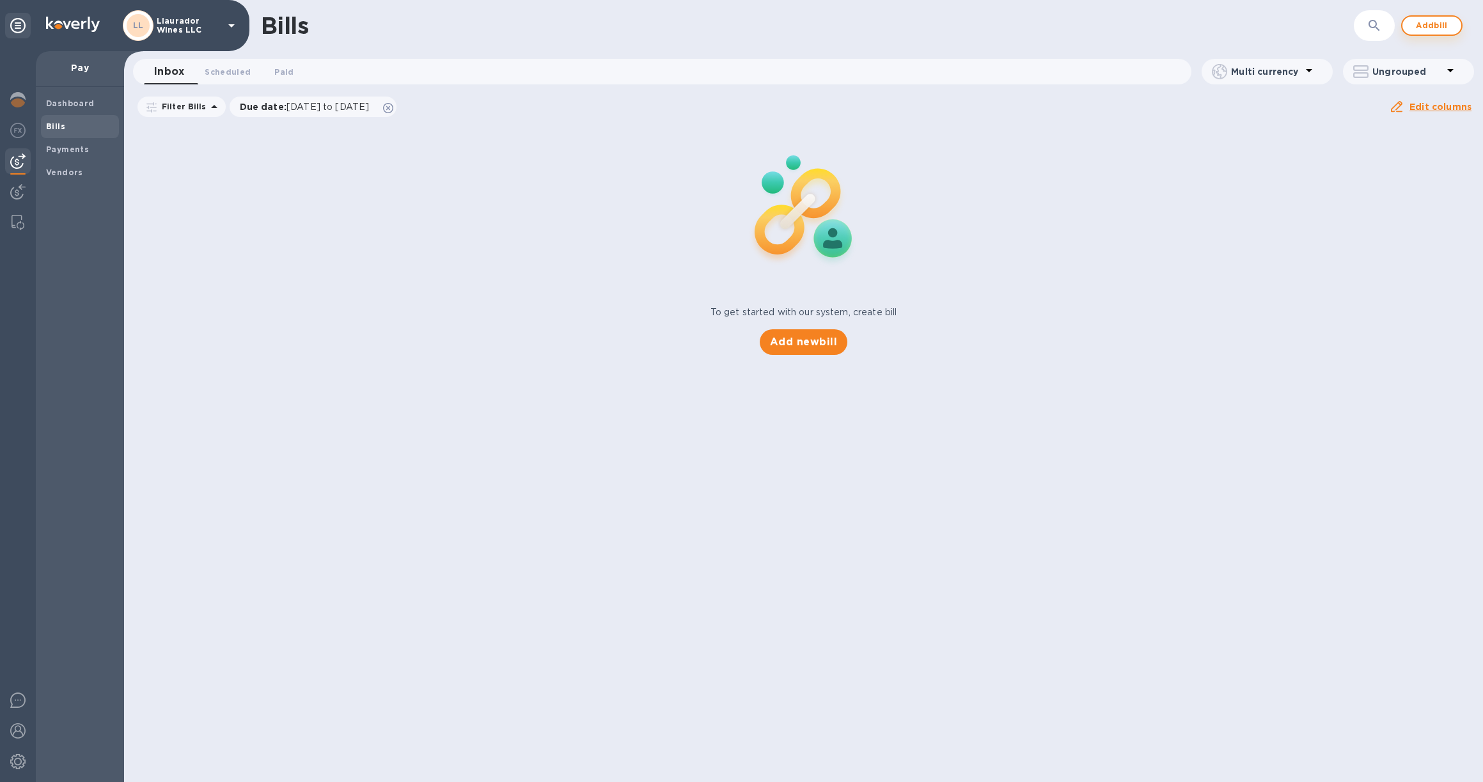
click at [1407, 27] on button "Add bill" at bounding box center [1431, 25] width 61 height 20
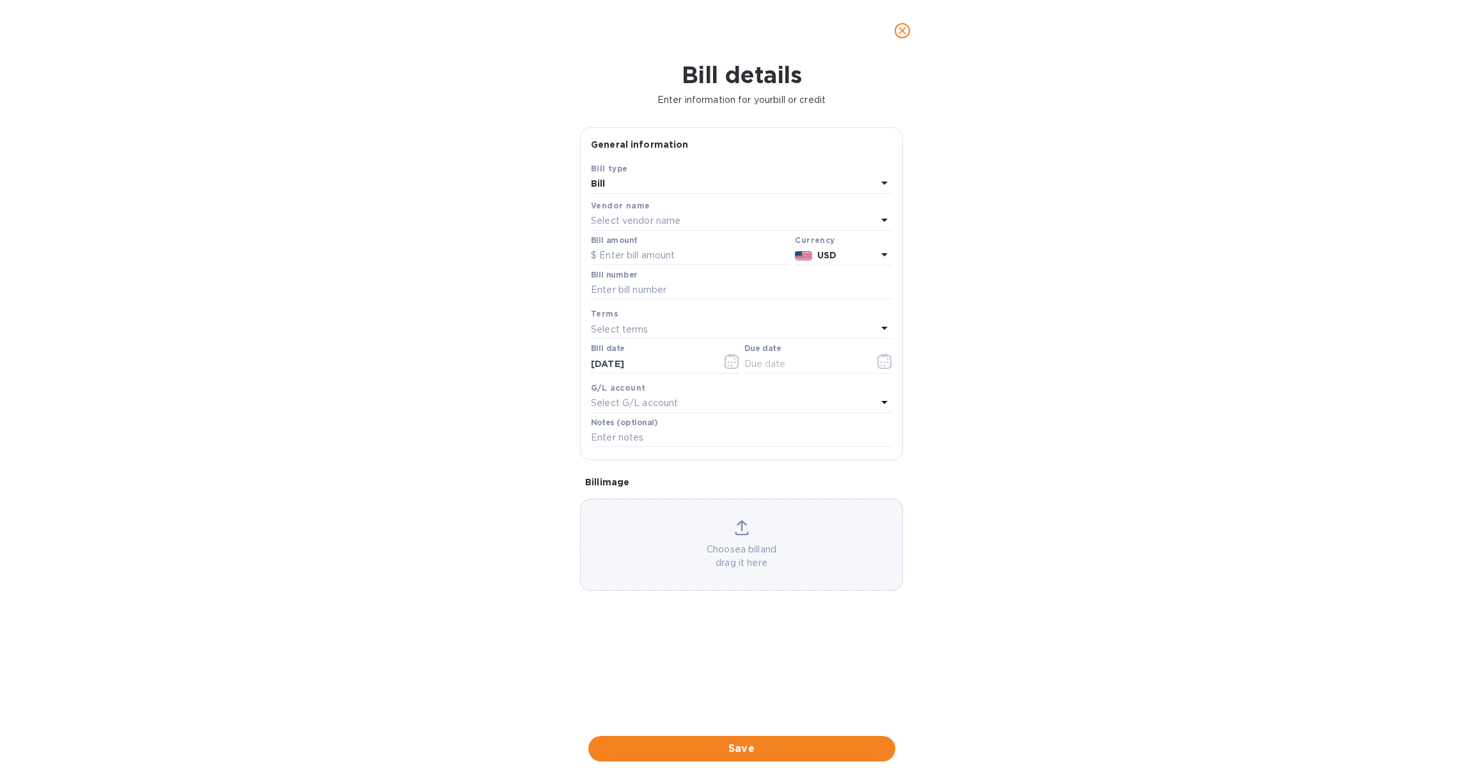
click at [647, 223] on p "Select vendor name" at bounding box center [636, 220] width 90 height 13
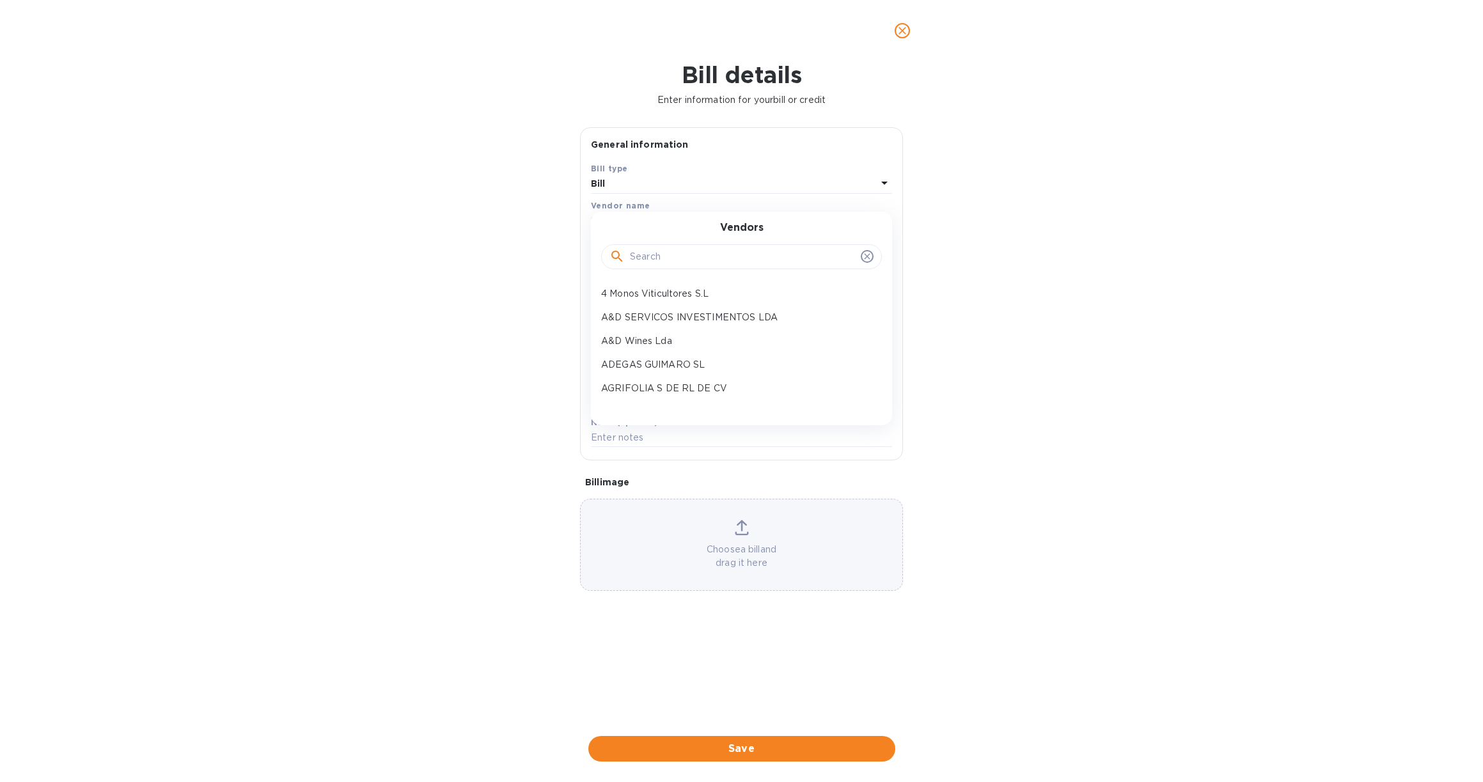
click at [671, 249] on input "text" at bounding box center [743, 256] width 226 height 19
type input "e"
type input "a"
type input "Al"
click at [708, 334] on p "[PERSON_NAME] [PERSON_NAME] Lda" at bounding box center [736, 340] width 271 height 13
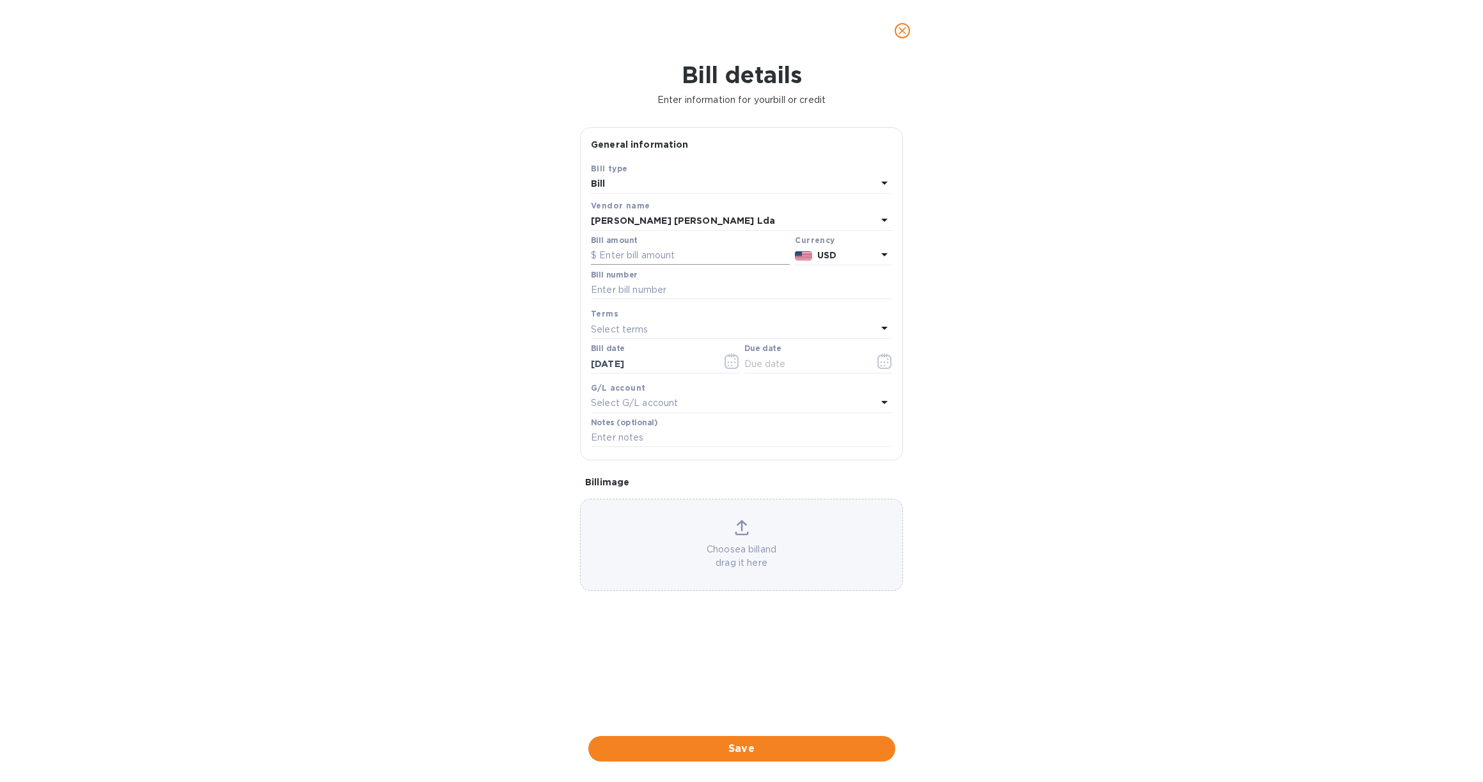
click at [607, 259] on input "text" at bounding box center [690, 255] width 199 height 19
type input "13,200"
click at [659, 287] on input "text" at bounding box center [741, 290] width 301 height 19
type input "1/3 balance 39,600"
click at [607, 330] on p "Select terms" at bounding box center [620, 329] width 58 height 13
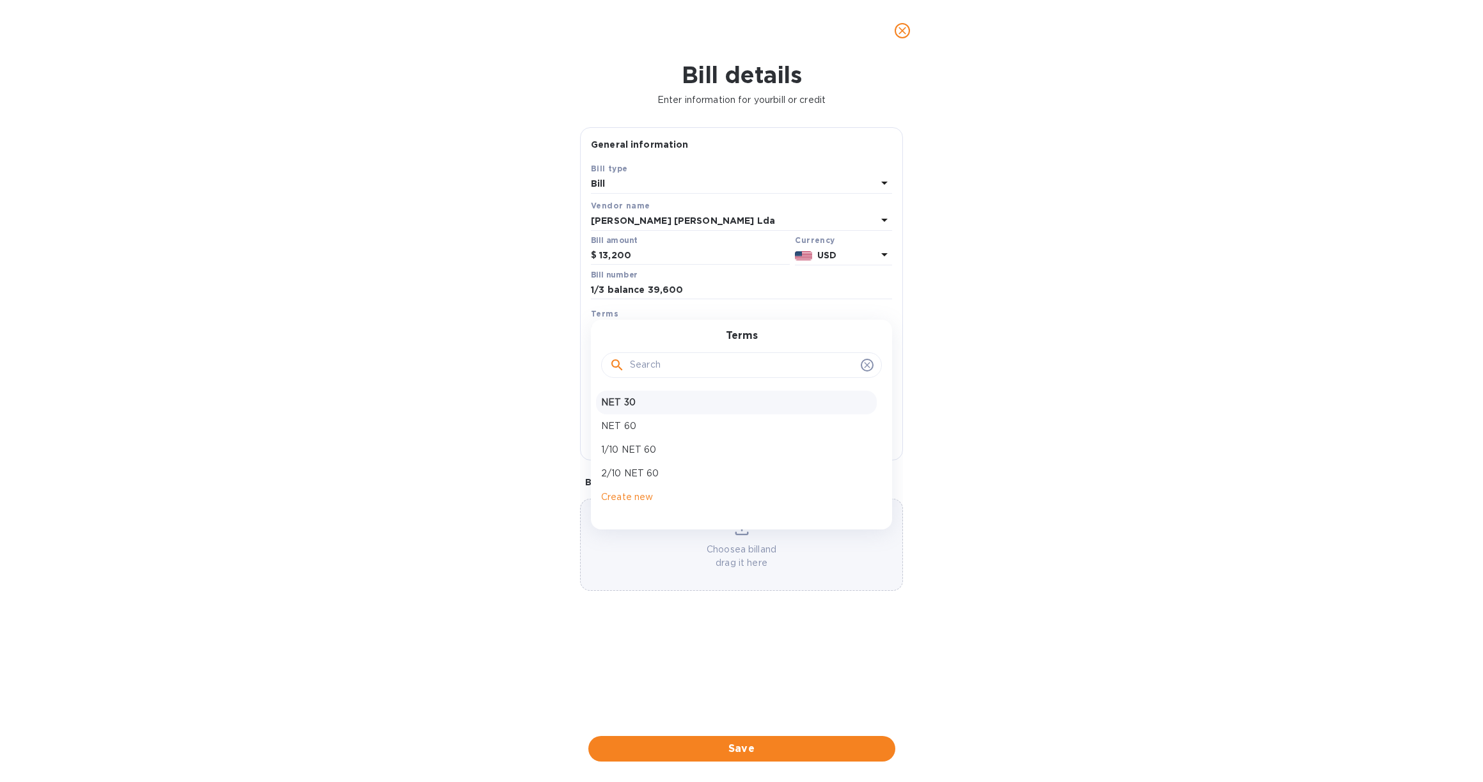
click at [632, 402] on p "NET 30" at bounding box center [736, 402] width 271 height 13
type input "[DATE]"
click at [764, 736] on button "Save" at bounding box center [741, 749] width 307 height 26
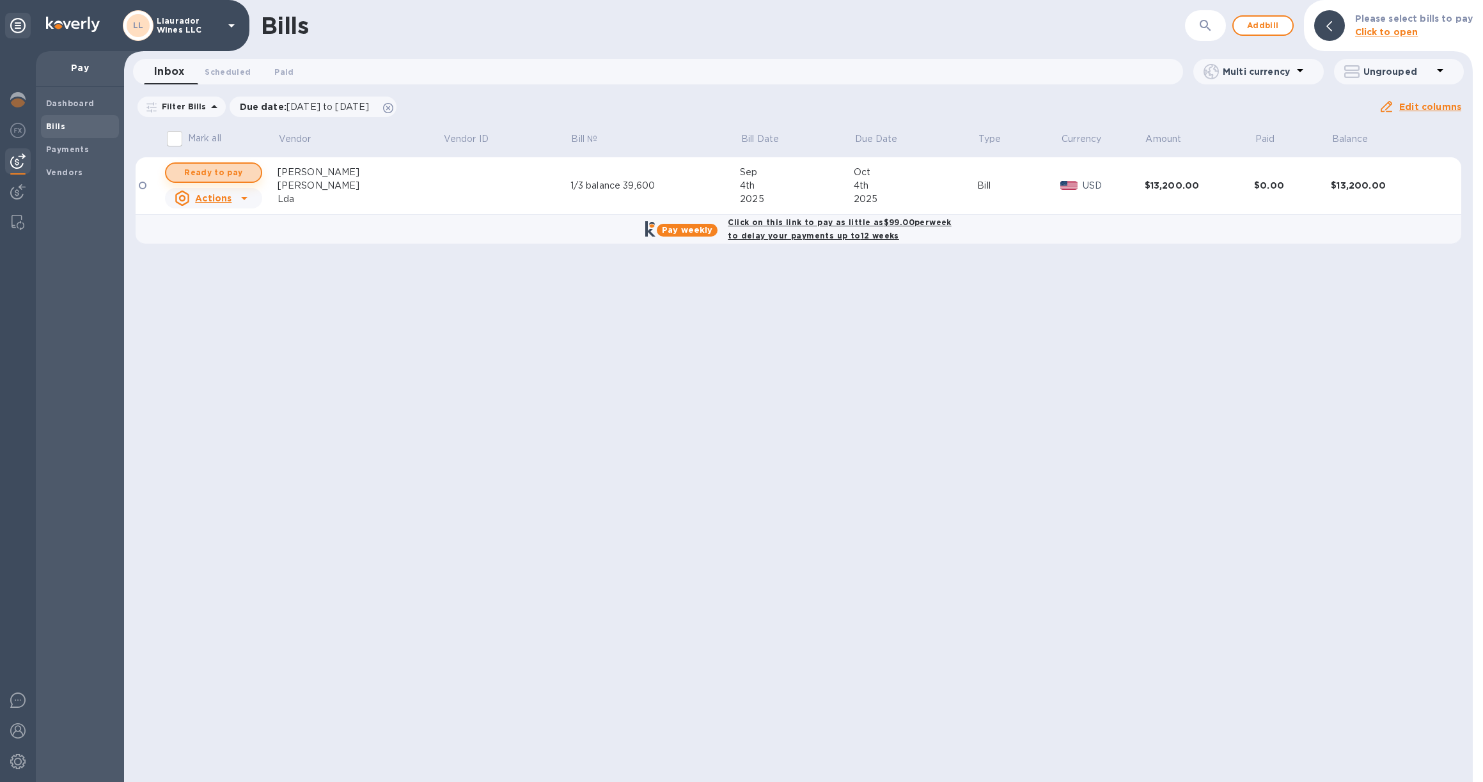
click at [241, 175] on span "Ready to pay" at bounding box center [214, 172] width 74 height 15
checkbox input "true"
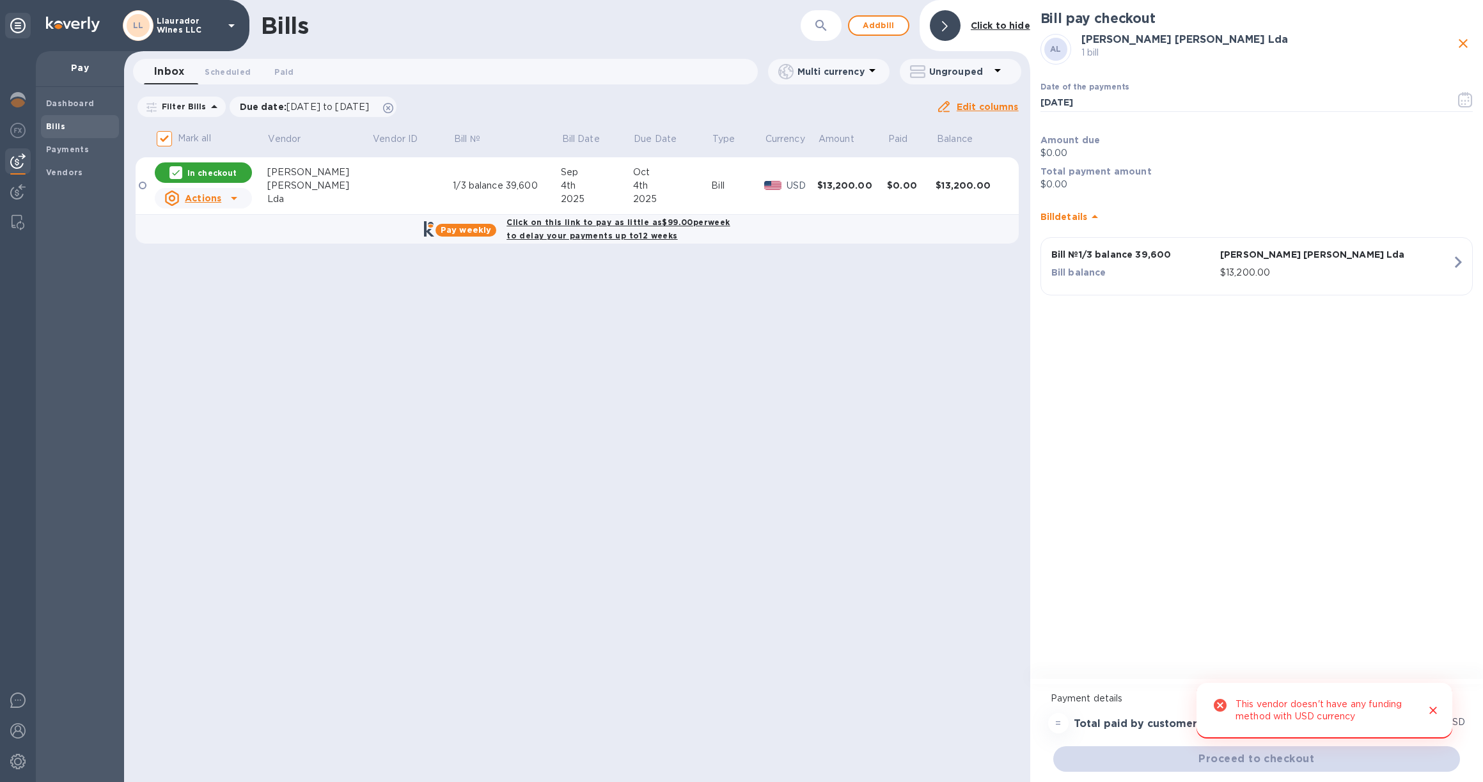
drag, startPoint x: 1429, startPoint y: 710, endPoint x: 1379, endPoint y: 684, distance: 56.9
click at [1431, 709] on icon "Close" at bounding box center [1433, 710] width 13 height 13
click at [787, 182] on p "USD" at bounding box center [802, 185] width 31 height 13
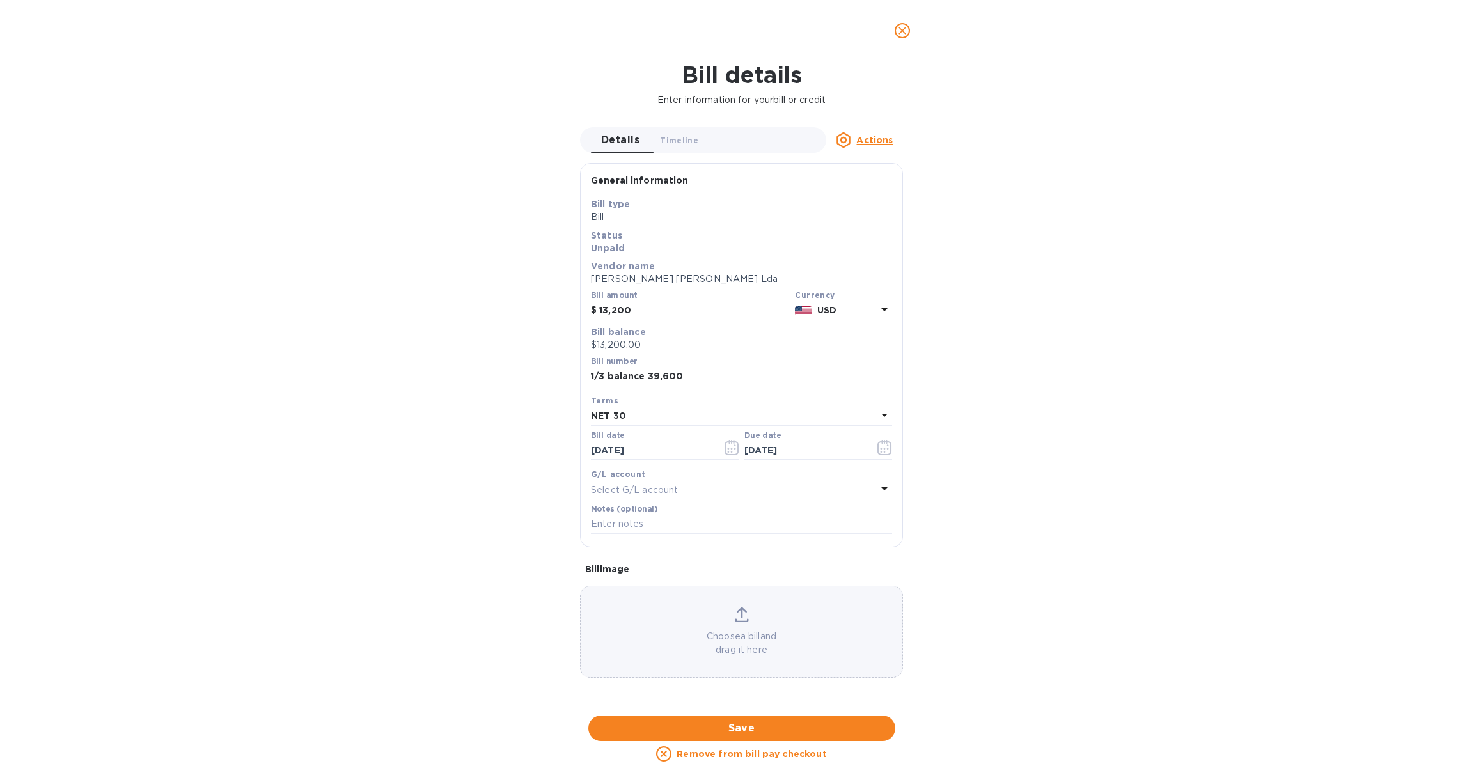
click at [828, 302] on div "USD" at bounding box center [847, 310] width 65 height 19
click at [742, 344] on div "EUR" at bounding box center [720, 343] width 104 height 19
click at [1079, 459] on div "Bill details Enter information for your bill or credit Details 0 Timeline 0 Act…" at bounding box center [741, 421] width 1483 height 721
click at [767, 721] on span "Save" at bounding box center [742, 728] width 287 height 15
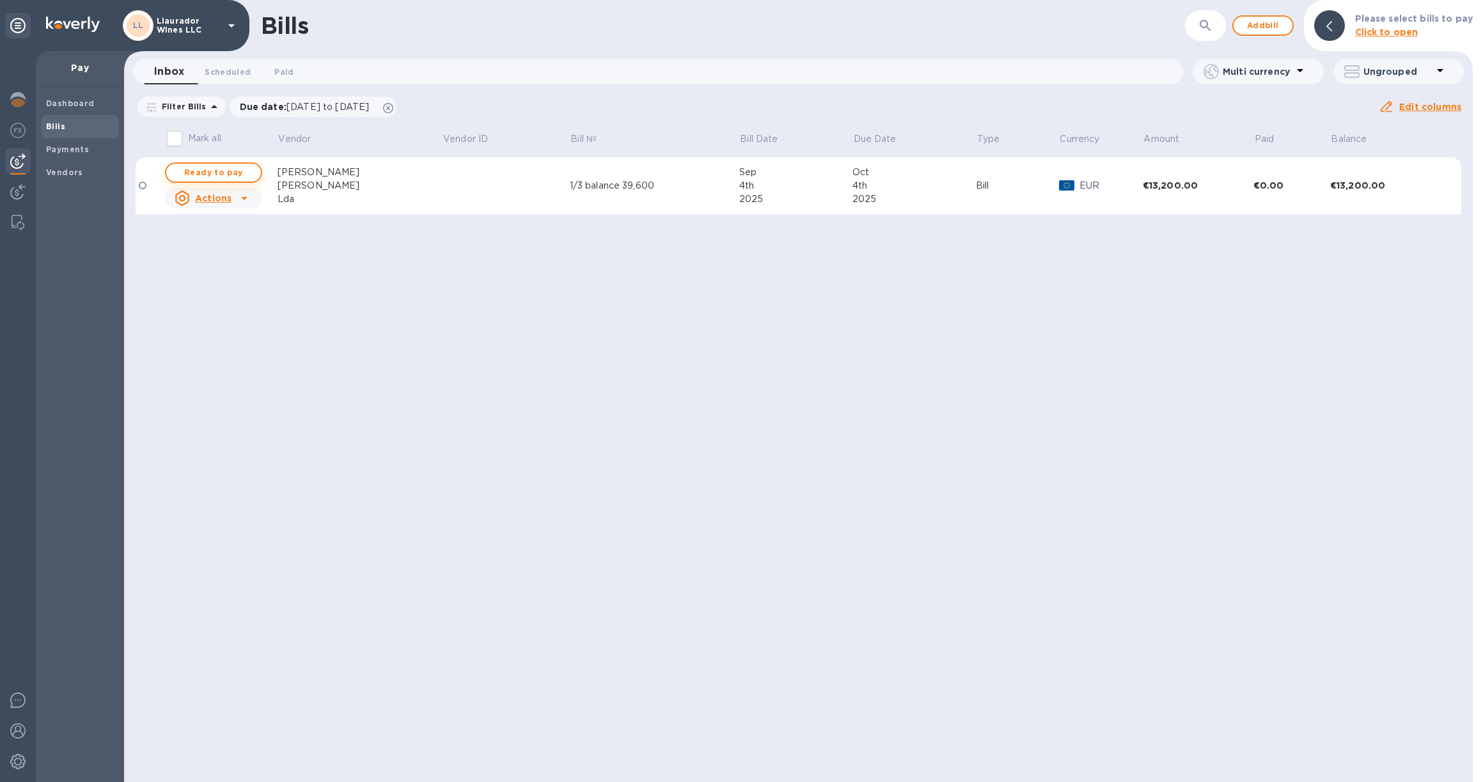
click at [238, 172] on span "Ready to pay" at bounding box center [214, 172] width 74 height 15
checkbox input "true"
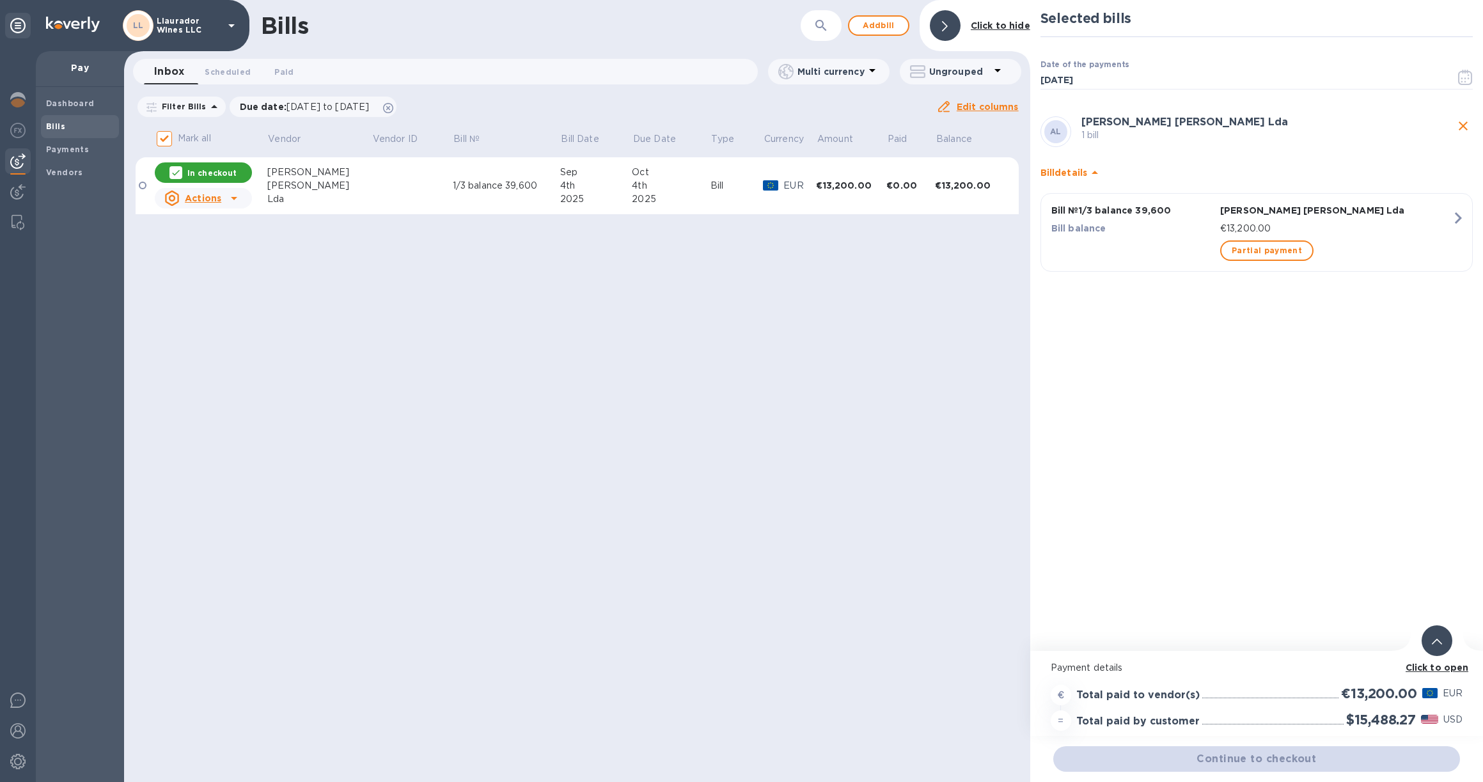
click at [1426, 667] on b "Click to open" at bounding box center [1437, 668] width 63 height 10
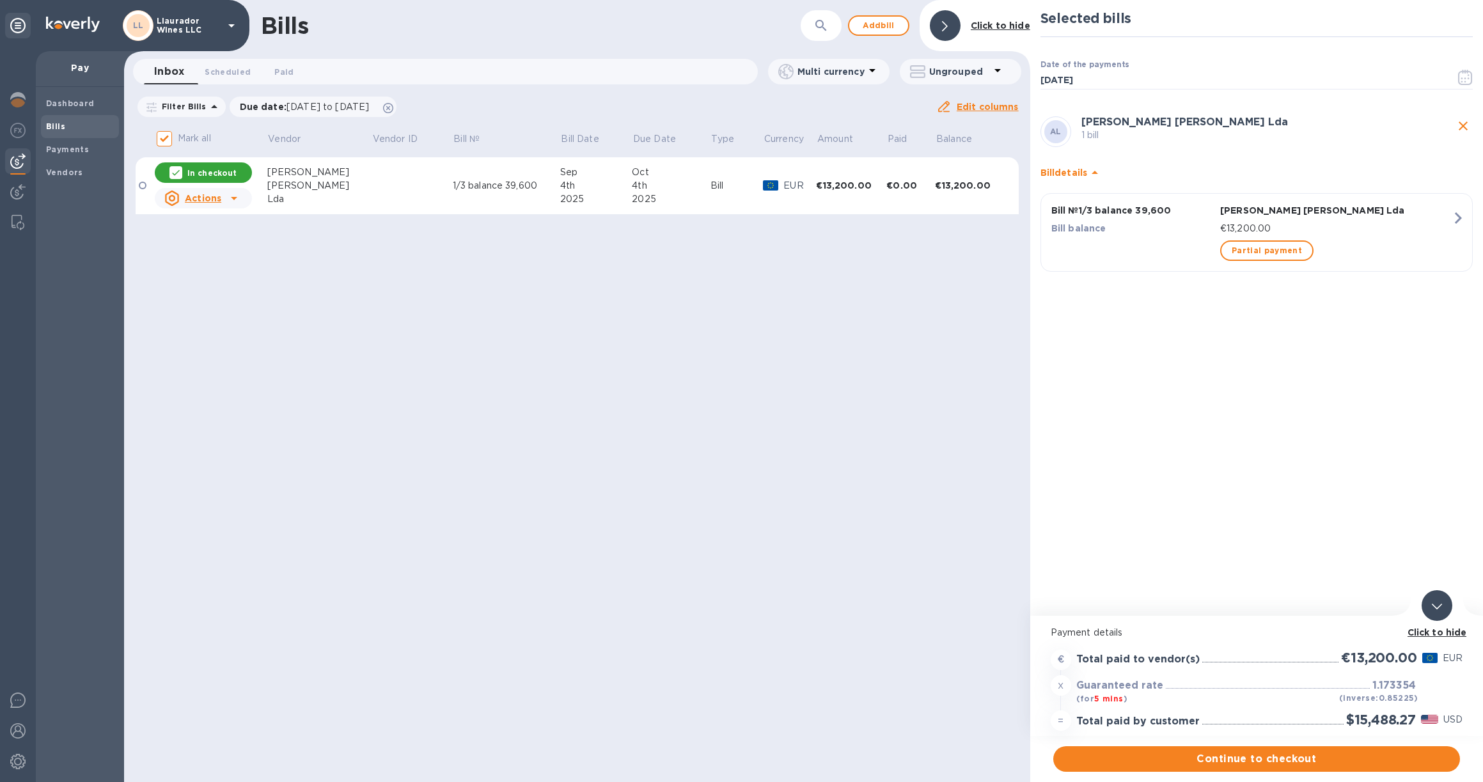
click at [1326, 743] on div "Click to hide Payment details € Total paid to vendor(s) €13,200.00 EUR x Guaran…" at bounding box center [1256, 694] width 453 height 156
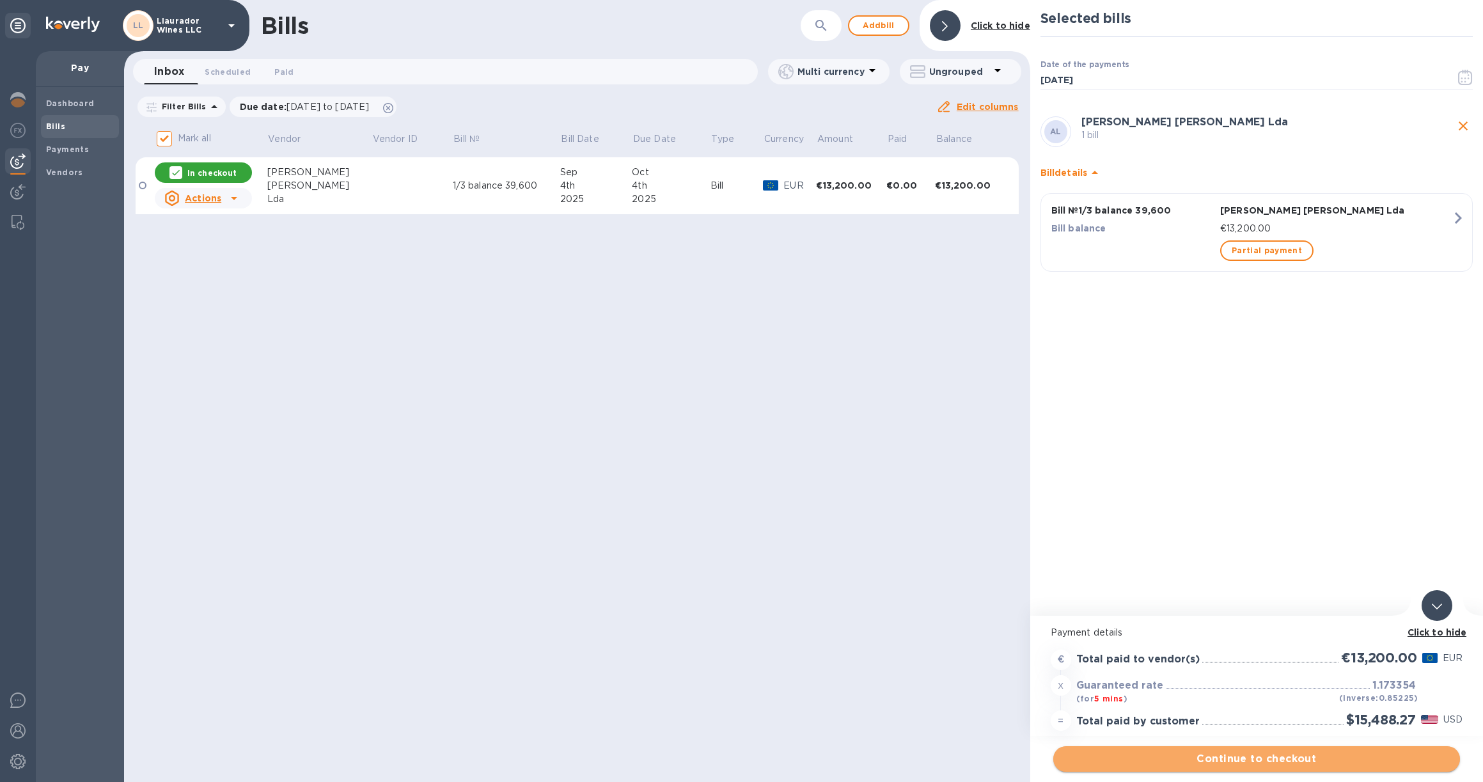
click at [1330, 767] on button "Continue to checkout" at bounding box center [1256, 759] width 407 height 26
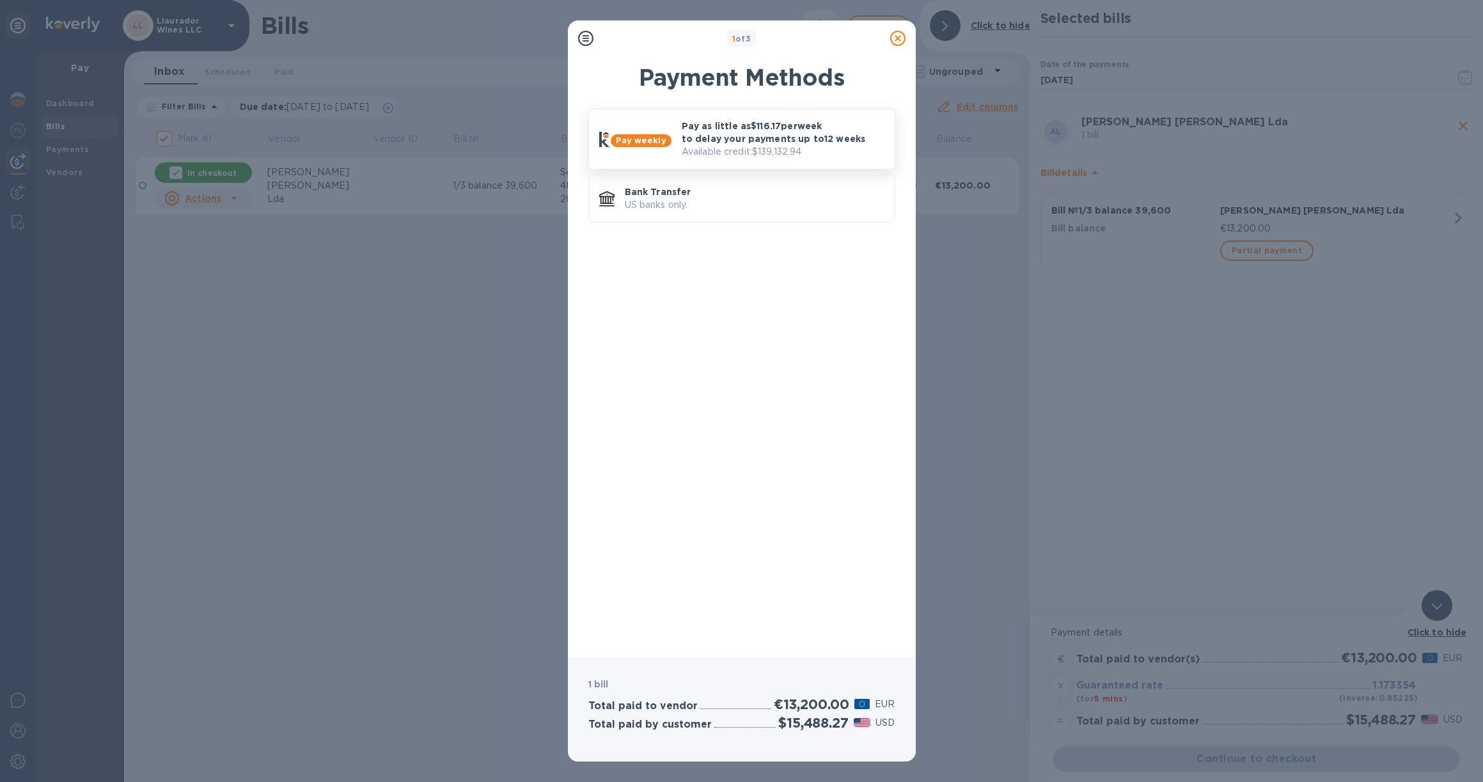
click at [728, 123] on p "Pay as little as $116.17 per week to delay your payments up to 12 weeks" at bounding box center [783, 133] width 203 height 26
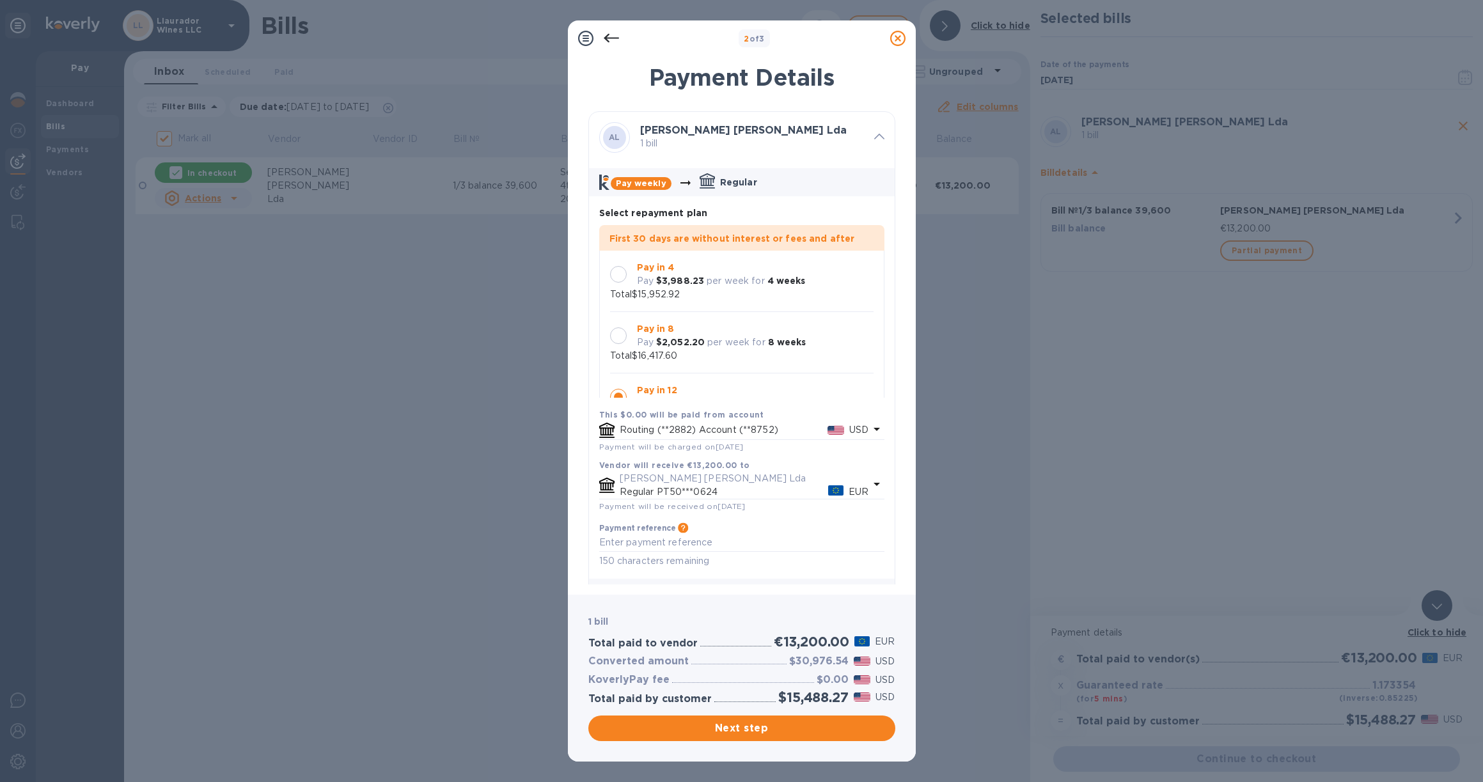
scroll to position [37, 0]
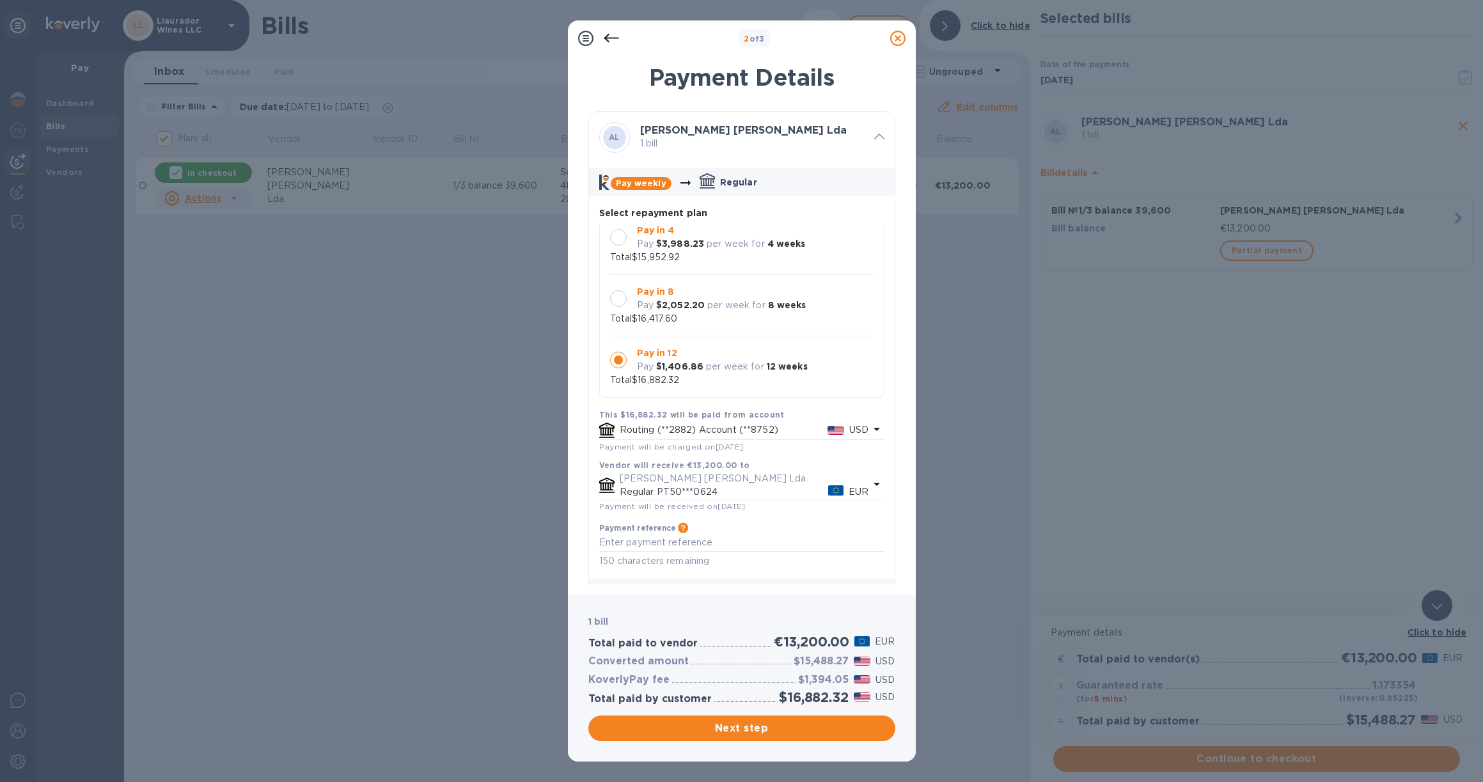
click at [621, 239] on div at bounding box center [618, 237] width 17 height 17
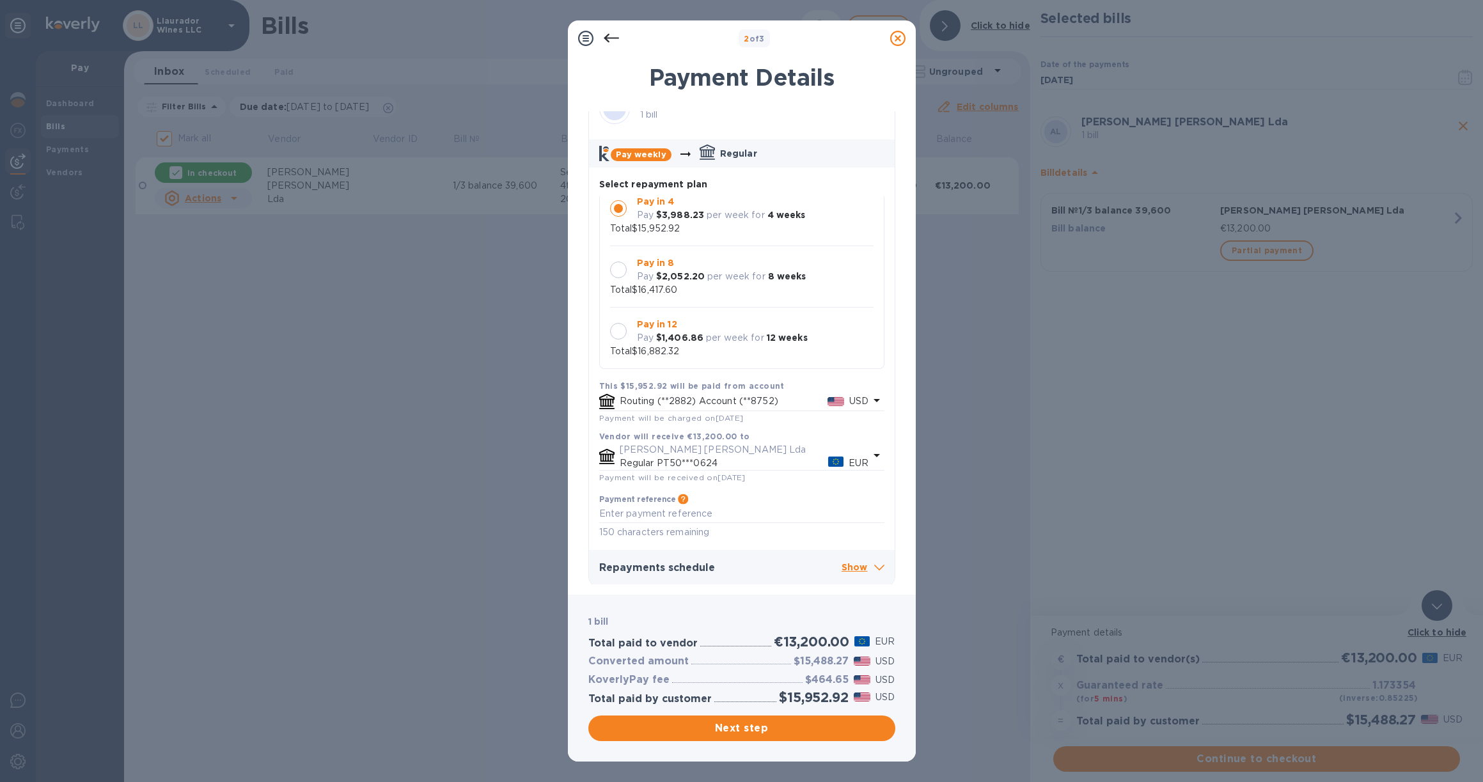
scroll to position [0, 0]
click at [860, 565] on p "Show" at bounding box center [863, 568] width 43 height 16
click at [852, 567] on p "Hide" at bounding box center [865, 568] width 38 height 16
click at [767, 734] on span "Next step" at bounding box center [742, 728] width 287 height 15
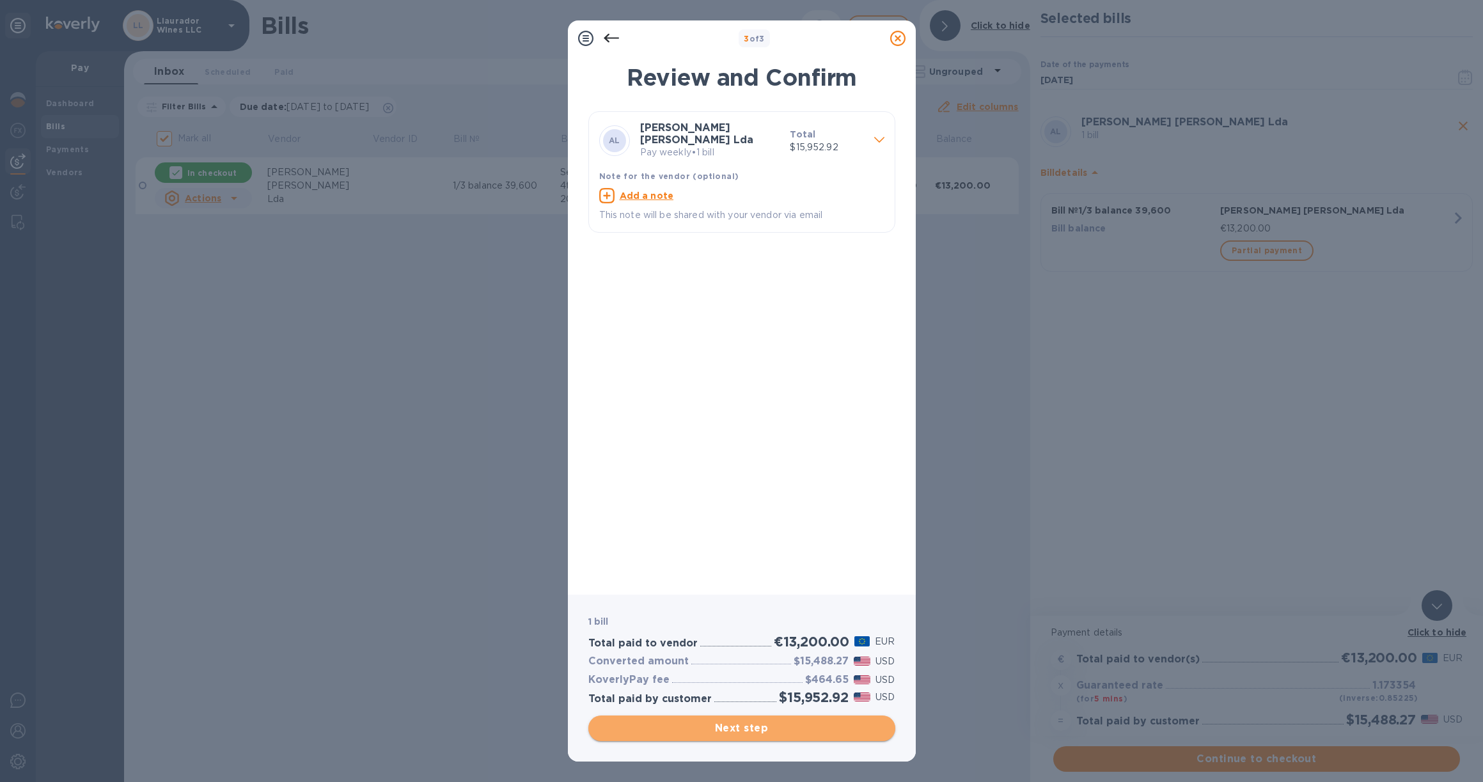
click at [769, 730] on span "Next step" at bounding box center [742, 728] width 287 height 15
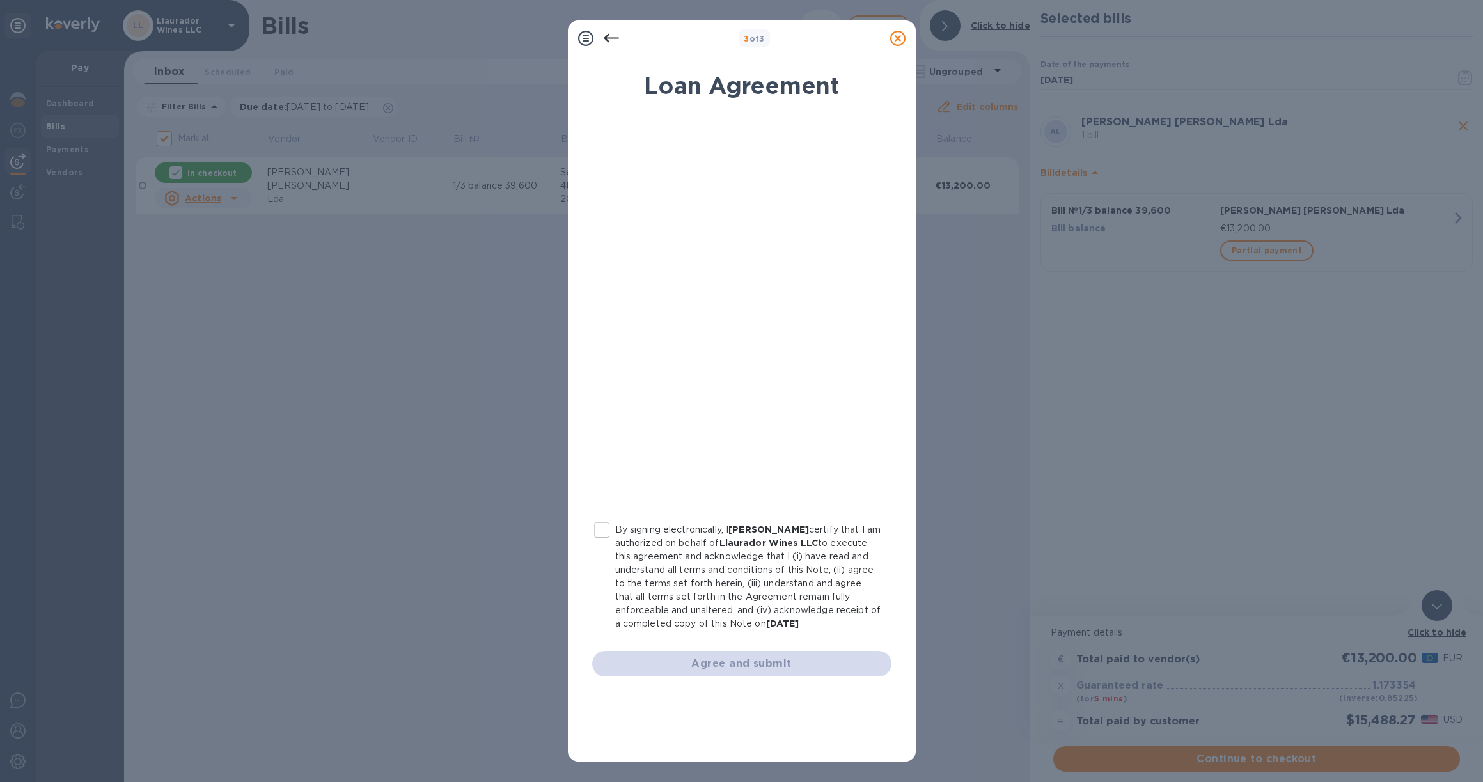
drag, startPoint x: 604, startPoint y: 527, endPoint x: 612, endPoint y: 528, distance: 8.4
click at [609, 528] on input "By signing electronically, I [PERSON_NAME] certify that I am authorized on beha…" at bounding box center [601, 530] width 27 height 27
checkbox input "true"
click at [830, 666] on span "Agree and submit" at bounding box center [741, 663] width 279 height 15
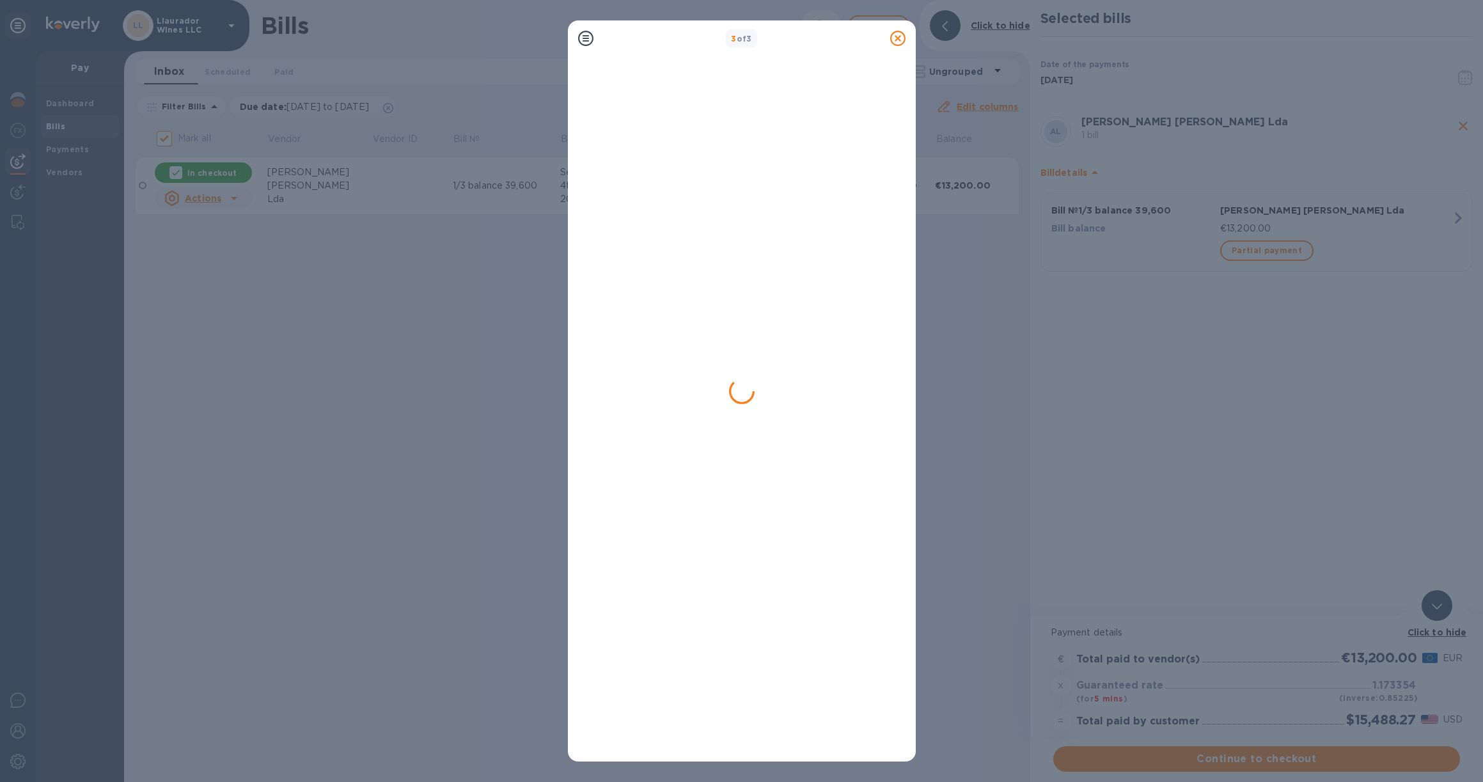
checkbox input "false"
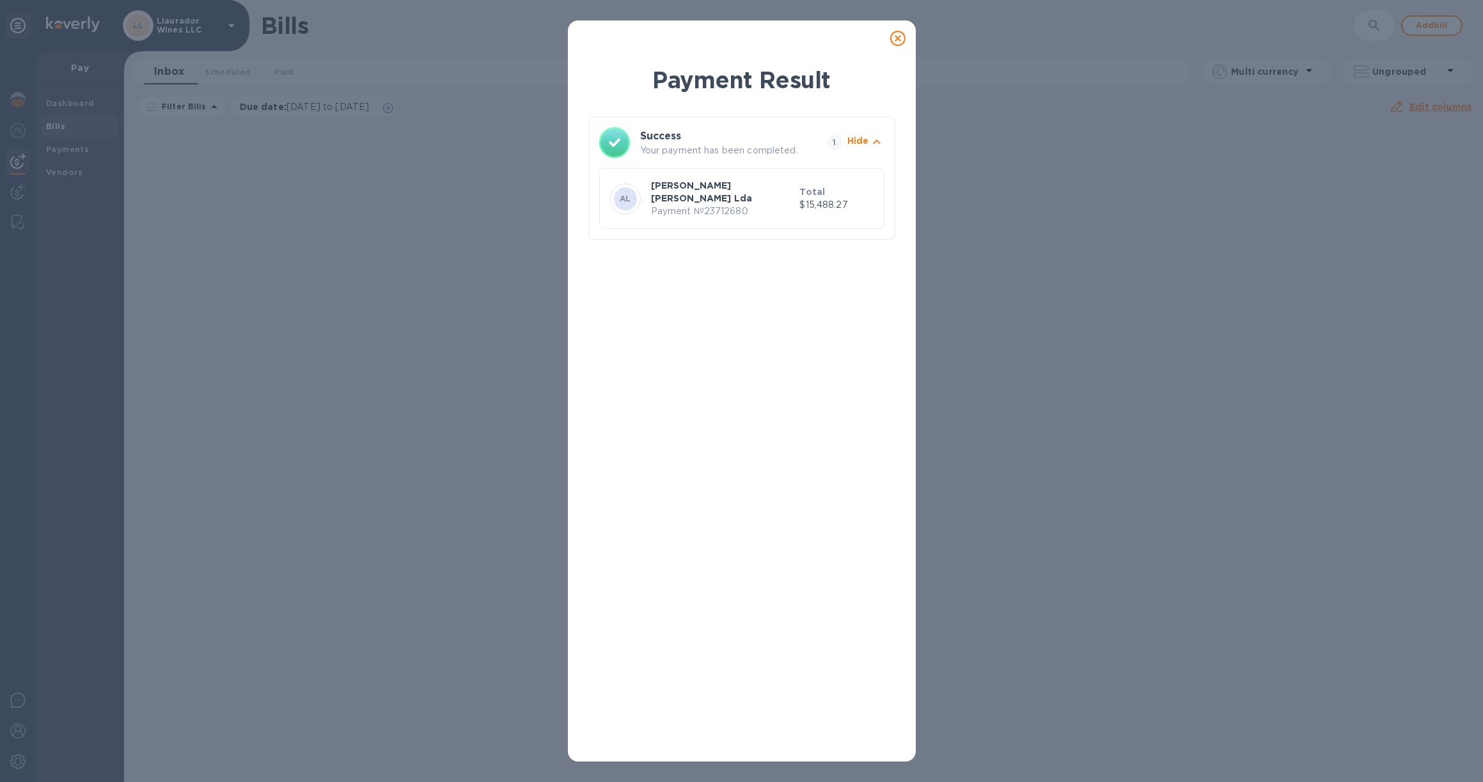
click at [899, 38] on icon at bounding box center [897, 38] width 15 height 15
